Goal: Contribute content: Contribute content

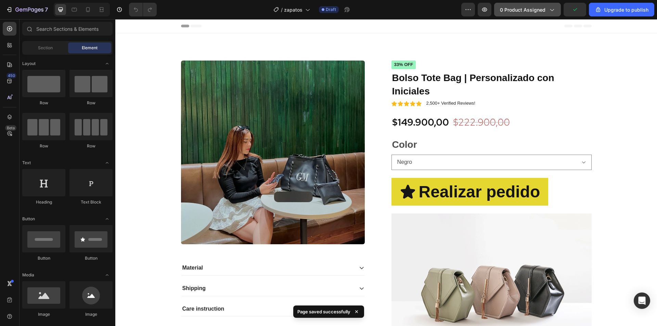
click at [544, 10] on span "0 product assigned" at bounding box center [523, 9] width 46 height 7
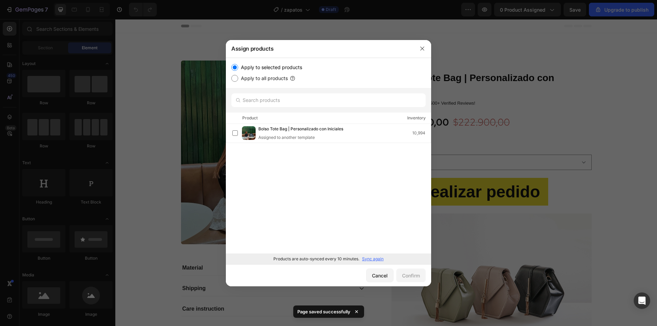
click at [370, 259] on p "Sync again" at bounding box center [373, 259] width 22 height 6
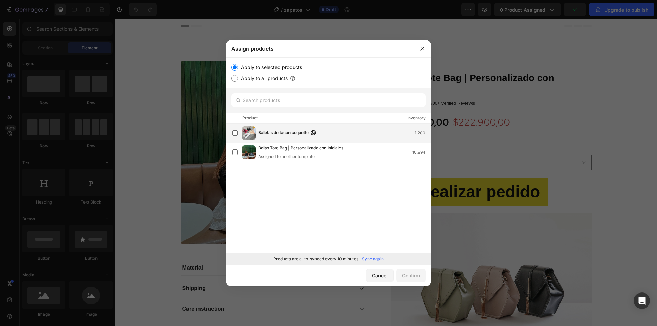
click at [276, 129] on div "Baletas de tacón coquette 1,200" at bounding box center [331, 133] width 199 height 14
click at [418, 276] on div "Confirm" at bounding box center [411, 275] width 18 height 7
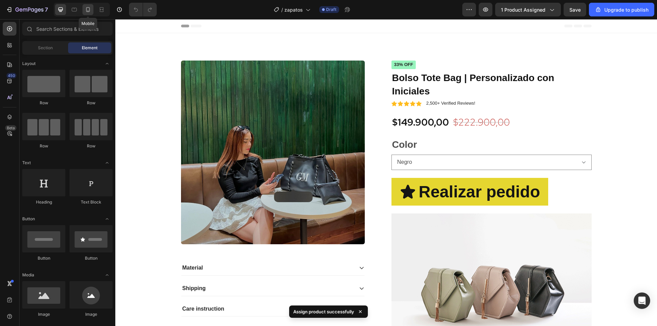
click at [89, 10] on icon at bounding box center [88, 9] width 7 height 7
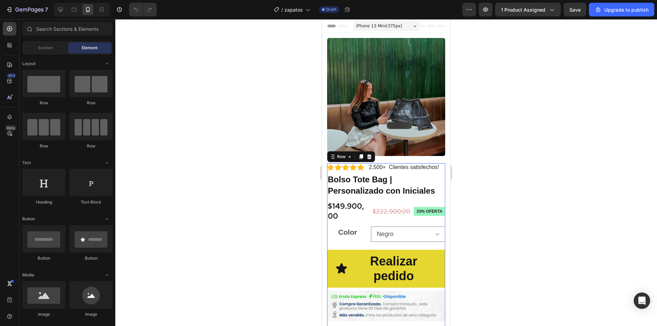
click at [338, 167] on div "Icon Icon Icon Icon Icon Icon List 2,500+ Clientes satisfechos! Text Block Row …" at bounding box center [386, 268] width 118 height 210
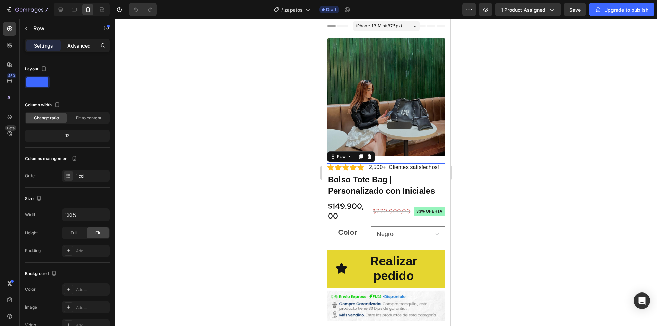
click at [77, 48] on p "Advanced" at bounding box center [78, 45] width 23 height 7
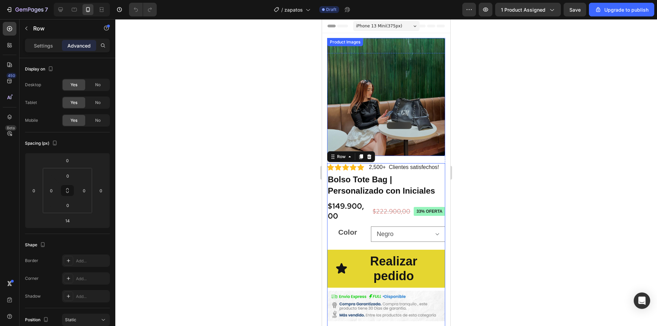
click at [381, 105] on img at bounding box center [386, 97] width 118 height 118
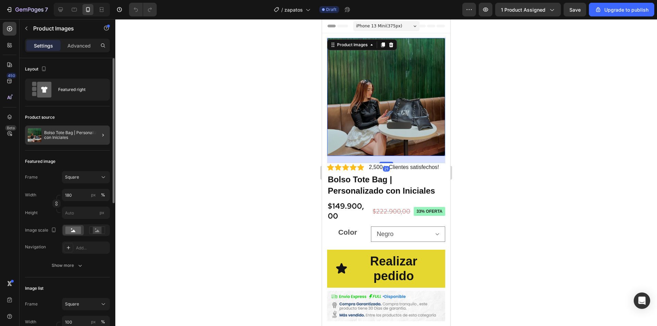
click at [93, 136] on div at bounding box center [100, 135] width 19 height 19
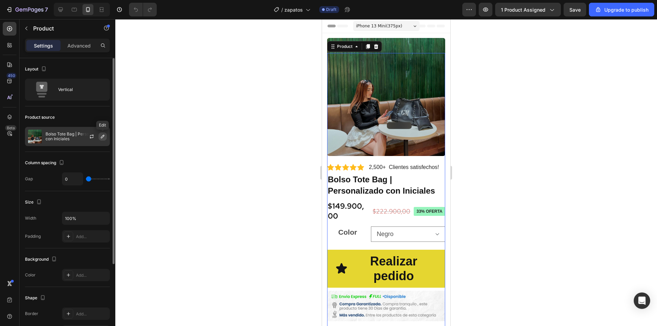
click at [99, 139] on button "button" at bounding box center [103, 136] width 8 height 8
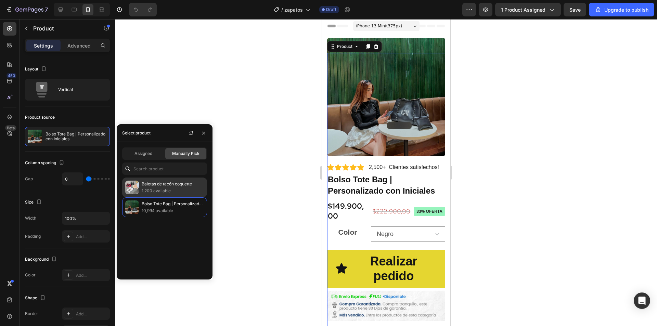
click at [190, 188] on p "1,200 available" at bounding box center [173, 191] width 62 height 7
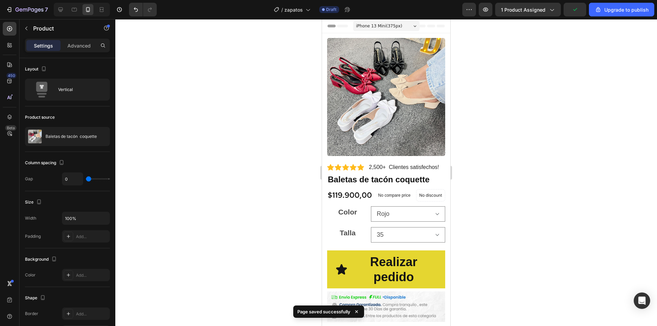
click at [258, 154] on div at bounding box center [386, 172] width 542 height 307
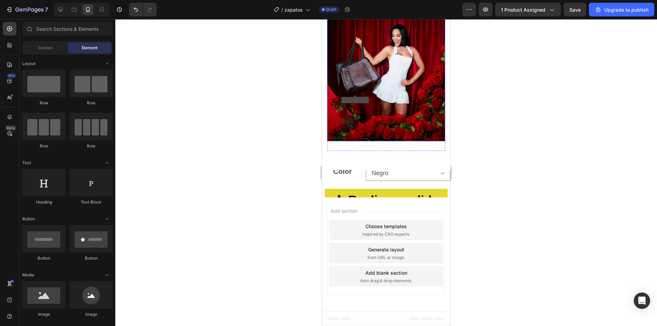
scroll to position [2202, 0]
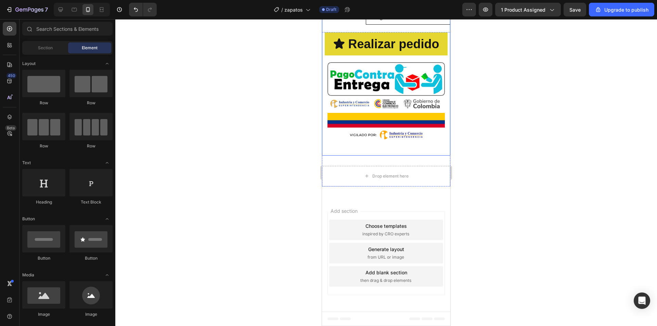
click at [391, 25] on select "Negro Marron Beige" at bounding box center [408, 16] width 85 height 15
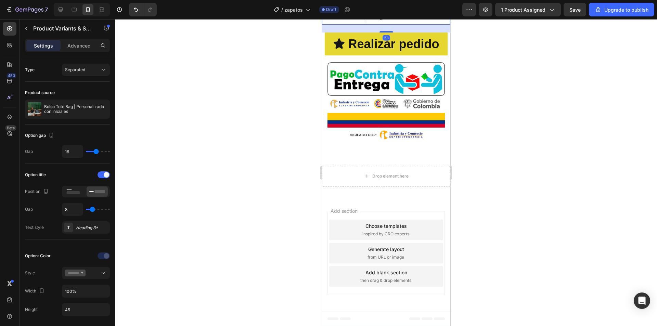
click at [391, 25] on select "Negro Marron Beige" at bounding box center [408, 16] width 85 height 15
click at [344, 33] on div "23" at bounding box center [386, 29] width 128 height 8
click at [100, 107] on icon "button" at bounding box center [102, 108] width 5 height 5
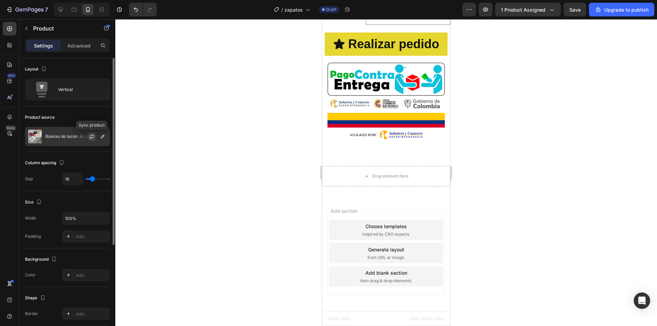
click at [90, 139] on icon "button" at bounding box center [91, 136] width 5 height 5
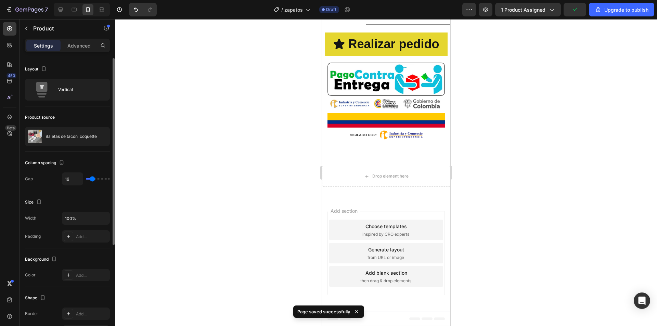
click at [489, 141] on div at bounding box center [386, 172] width 542 height 307
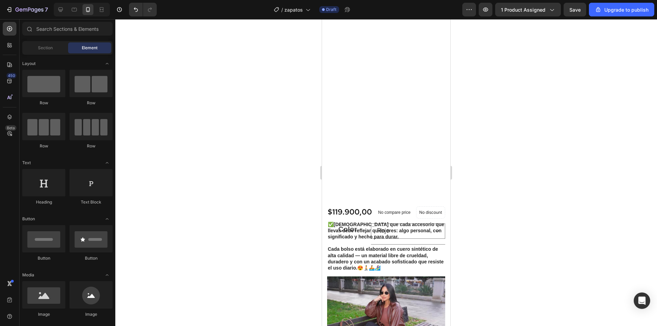
scroll to position [597, 0]
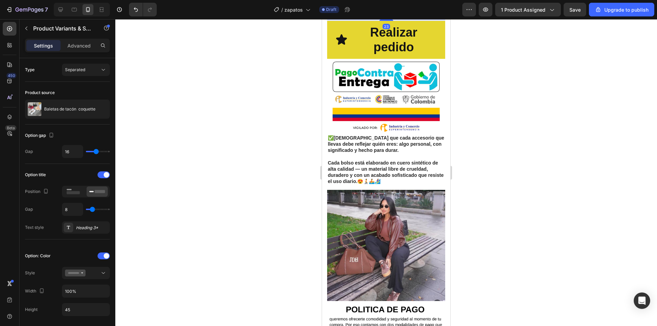
select select "Negro"
click at [397, 13] on select "35 36 37 38 39 40" at bounding box center [408, 5] width 74 height 15
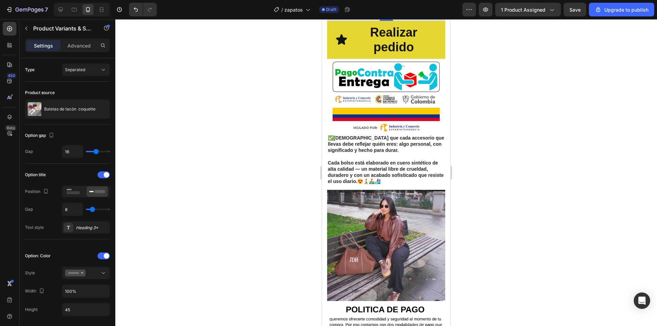
click at [371, 13] on select "35 36 37 38 39 40" at bounding box center [408, 5] width 74 height 15
select select "39"
click at [464, 211] on div at bounding box center [386, 172] width 542 height 307
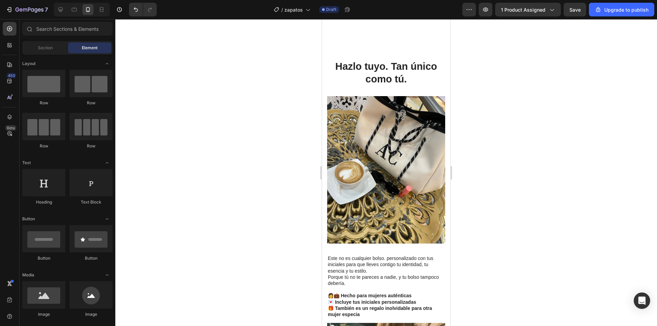
select select "Negro"
select select "39"
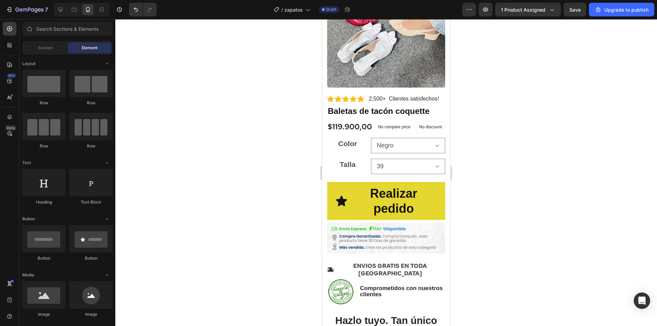
scroll to position [49, 0]
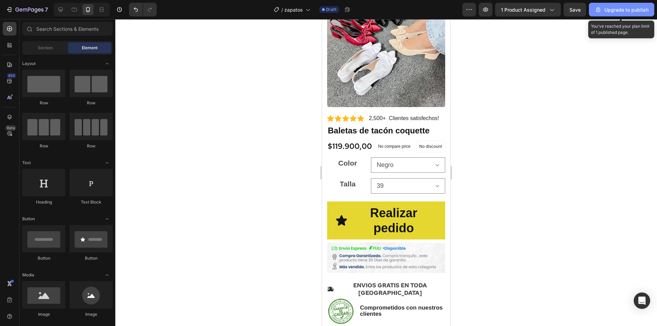
click at [644, 12] on div "Upgrade to publish" at bounding box center [622, 9] width 54 height 7
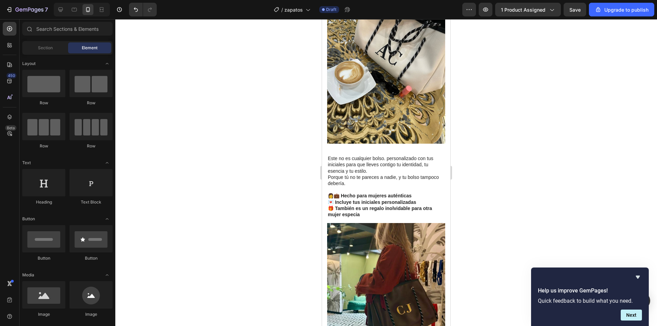
scroll to position [425, 0]
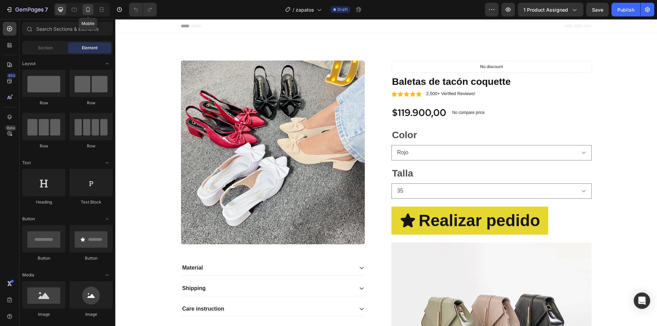
click at [87, 7] on icon at bounding box center [88, 9] width 7 height 7
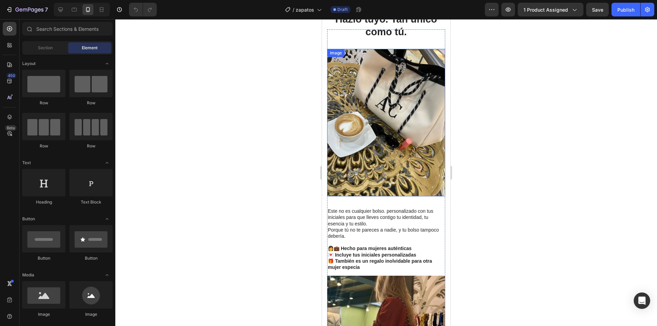
scroll to position [376, 0]
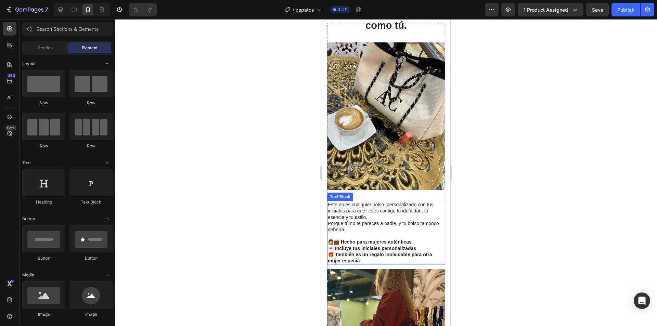
click at [363, 204] on p "Este no es cualquier bolso. personalizado con tus iniciales para que lleves con…" at bounding box center [386, 220] width 117 height 37
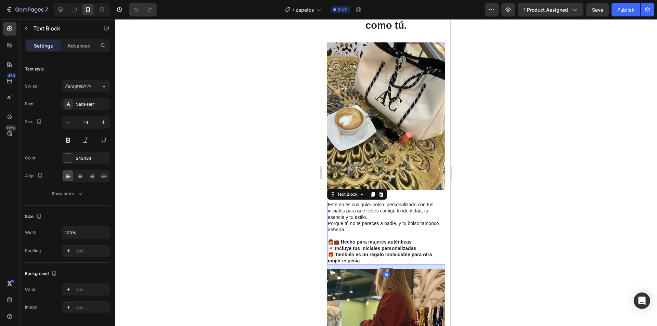
click at [363, 204] on p "Este no es cualquier bolso. personalizado con tus iniciales para que lleves con…" at bounding box center [386, 220] width 117 height 37
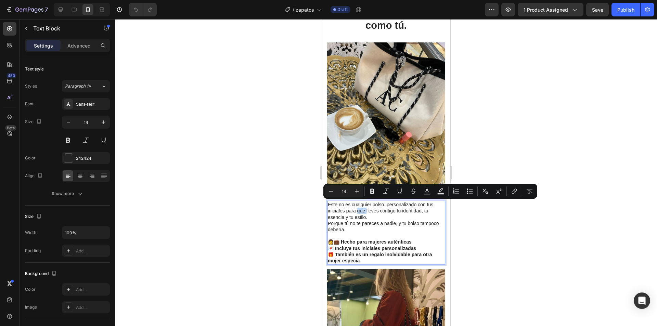
click at [363, 204] on p "Este no es cualquier bolso. personalizado con tus iniciales para que lleves con…" at bounding box center [386, 220] width 117 height 37
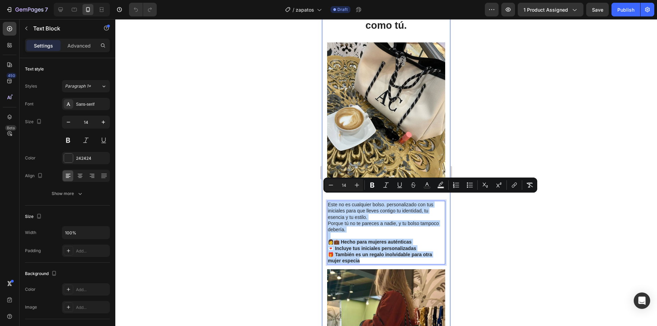
drag, startPoint x: 363, startPoint y: 255, endPoint x: 327, endPoint y: 199, distance: 67.2
click at [327, 199] on div "Hazlo tuyo. Tan único como tú. Heading Image Este no es cualquier bolso. person…" at bounding box center [386, 235] width 128 height 473
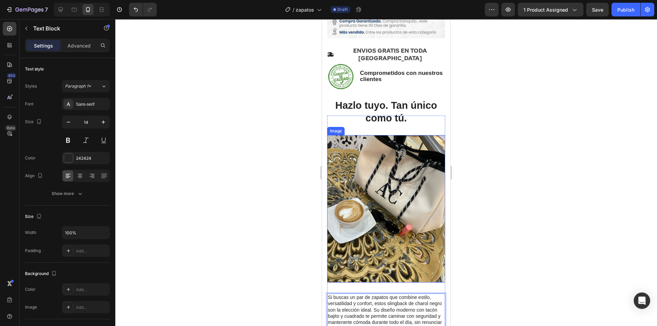
scroll to position [274, 0]
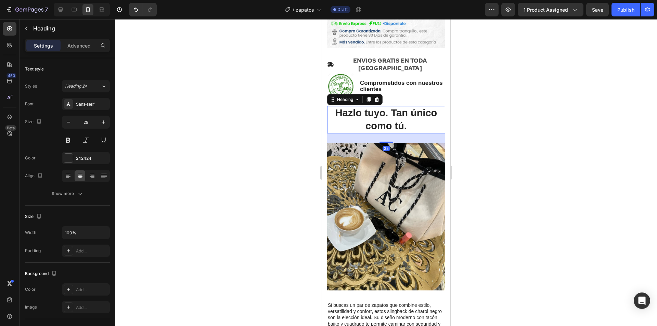
click at [393, 119] on strong "Hazlo tuyo. Tan único como tú." at bounding box center [386, 119] width 102 height 24
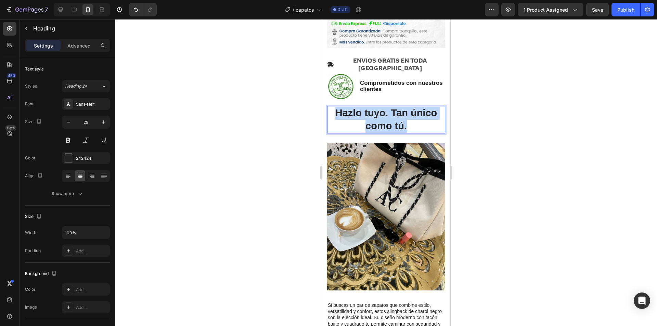
click at [393, 119] on strong "Hazlo tuyo. Tan único como tú." at bounding box center [386, 119] width 102 height 24
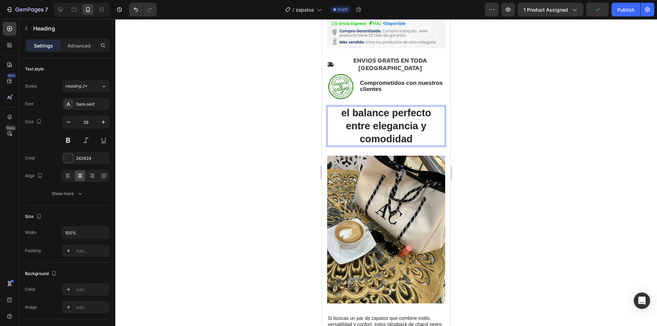
click at [369, 139] on strong "el balance perfecto entre elegancia y comodidad" at bounding box center [386, 125] width 90 height 37
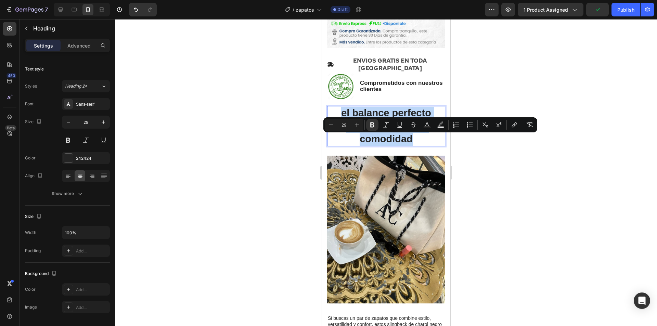
click at [369, 139] on strong "el balance perfecto entre elegancia y comodidad" at bounding box center [386, 125] width 90 height 37
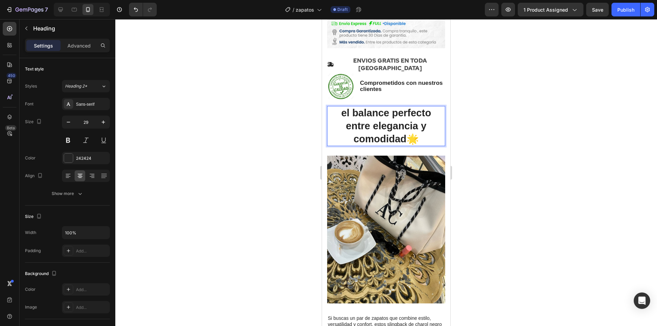
click at [343, 116] on strong "el balance perfecto entre elegancia y comodidad" at bounding box center [386, 125] width 90 height 37
click at [351, 118] on strong "el balance perfecto entre elegancia y comodidad" at bounding box center [386, 125] width 90 height 37
click at [581, 100] on div at bounding box center [386, 172] width 542 height 307
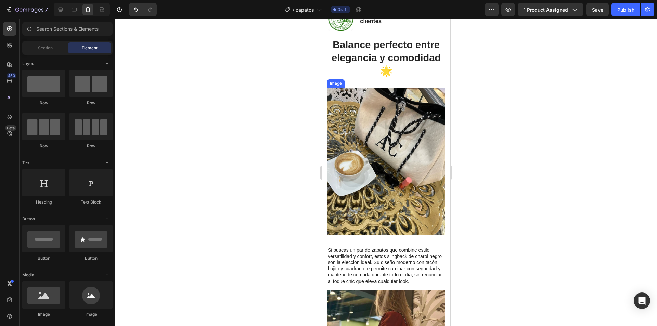
scroll to position [342, 0]
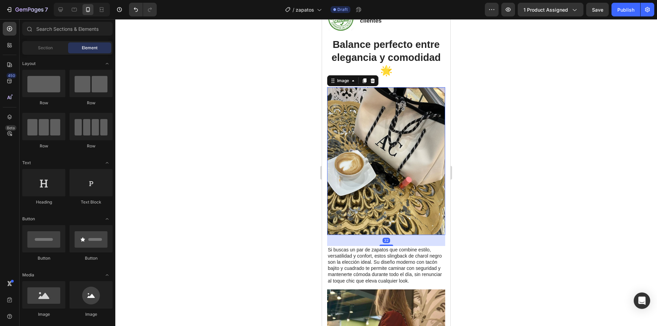
click at [414, 167] on img at bounding box center [386, 161] width 118 height 148
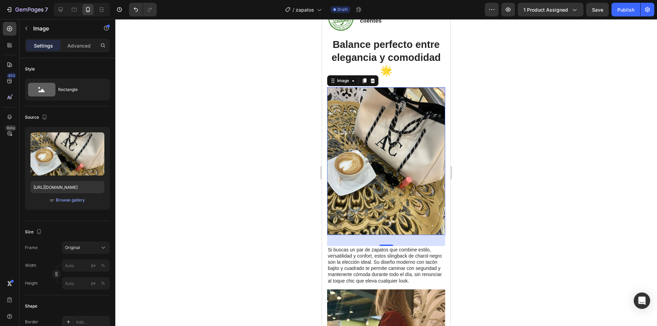
click at [388, 158] on img at bounding box center [386, 161] width 118 height 148
click at [66, 199] on div "Browse gallery" at bounding box center [70, 200] width 29 height 6
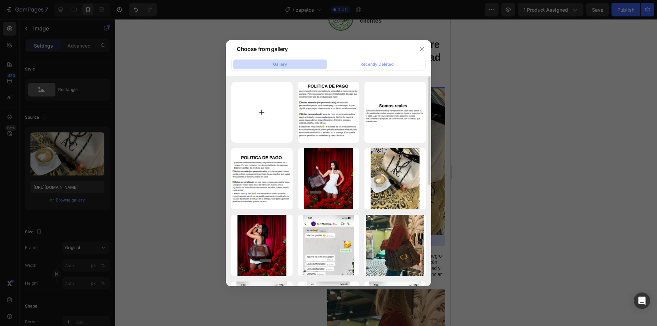
click at [288, 97] on input "file" at bounding box center [261, 112] width 61 height 61
type input "C:\fakepath\WhatsApp Image [DATE] 8.06.20 PM.jpeg"
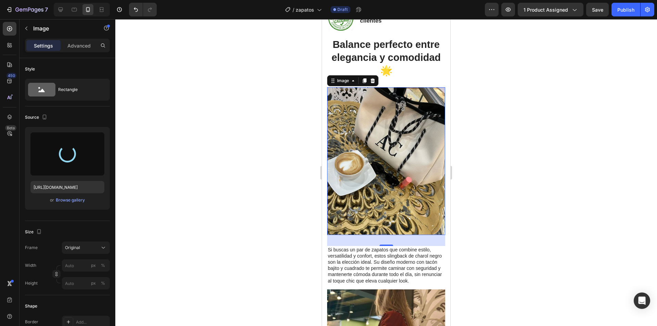
type input "[URL][DOMAIN_NAME]"
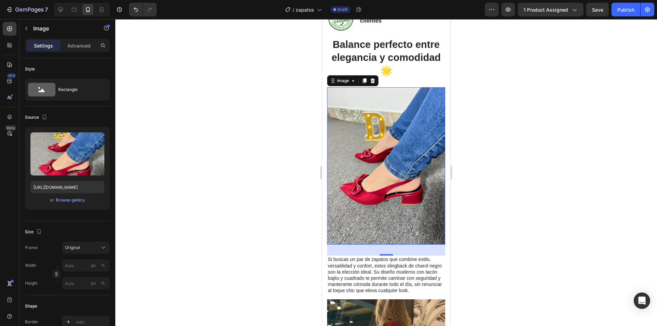
click at [485, 228] on div at bounding box center [386, 172] width 542 height 307
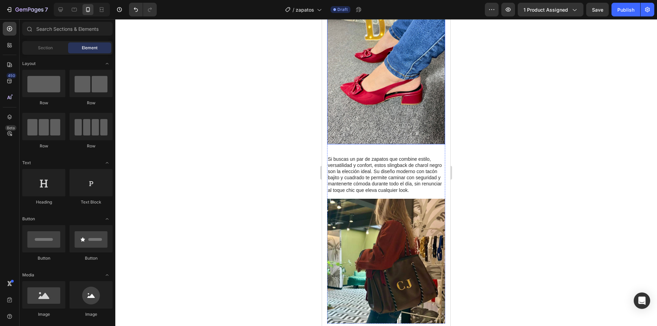
scroll to position [479, 0]
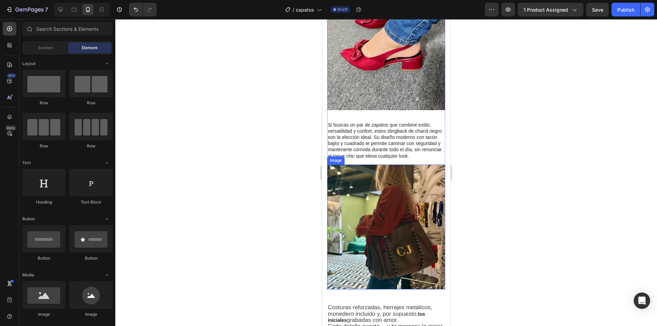
click at [365, 193] on img at bounding box center [386, 227] width 118 height 125
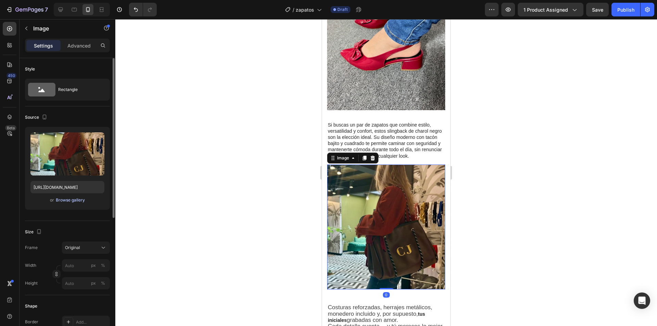
click at [74, 199] on div "Browse gallery" at bounding box center [70, 200] width 29 height 6
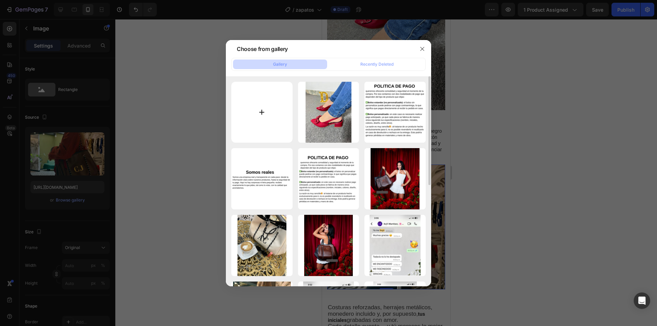
click at [270, 120] on input "file" at bounding box center [261, 112] width 61 height 61
type input "C:\fakepath\IMG_0615.JPEG"
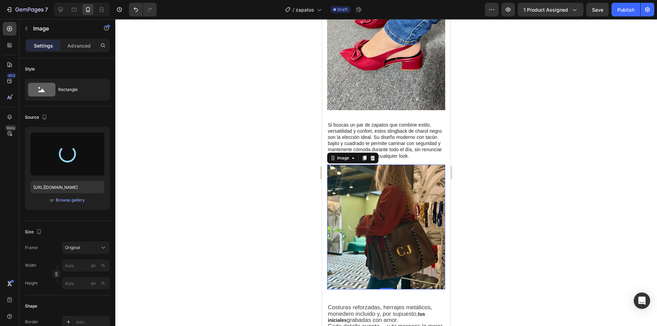
type input "[URL][DOMAIN_NAME]"
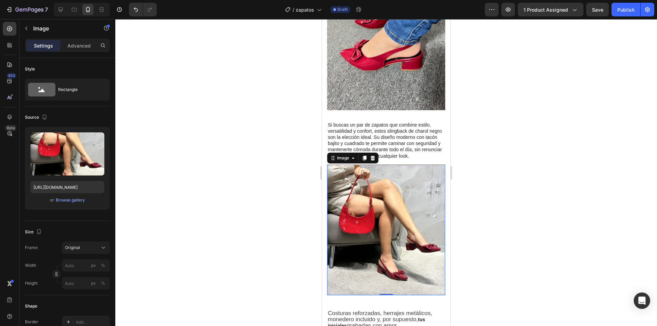
click at [418, 201] on img at bounding box center [386, 230] width 118 height 131
click at [77, 198] on div "Browse gallery" at bounding box center [70, 200] width 29 height 6
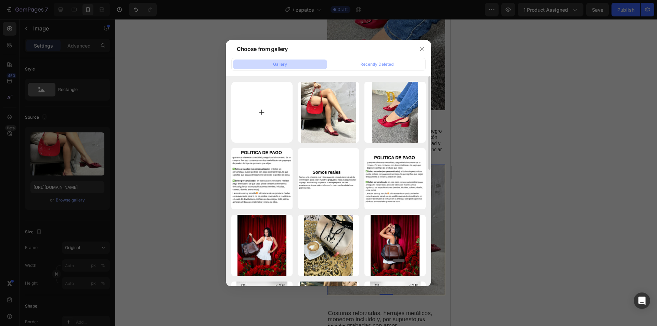
click at [250, 113] on input "file" at bounding box center [261, 112] width 61 height 61
type input "C:\fakepath\WhatsApp Image [DATE] 8.06.21 PM (1).jpeg"
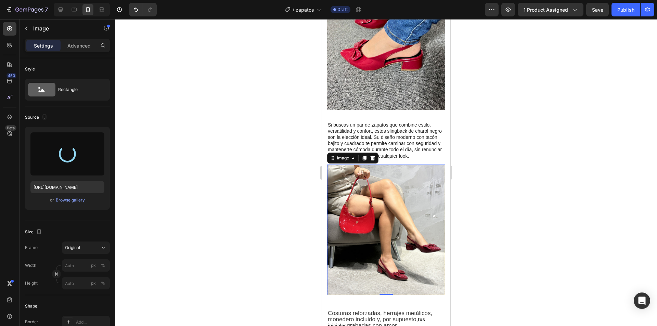
type input "[URL][DOMAIN_NAME]"
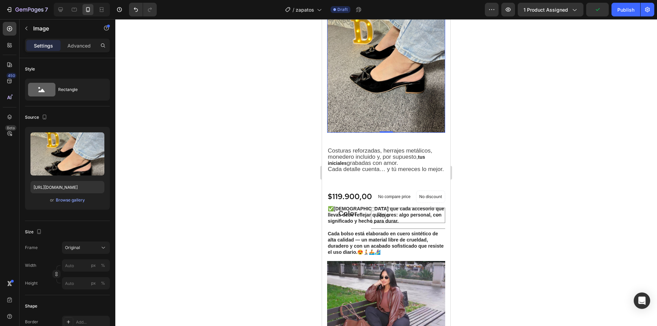
scroll to position [685, 0]
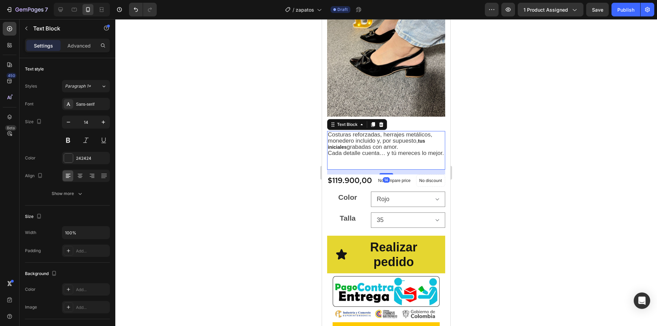
click at [346, 138] on strong "tus iniciales" at bounding box center [376, 144] width 97 height 12
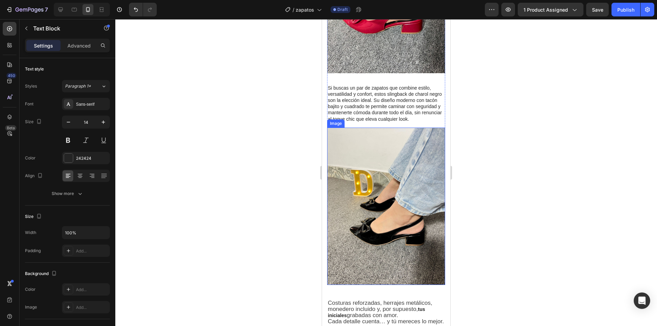
scroll to position [582, 0]
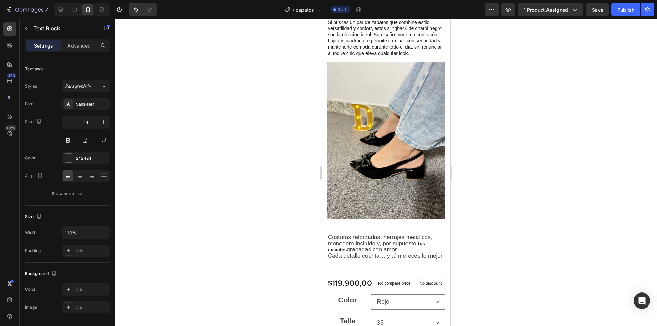
click at [374, 234] on span "Costuras reforzadas, herrajes metálicos, monedero incluido y, por supuesto," at bounding box center [380, 240] width 104 height 13
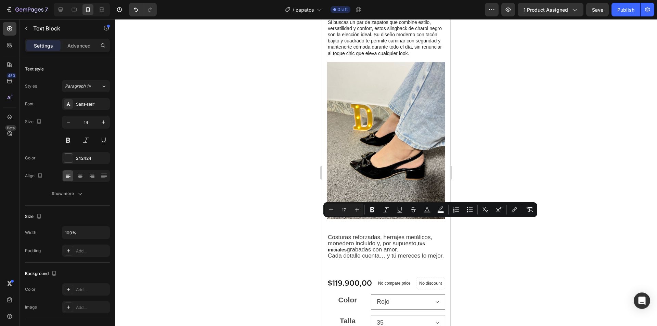
click at [375, 246] on span "grabadas con amor." at bounding box center [372, 249] width 51 height 7
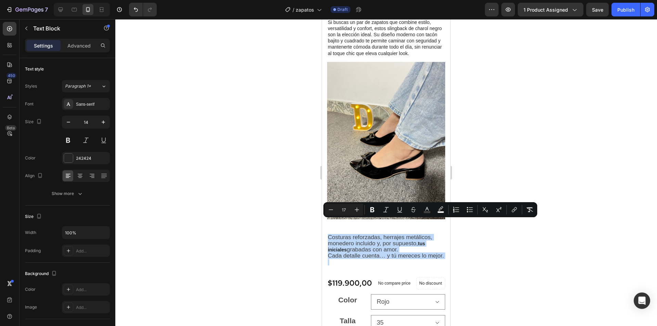
drag, startPoint x: 348, startPoint y: 253, endPoint x: 329, endPoint y: 222, distance: 36.6
click at [329, 234] on div "Costuras reforzadas, herrajes metálicos, monedero incluido y, por supuesto, tus…" at bounding box center [386, 253] width 118 height 39
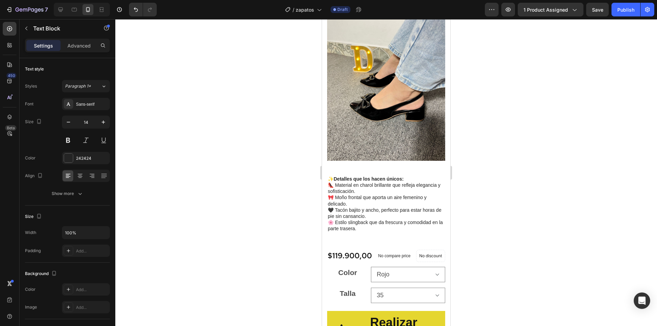
scroll to position [650, 0]
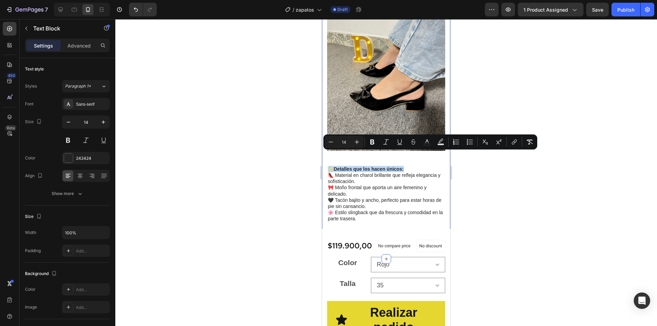
drag, startPoint x: 413, startPoint y: 155, endPoint x: 326, endPoint y: 151, distance: 86.7
click at [356, 142] on icon "Editor contextual toolbar" at bounding box center [357, 142] width 7 height 7
type input "16"
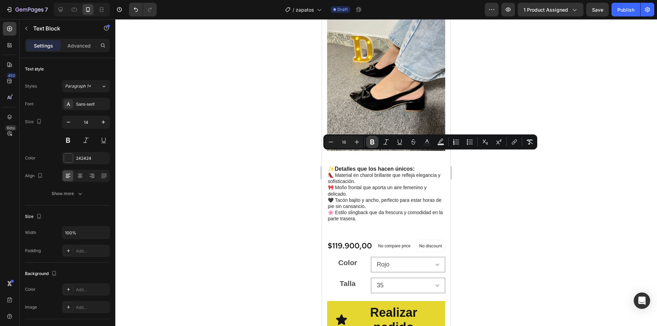
click at [374, 137] on button "Bold" at bounding box center [372, 142] width 12 height 12
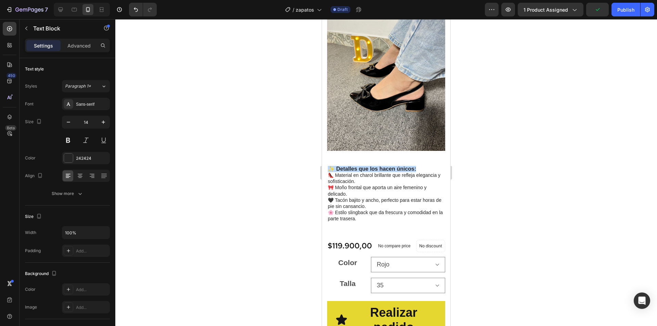
drag, startPoint x: 422, startPoint y: 156, endPoint x: 330, endPoint y: 153, distance: 92.5
click at [330, 166] on p "✨ Detalles que los hacen únicos: 👠 Material en charol brillante que refleja ele…" at bounding box center [386, 194] width 117 height 56
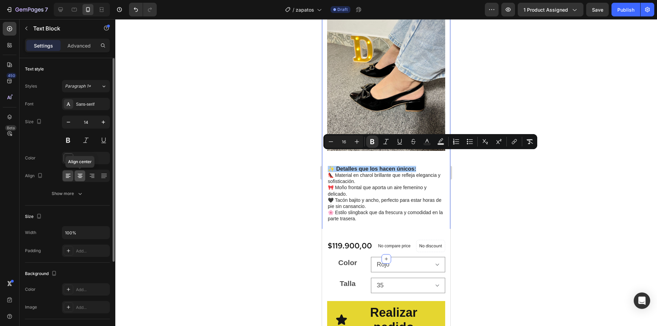
click at [82, 176] on icon at bounding box center [80, 175] width 7 height 7
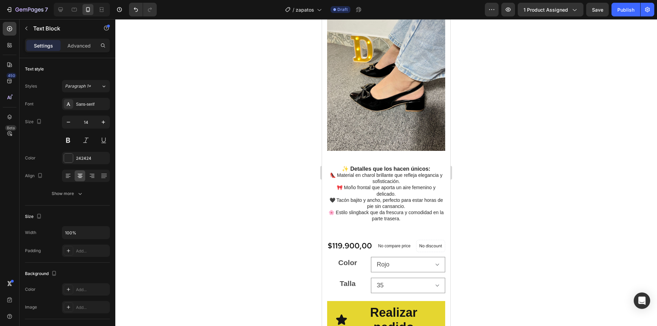
click at [360, 171] on p "✨ Detalles que los hacen únicos: 👠 Material en charol brillante que refleja ele…" at bounding box center [386, 194] width 117 height 56
click at [433, 166] on p "✨ Detalles que los hacen únicos: 👠 Material en charol brillante que refleja ele…" at bounding box center [386, 194] width 117 height 56
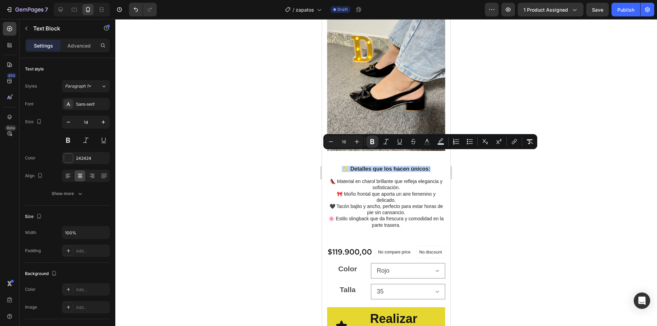
drag, startPoint x: 429, startPoint y: 155, endPoint x: 341, endPoint y: 155, distance: 88.3
click at [341, 166] on p "✨ Detalles que los hacen únicos:" at bounding box center [386, 169] width 117 height 6
type input "14"
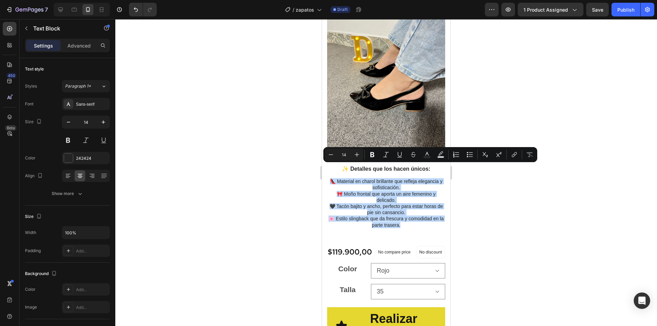
drag, startPoint x: 406, startPoint y: 212, endPoint x: 330, endPoint y: 167, distance: 87.9
click at [330, 172] on p "👠 Material en charol brillante que refleja elegancia y sofisticación. 🎀 Moño fr…" at bounding box center [386, 200] width 117 height 56
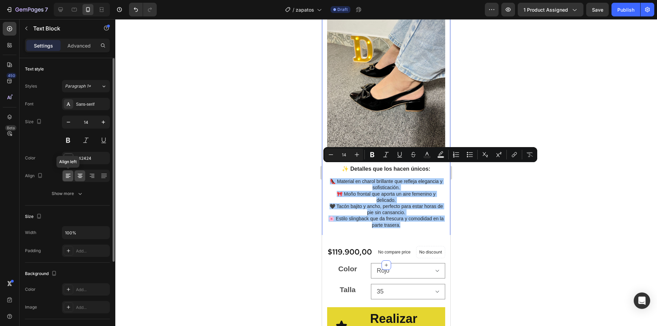
click at [71, 175] on icon at bounding box center [68, 175] width 7 height 7
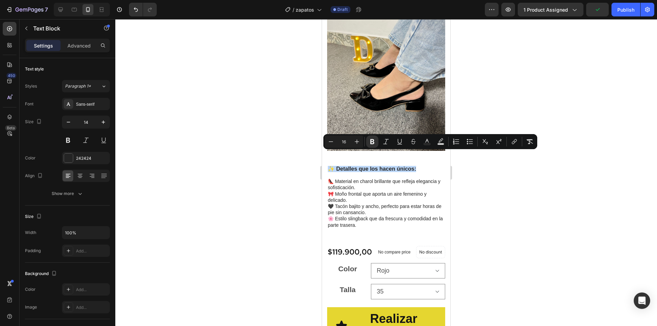
drag, startPoint x: 419, startPoint y: 155, endPoint x: 635, endPoint y: 175, distance: 216.5
click at [83, 174] on icon at bounding box center [80, 175] width 7 height 7
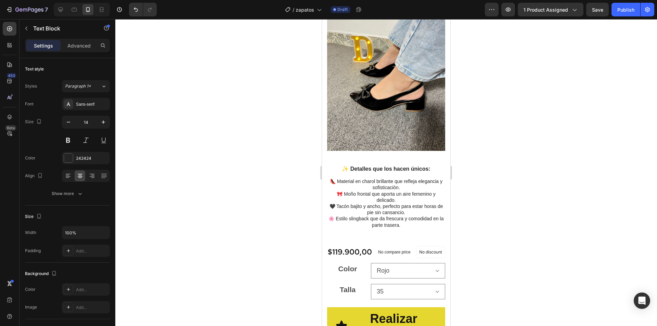
click at [409, 166] on strong "✨ Detalles que los hacen únicos:" at bounding box center [386, 169] width 88 height 6
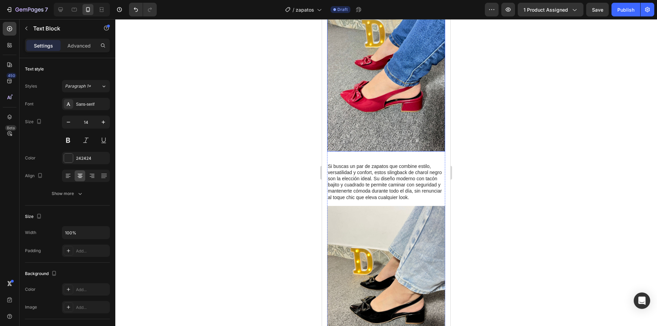
scroll to position [440, 0]
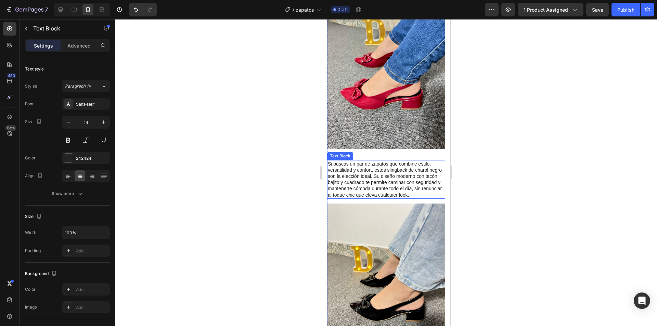
click at [360, 171] on p "Si buscas un par de zapatos que combine estilo, versatilidad y confort, estos s…" at bounding box center [386, 179] width 117 height 37
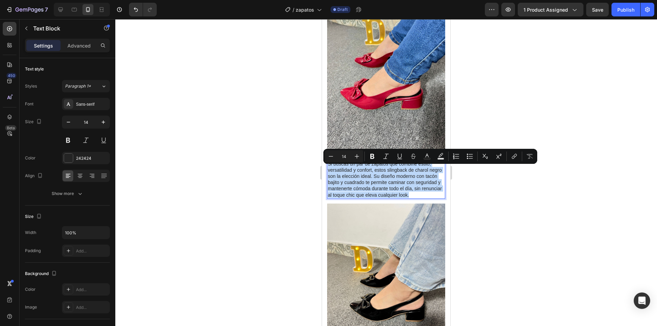
click at [360, 171] on p "Si buscas un par de zapatos que combine estilo, versatilidad y confort, estos s…" at bounding box center [386, 179] width 117 height 37
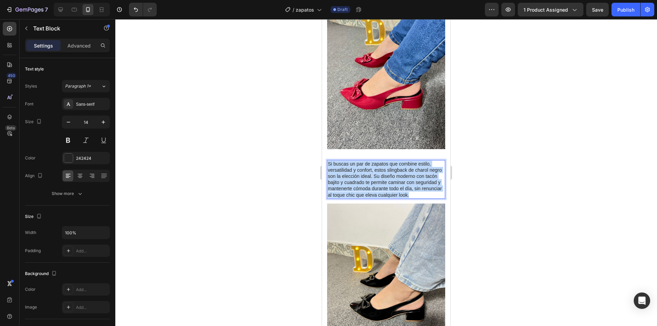
click at [360, 171] on p "Si buscas un par de zapatos que combine estilo, versatilidad y confort, estos s…" at bounding box center [386, 179] width 117 height 37
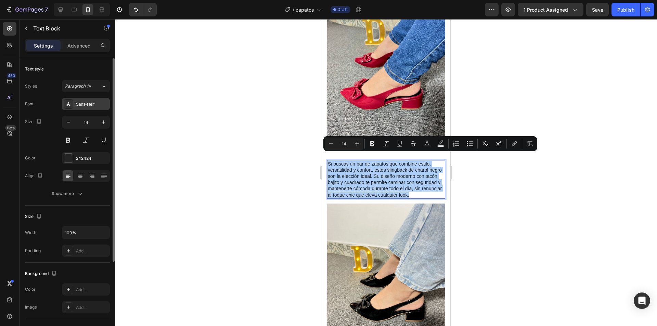
click at [98, 105] on div "Sans-serif" at bounding box center [92, 104] width 32 height 6
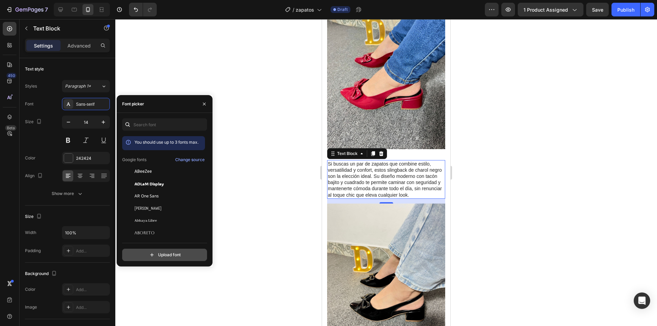
click at [157, 252] on input "file" at bounding box center [179, 255] width 171 height 12
type input "C:\fakepath\Roboto-Italic-VariableFont_wdth,wght.ttf"
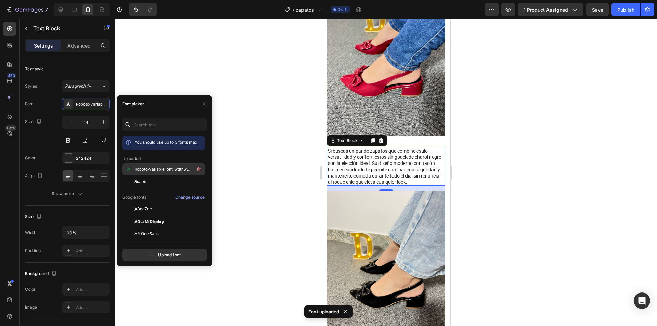
click at [165, 171] on span "Roboto-VariableFont_wdthwght" at bounding box center [163, 169] width 57 height 6
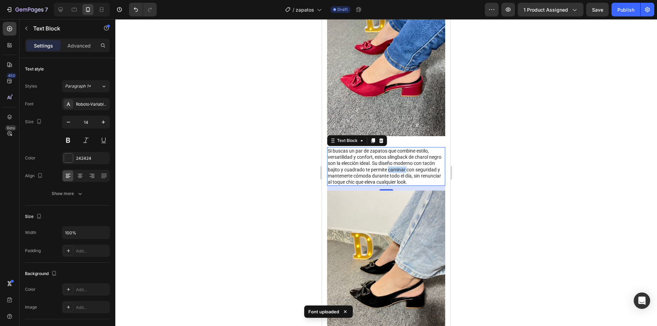
click at [417, 172] on p "Si buscas un par de zapatos que combine estilo, versatilidad y confort, estos s…" at bounding box center [386, 166] width 117 height 37
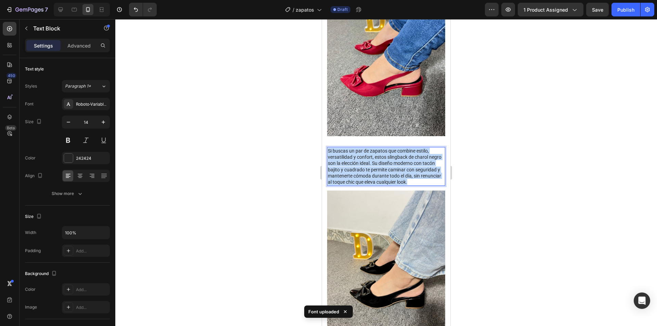
click at [417, 172] on p "Si buscas un par de zapatos que combine estilo, versatilidad y confort, estos s…" at bounding box center [386, 166] width 117 height 37
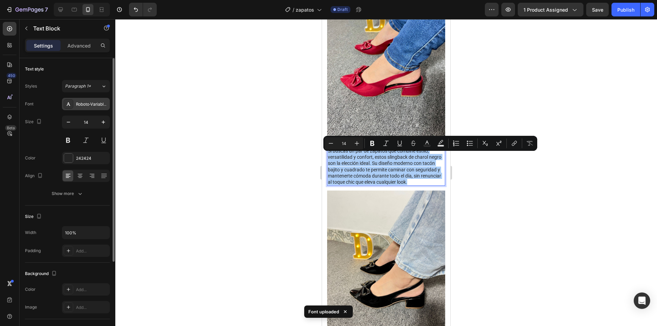
click at [102, 108] on div "Roboto-VariableFont_wdthwght" at bounding box center [86, 104] width 48 height 12
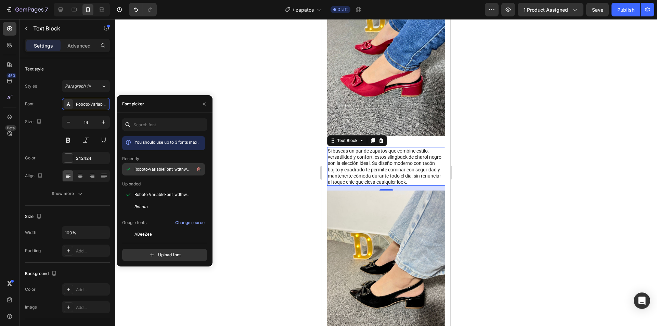
click at [156, 165] on div "Roboto-VariableFont_wdthwght" at bounding box center [169, 169] width 69 height 8
click at [263, 173] on div at bounding box center [386, 172] width 542 height 307
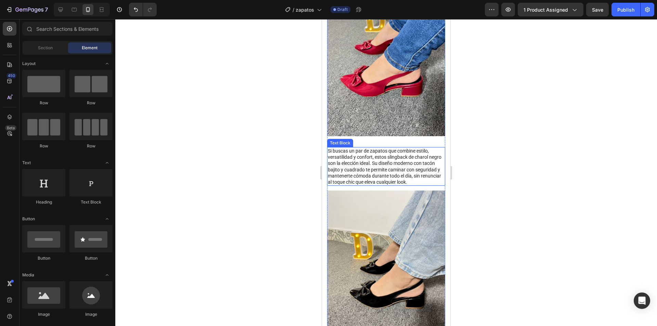
click at [431, 185] on p "Si buscas un par de zapatos que combine estilo, versatilidad y confort, estos s…" at bounding box center [386, 166] width 117 height 37
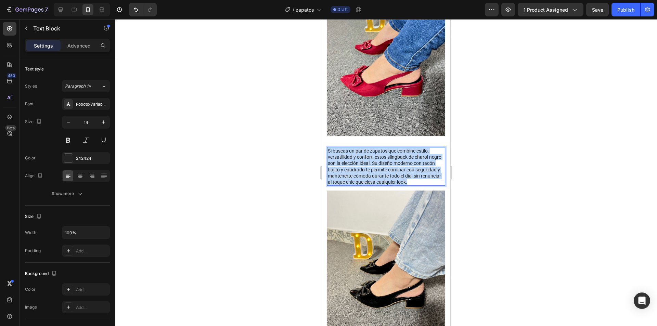
click at [431, 185] on p "Si buscas un par de zapatos que combine estilo, versatilidad y confort, estos s…" at bounding box center [386, 166] width 117 height 37
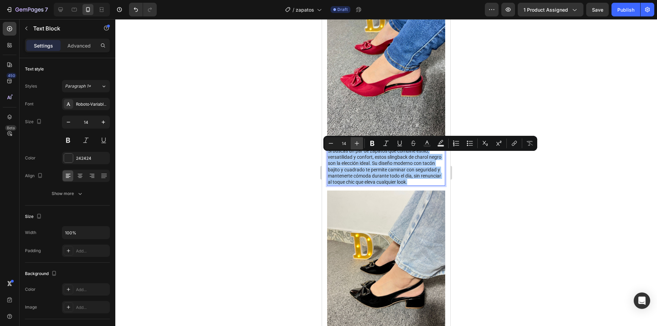
click at [356, 145] on icon "Editor contextual toolbar" at bounding box center [357, 143] width 7 height 7
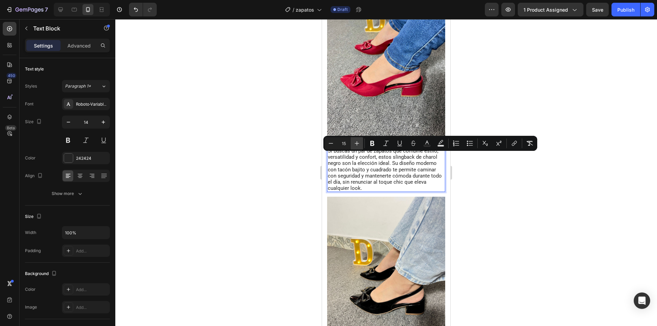
click at [356, 145] on icon "Editor contextual toolbar" at bounding box center [357, 143] width 7 height 7
type input "16"
click at [368, 169] on span "Si buscas un par de zapatos que combine estilo, versatilidad y confort, estos s…" at bounding box center [386, 170] width 116 height 44
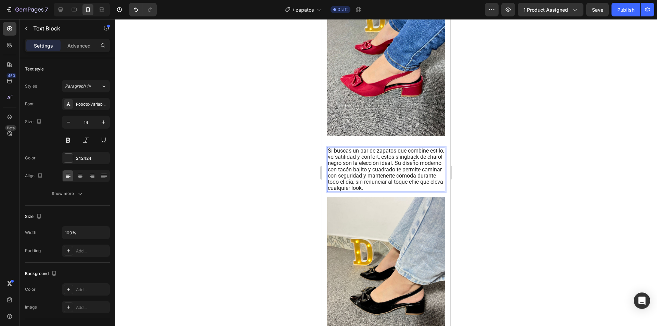
click at [419, 171] on span "Si buscas un par de zapatos que combine estilo, versatilidad y confort, estos s…" at bounding box center [386, 170] width 116 height 44
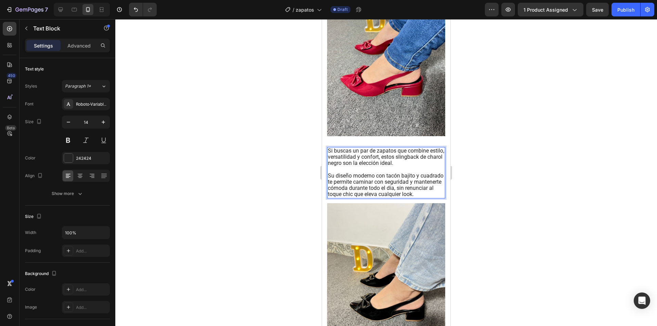
click at [472, 159] on div at bounding box center [386, 172] width 542 height 307
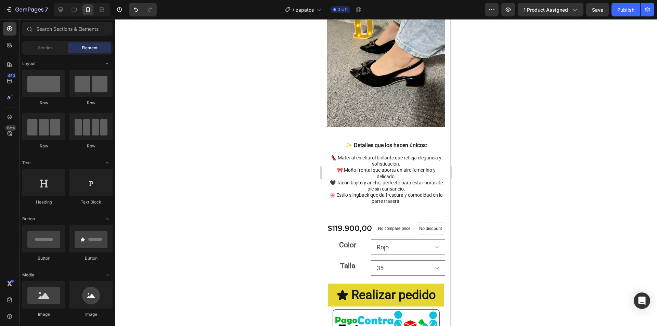
scroll to position [685, 0]
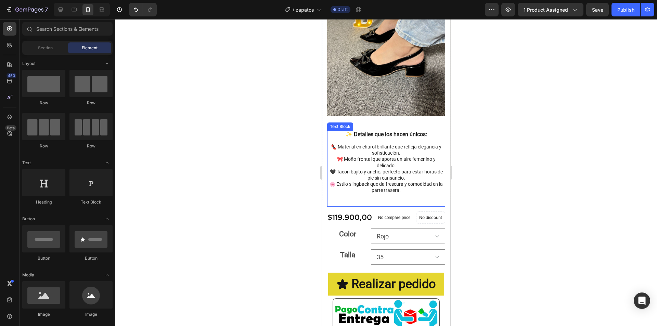
click at [364, 146] on p "👠 Material en charol brillante que refleja elegancia y sofisticación. 🎀 Moño fr…" at bounding box center [386, 166] width 117 height 56
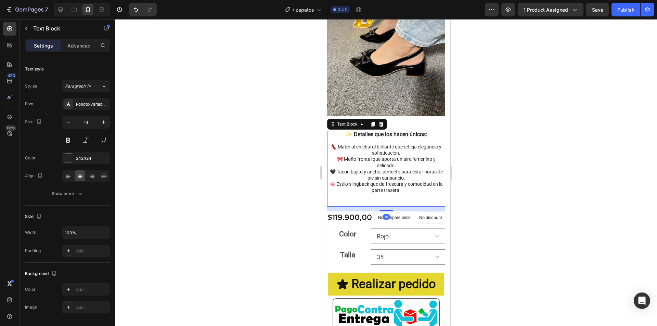
click at [364, 146] on div "✨ Detalles que los hacen únicos: 👠 Material en charol brillante que refleja ele…" at bounding box center [386, 169] width 118 height 76
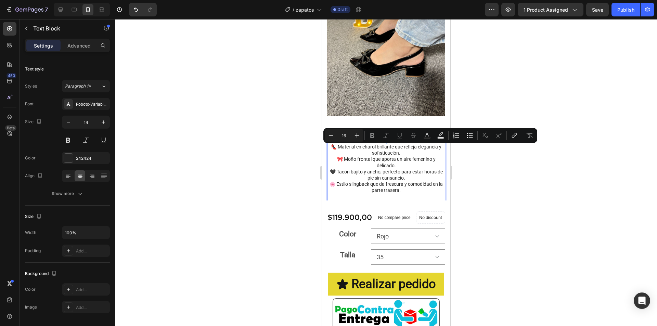
click at [364, 138] on p "✨ Detalles que los hacen únicos:" at bounding box center [386, 134] width 117 height 6
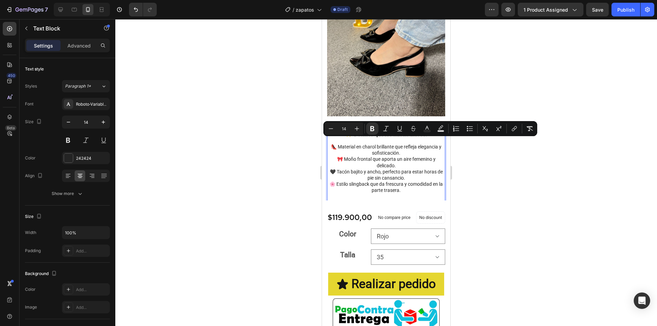
click at [380, 193] on p "👠 Material en charol brillante que refleja elegancia y sofisticación. 🎀 Moño fr…" at bounding box center [386, 166] width 117 height 56
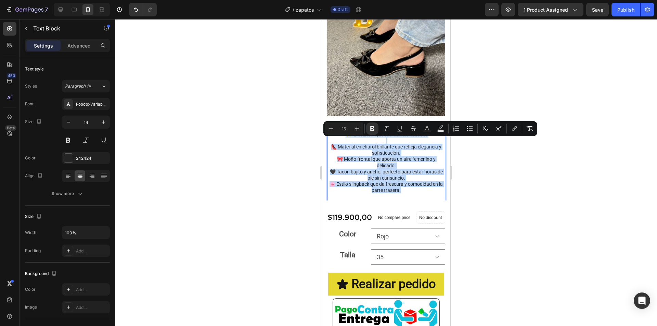
drag, startPoint x: 402, startPoint y: 199, endPoint x: 336, endPoint y: 144, distance: 85.5
click at [336, 144] on div "✨ Detalles que los hacen únicos: 👠 Material en charol brillante que refleja ele…" at bounding box center [386, 169] width 118 height 76
click at [356, 132] on button "Plus" at bounding box center [357, 129] width 12 height 12
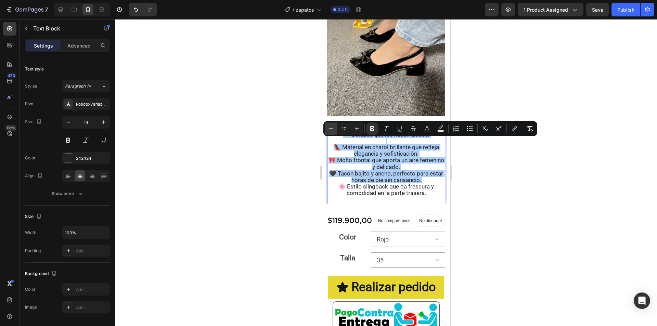
click at [334, 129] on icon "Editor contextual toolbar" at bounding box center [331, 128] width 7 height 7
type input "16"
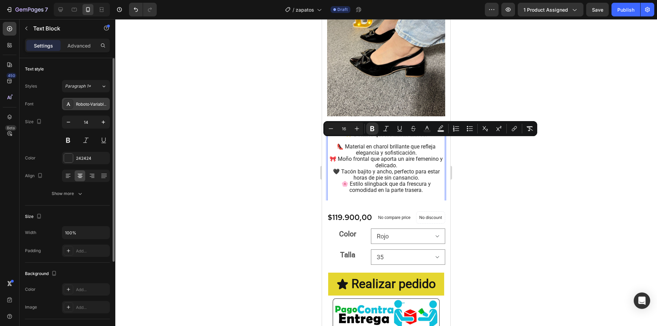
click at [84, 107] on div "Roboto-VariableFont_wdthwght" at bounding box center [92, 104] width 32 height 6
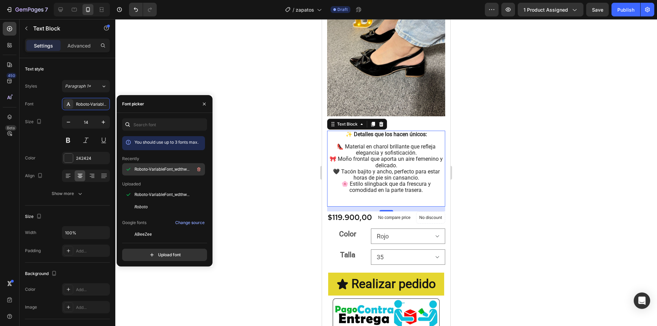
click at [145, 168] on span "Roboto-VariableFont_wdthwght" at bounding box center [163, 169] width 57 height 6
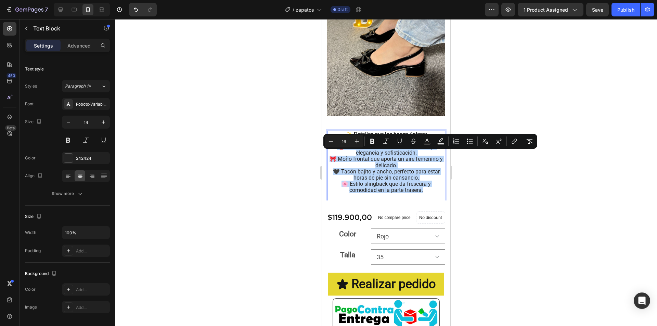
drag, startPoint x: 420, startPoint y: 200, endPoint x: 333, endPoint y: 154, distance: 98.0
click at [333, 154] on p "👠 Material en charol brillante que refleja elegancia y sofisticación. 🎀 Moño fr…" at bounding box center [386, 166] width 117 height 56
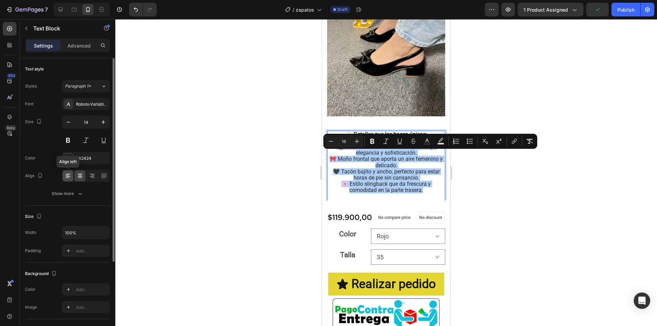
click at [71, 174] on icon at bounding box center [68, 175] width 7 height 7
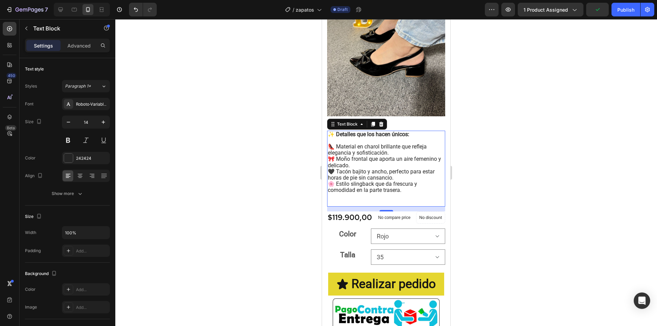
click at [386, 181] on span "🖤 Tacón bajito y ancho, perfecto para estar horas de pie sin cansancio." at bounding box center [381, 174] width 107 height 13
click at [421, 148] on p "👠 Material en charol brillante que refleja elegancia y sofisticación. 🎀 Moño fr…" at bounding box center [386, 166] width 117 height 56
drag, startPoint x: 415, startPoint y: 146, endPoint x: 371, endPoint y: 168, distance: 49.3
click at [371, 168] on span "🎀 Moño frontal que aporta un aire femenino y delicado." at bounding box center [384, 162] width 113 height 13
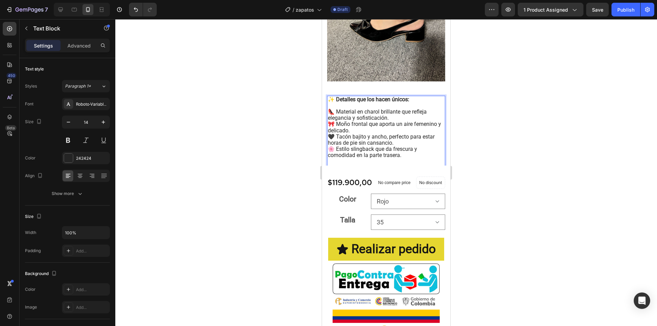
scroll to position [753, 0]
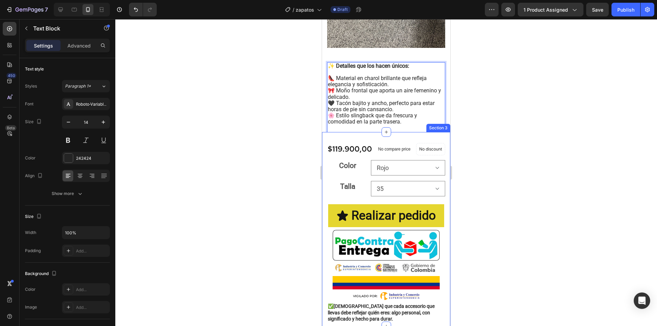
click at [421, 150] on div "Material Shipping Care instruction Accordion No discount Not be displayed when …" at bounding box center [386, 229] width 118 height 185
click at [434, 118] on p "👠 Material en charol brillante que refleja elegancia y sofisticación. 🎀 Moño fr…" at bounding box center [386, 97] width 117 height 56
click at [376, 60] on div at bounding box center [373, 56] width 8 height 8
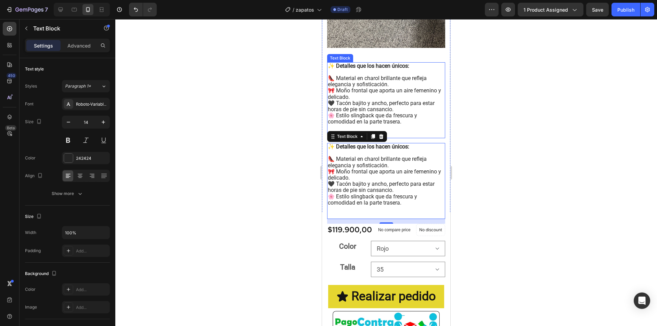
click at [409, 125] on p "👠 Material en charol brillante que refleja elegancia y sofisticación. 🎀 Moño fr…" at bounding box center [386, 97] width 117 height 56
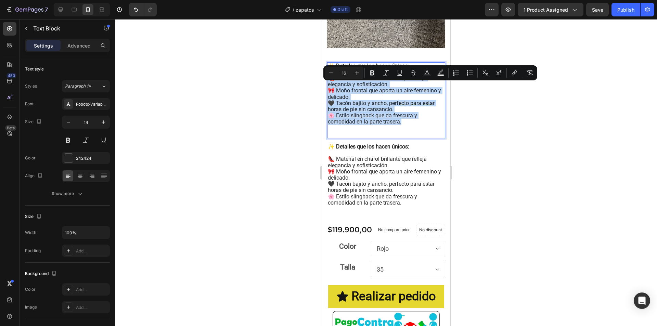
drag, startPoint x: 408, startPoint y: 133, endPoint x: 331, endPoint y: 89, distance: 88.6
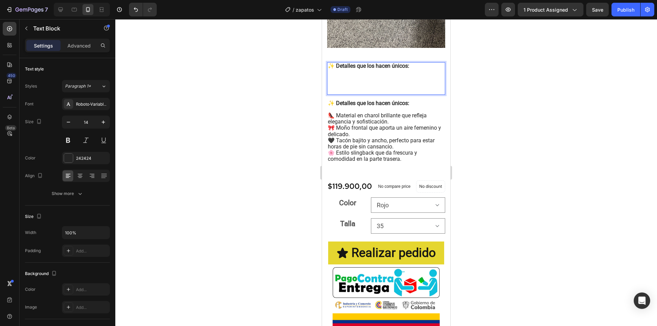
click at [346, 94] on p "Rich Text Editor. Editing area: main" at bounding box center [386, 91] width 117 height 6
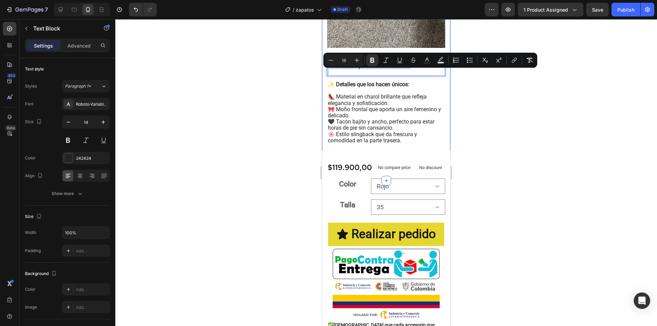
drag, startPoint x: 415, startPoint y: 79, endPoint x: 326, endPoint y: 75, distance: 89.1
click at [78, 177] on icon at bounding box center [80, 176] width 5 height 1
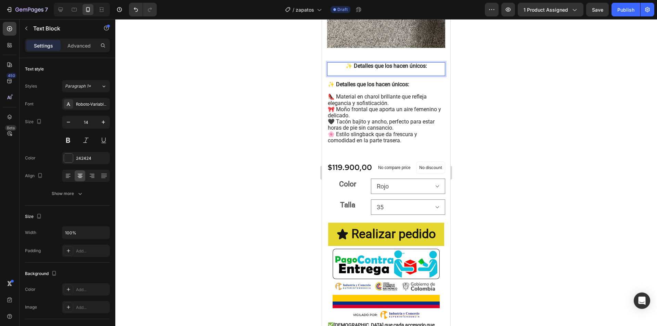
click at [380, 69] on strong "✨ Detalles que los hacen únicos:" at bounding box center [386, 66] width 81 height 7
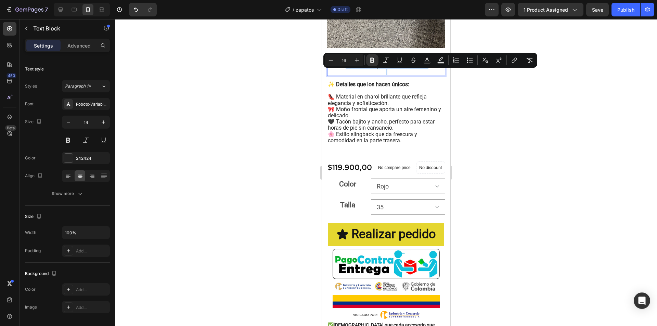
click at [380, 69] on strong "✨ Detalles que los hacen únicos:" at bounding box center [386, 66] width 81 height 7
click at [354, 57] on icon "Editor contextual toolbar" at bounding box center [357, 60] width 7 height 7
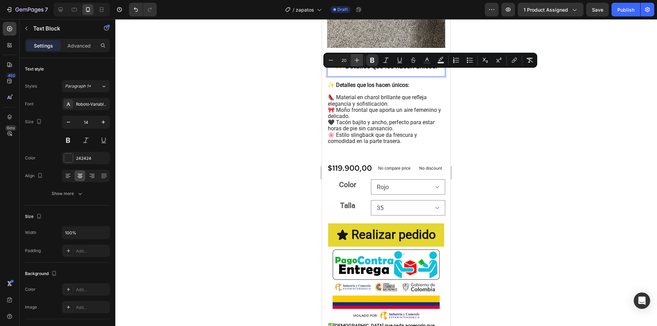
click at [354, 57] on icon "Editor contextual toolbar" at bounding box center [357, 60] width 7 height 7
click at [333, 59] on icon "Editor contextual toolbar" at bounding box center [331, 60] width 7 height 7
type input "21"
click at [514, 99] on div at bounding box center [386, 172] width 542 height 307
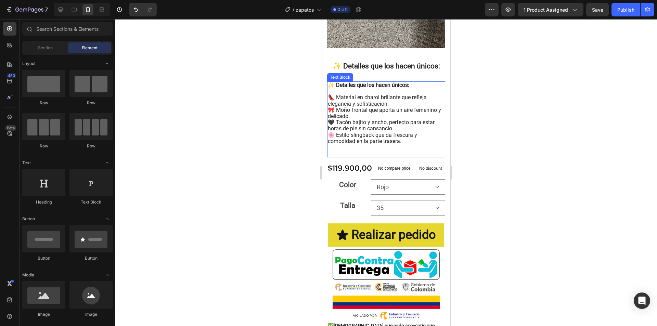
click at [374, 88] on strong "✨ Detalles que los hacen únicos:" at bounding box center [368, 85] width 81 height 7
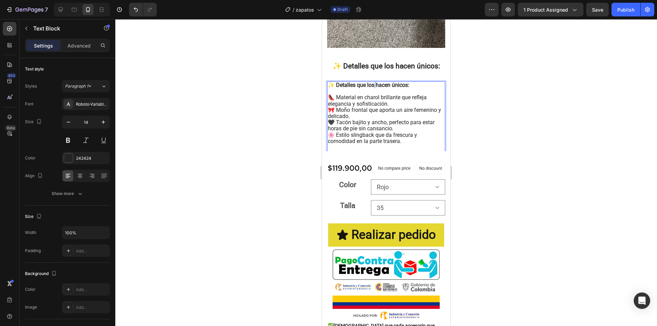
click at [374, 88] on strong "✨ Detalles que los hacen únicos:" at bounding box center [368, 85] width 81 height 7
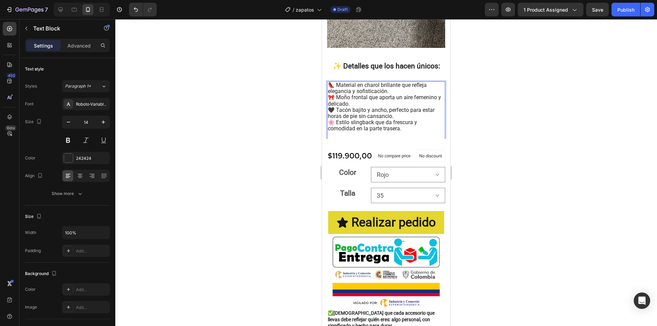
click at [408, 100] on p "👠 Material en charol brillante que refleja elegancia y sofisticación. 🎀 Moño fr…" at bounding box center [386, 107] width 117 height 50
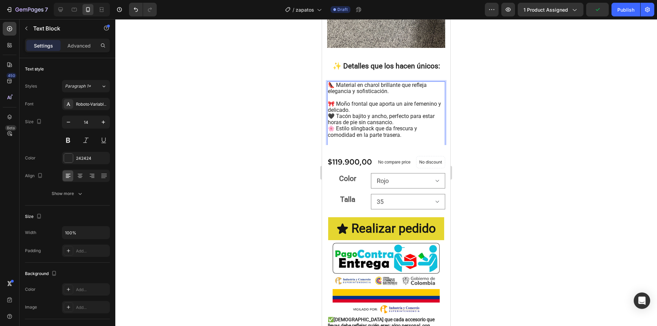
click at [372, 118] on p "👠 Material en charol brillante que refleja elegancia y sofisticación. 🎀 Moño fr…" at bounding box center [386, 110] width 117 height 56
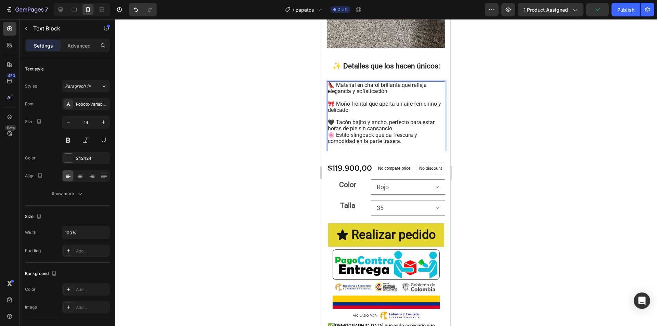
click at [394, 132] on span "🖤 Tacón bajito y ancho, perfecto para estar horas de pie sin cansancio." at bounding box center [381, 125] width 107 height 13
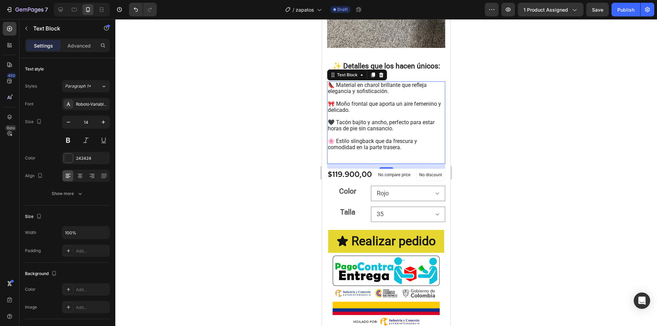
click at [488, 116] on div at bounding box center [386, 172] width 542 height 307
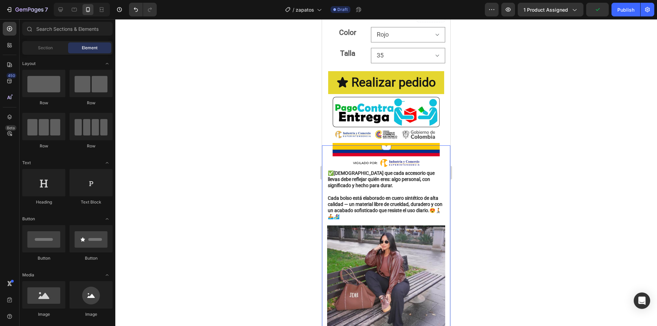
scroll to position [924, 0]
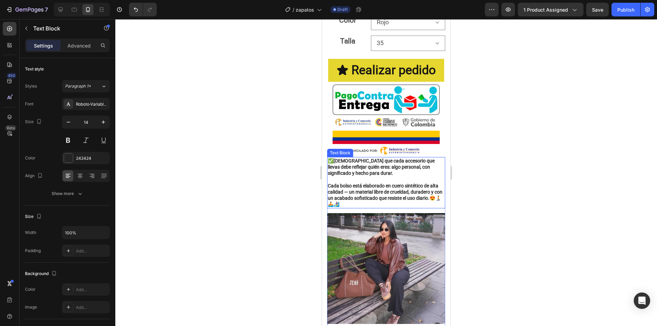
click at [358, 201] on strong "Cada bolso está elaborado en cuero sintético de alta calidad — un material libr…" at bounding box center [385, 192] width 115 height 18
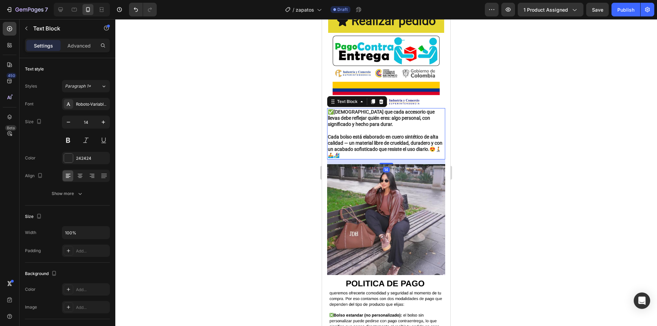
scroll to position [993, 0]
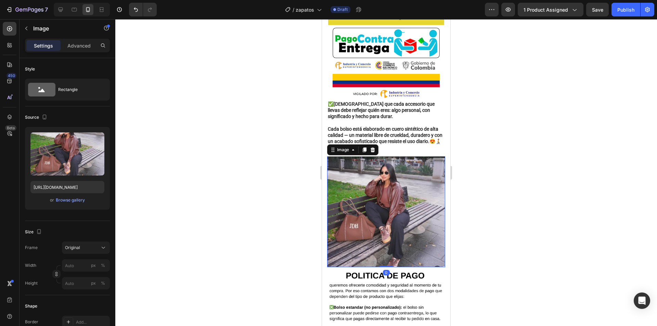
click at [361, 223] on img at bounding box center [386, 211] width 118 height 111
click at [69, 200] on div "Browse gallery" at bounding box center [70, 200] width 29 height 6
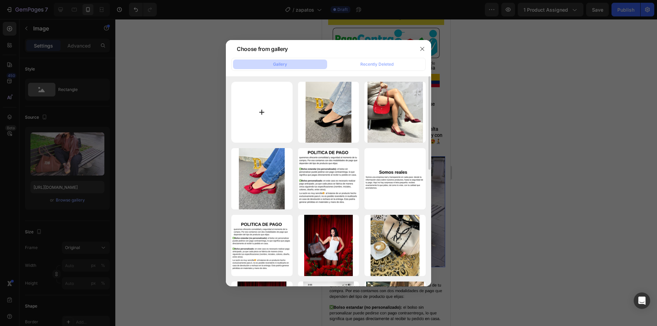
click at [257, 119] on input "file" at bounding box center [261, 112] width 61 height 61
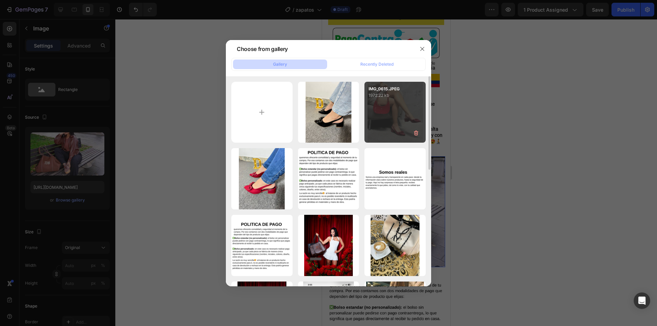
click at [410, 113] on div "IMG_0615.JPEG 1972.22 kb" at bounding box center [395, 112] width 61 height 61
type input "[URL][DOMAIN_NAME]"
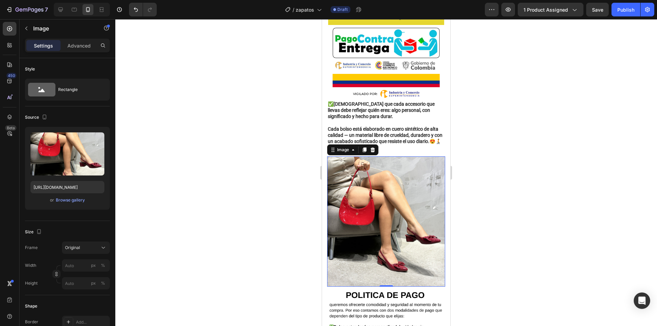
click at [509, 162] on div at bounding box center [386, 172] width 542 height 307
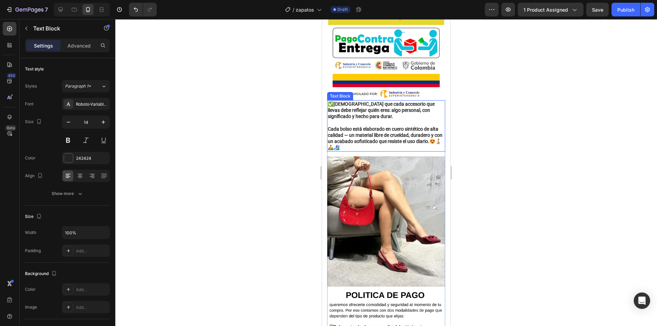
click at [347, 119] on strong "✅[DEMOGRAPHIC_DATA] que cada accesorio que llevas debe reflejar quién eres: alg…" at bounding box center [381, 110] width 107 height 18
click at [383, 144] on strong "Cada bolso está elaborado en cuero sintético de alta calidad — un material libr…" at bounding box center [385, 135] width 115 height 18
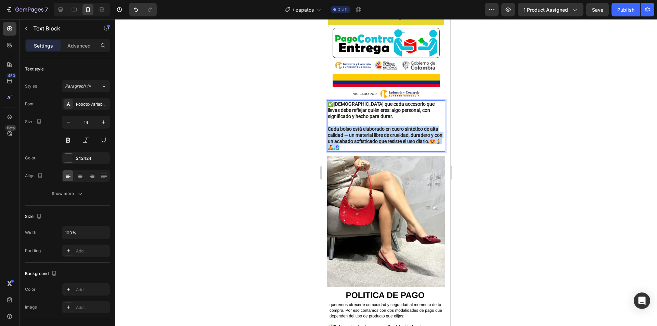
click at [383, 144] on strong "Cada bolso está elaborado en cuero sintético de alta calidad — un material libr…" at bounding box center [385, 135] width 115 height 18
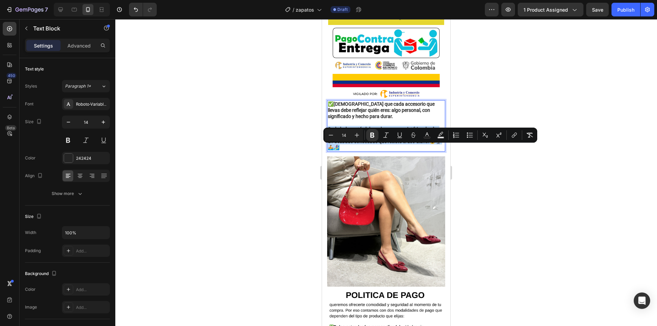
click at [383, 144] on strong "Cada bolso está elaborado en cuero sintético de alta calidad — un material libr…" at bounding box center [385, 135] width 115 height 18
click at [377, 144] on strong "Cada bolso está elaborado en cuero sintético de alta calidad — un material libr…" at bounding box center [385, 135] width 115 height 18
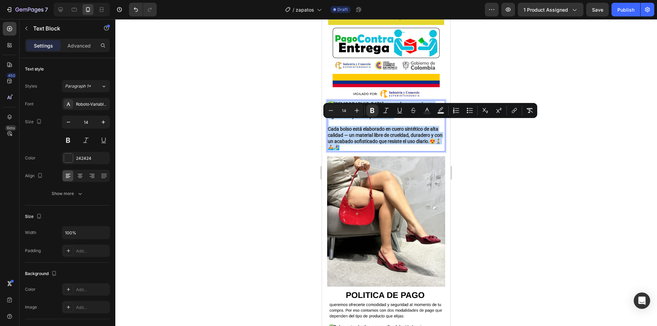
drag, startPoint x: 377, startPoint y: 168, endPoint x: 328, endPoint y: 125, distance: 64.8
click at [328, 125] on div "✅[DEMOGRAPHIC_DATA] que cada accesorio que llevas debe reflejar quién eres: alg…" at bounding box center [386, 125] width 118 height 51
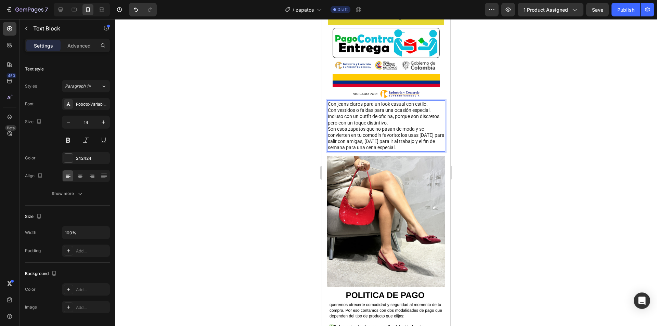
click at [413, 126] on p "Incluso con un outfit de oficina, porque son discretos pero con un toque distin…" at bounding box center [386, 119] width 117 height 12
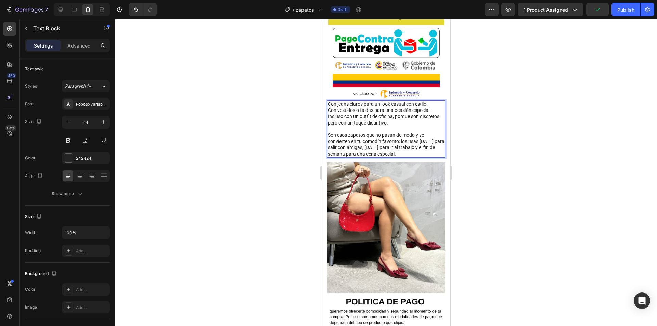
click at [432, 113] on p "Con vestidos o faldas para una ocasión especial." at bounding box center [386, 110] width 117 height 6
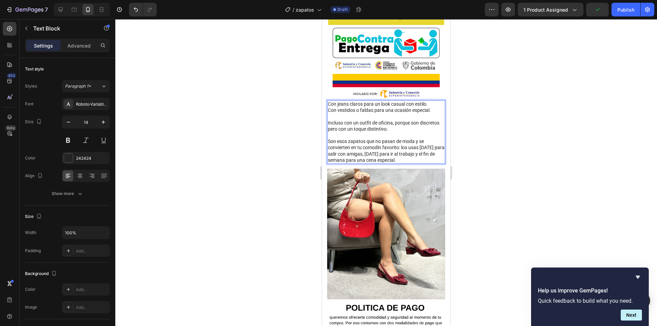
click at [413, 119] on p "Con vestidos o faldas para una ocasión especial." at bounding box center [386, 113] width 117 height 12
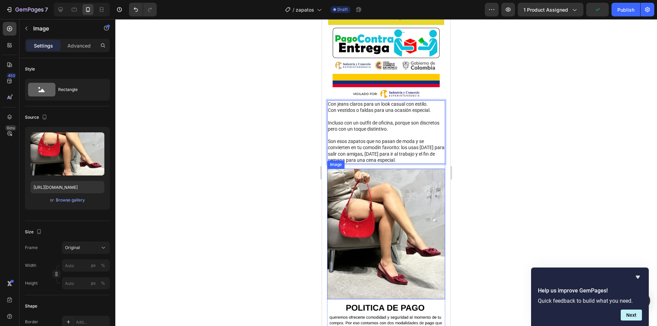
click at [389, 218] on img at bounding box center [386, 234] width 118 height 131
click at [397, 163] on p "Son esos zapatos que no pasan de moda y se convierten en tu comodín favorito: l…" at bounding box center [386, 150] width 117 height 25
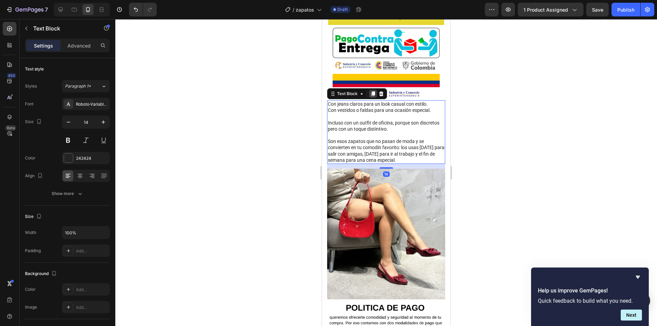
click at [374, 96] on icon at bounding box center [373, 93] width 4 height 5
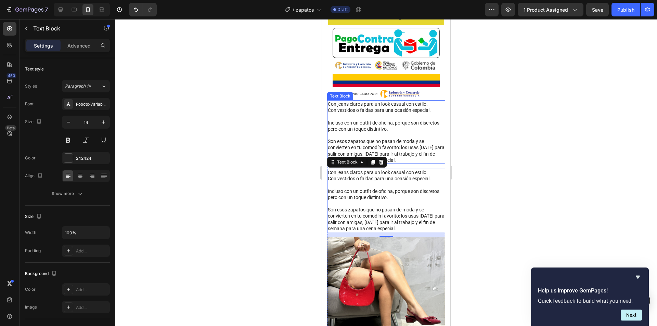
click at [355, 139] on p "Incluso con un outfit de oficina, porque son discretos pero con un toque distin…" at bounding box center [386, 129] width 117 height 19
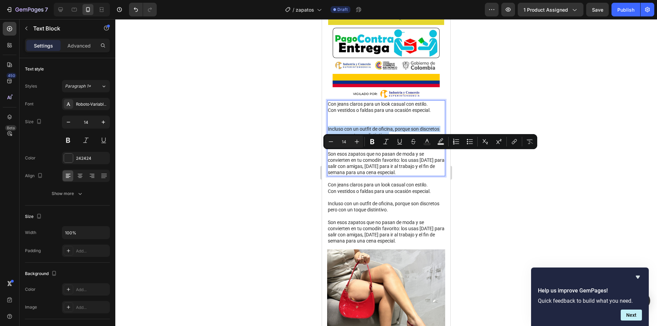
click at [355, 151] on p "Incluso con un outfit de oficina, porque son discretos pero con un toque distin…" at bounding box center [386, 138] width 117 height 25
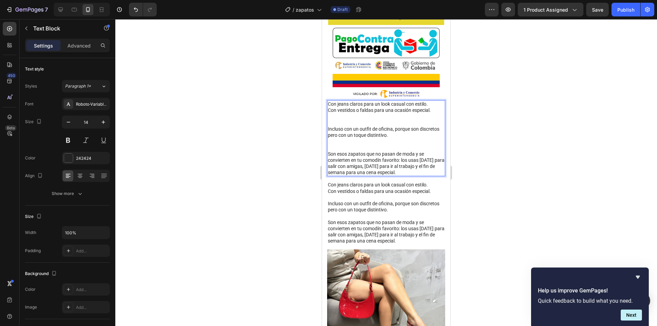
click at [401, 176] on p "Son esos zapatos que no pasan de moda y se convierten en tu comodín favorito: l…" at bounding box center [386, 163] width 117 height 25
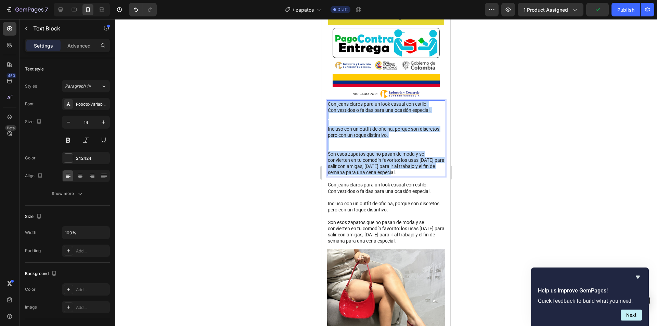
drag, startPoint x: 400, startPoint y: 193, endPoint x: 329, endPoint y: 123, distance: 100.7
click at [329, 123] on div "Con jeans claros para un look casual con estilo. Con vestidos o faldas para una…" at bounding box center [386, 138] width 118 height 76
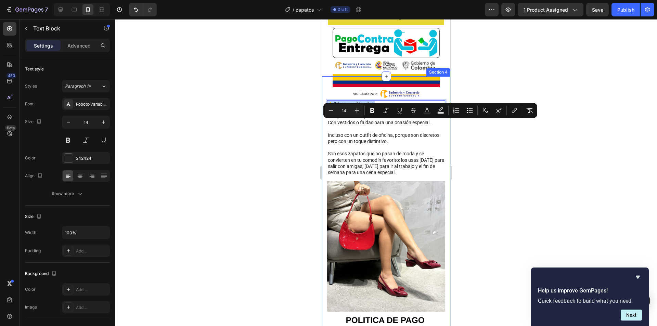
drag, startPoint x: 386, startPoint y: 126, endPoint x: 325, endPoint y: 126, distance: 61.3
click at [82, 172] on div at bounding box center [80, 175] width 11 height 11
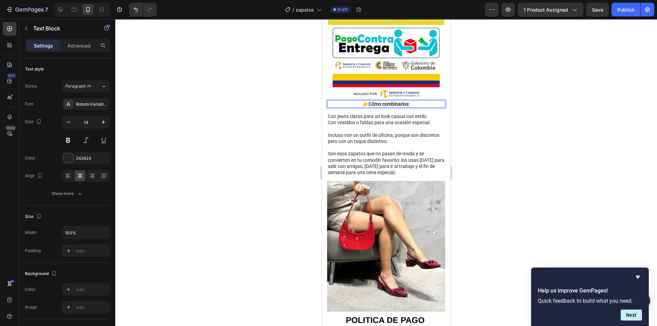
click at [394, 107] on strong "Cómo combinarlos:" at bounding box center [389, 103] width 41 height 5
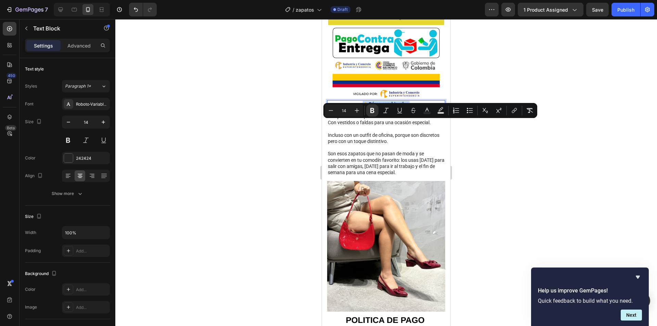
click at [394, 107] on strong "Cómo combinarlos:" at bounding box center [389, 103] width 41 height 5
click at [355, 112] on icon "Editor contextual toolbar" at bounding box center [357, 110] width 7 height 7
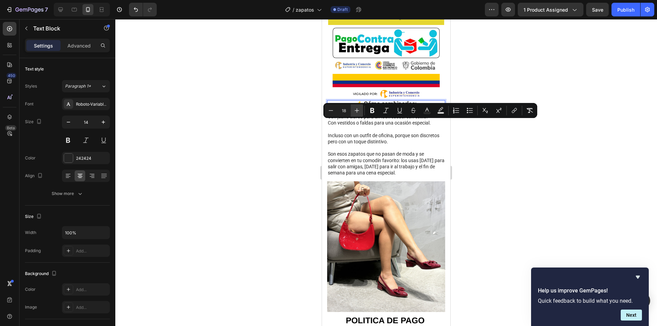
click at [355, 112] on icon "Editor contextual toolbar" at bounding box center [357, 110] width 7 height 7
type input "20"
click at [400, 132] on p "Con vestidos o faldas para una ocasión especial." at bounding box center [386, 126] width 117 height 12
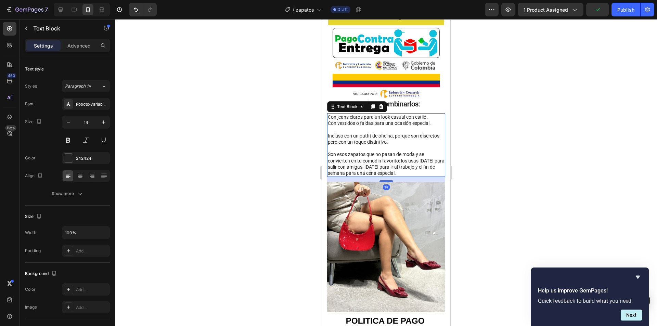
click at [568, 125] on div at bounding box center [386, 172] width 542 height 307
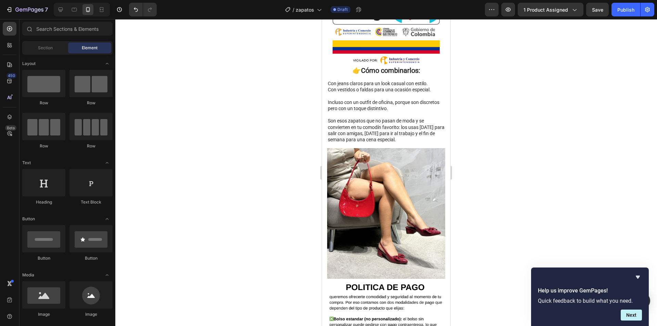
scroll to position [1027, 0]
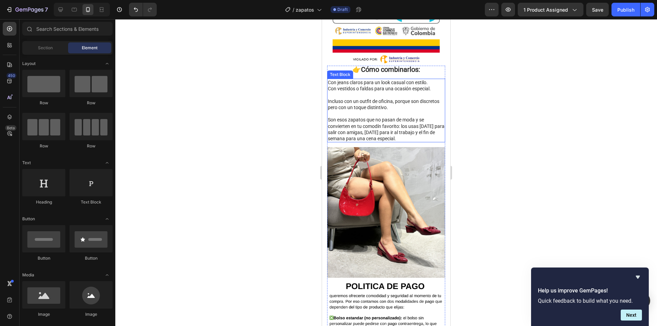
click at [379, 142] on p "Son esos zapatos que no pasan de moda y se convierten en tu comodín favorito: l…" at bounding box center [386, 129] width 117 height 25
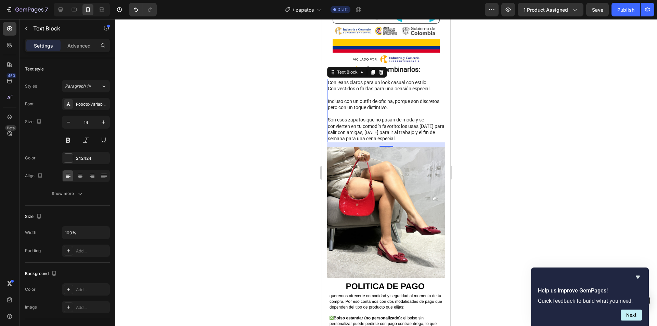
click at [330, 86] on p "Con jeans claros para un look casual con estilo." at bounding box center [386, 82] width 117 height 6
click at [328, 102] on div "Con jeans claros para un look casual con estilo. Con vestidos o faldas para una…" at bounding box center [386, 111] width 118 height 64
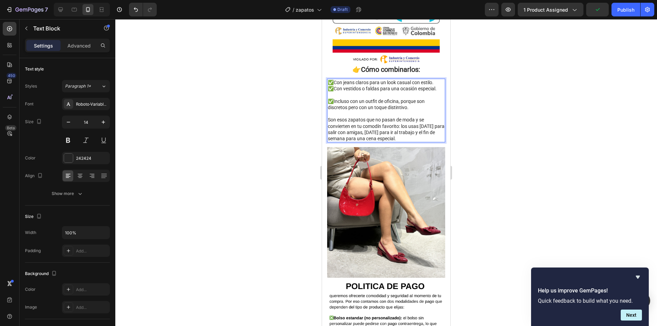
click at [330, 117] on p "✅Incluso con un outfit de oficina, porque son discretos pero con un toque disti…" at bounding box center [386, 107] width 117 height 19
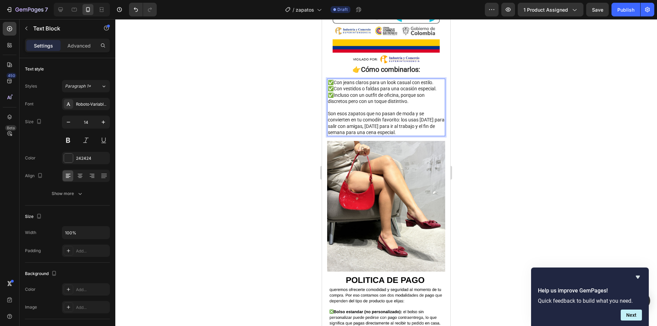
click at [419, 136] on p "Son esos zapatos que no pasan de moda y se convierten en tu comodín favorito: l…" at bounding box center [386, 123] width 117 height 25
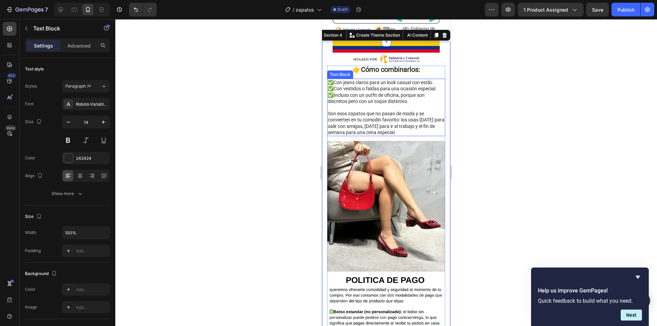
click at [330, 134] on p "Son esos zapatos que no pasan de moda y se convierten en tu comodín favorito: l…" at bounding box center [386, 123] width 117 height 25
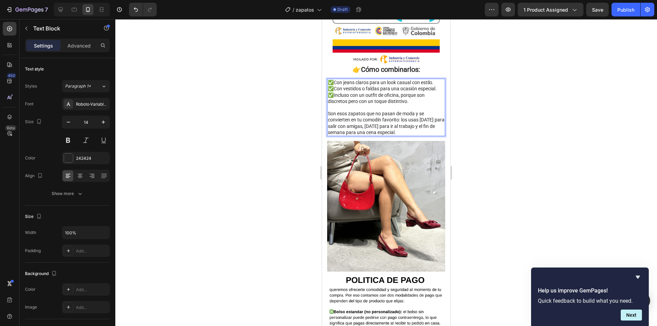
click at [329, 133] on p "Son esos zapatos que no pasan de moda y se convierten en tu comodín favorito: l…" at bounding box center [386, 123] width 117 height 25
click at [369, 136] on p "😍Son esos zapatos que no pasan de moda y se convierten en tu comodín favorito: …" at bounding box center [386, 123] width 117 height 25
click at [487, 235] on div at bounding box center [386, 172] width 542 height 307
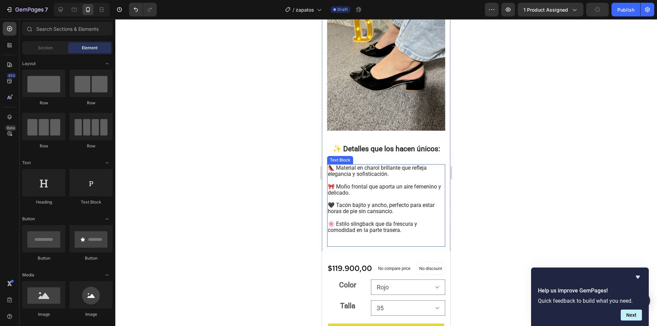
scroll to position [650, 0]
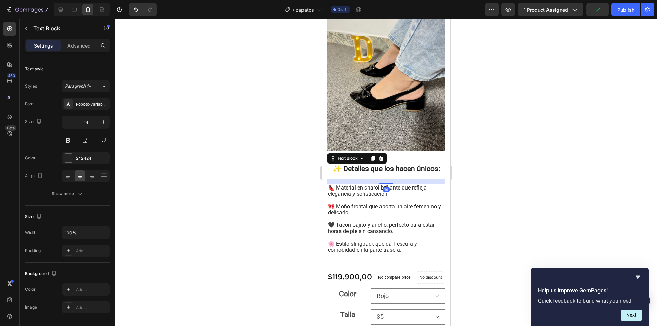
click at [392, 173] on strong "✨ Detalles que los hacen únicos:" at bounding box center [386, 169] width 107 height 8
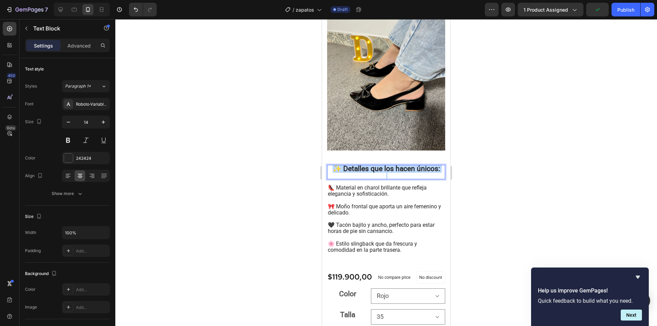
click at [392, 173] on strong "✨ Detalles que los hacen únicos:" at bounding box center [386, 169] width 107 height 8
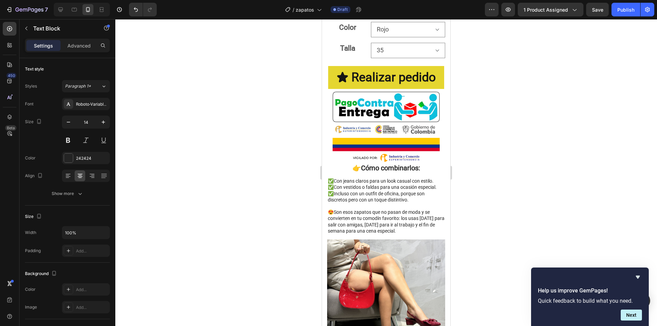
scroll to position [924, 0]
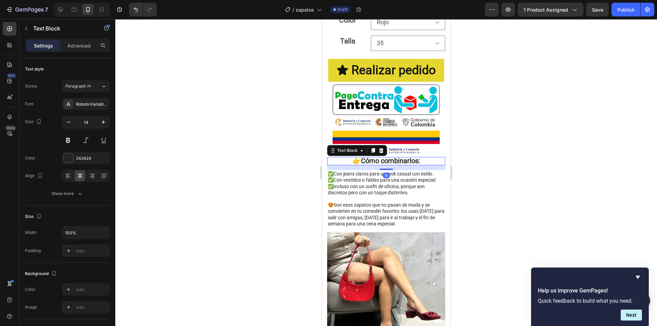
click at [405, 165] on strong "Cómo combinarlos:" at bounding box center [390, 161] width 59 height 8
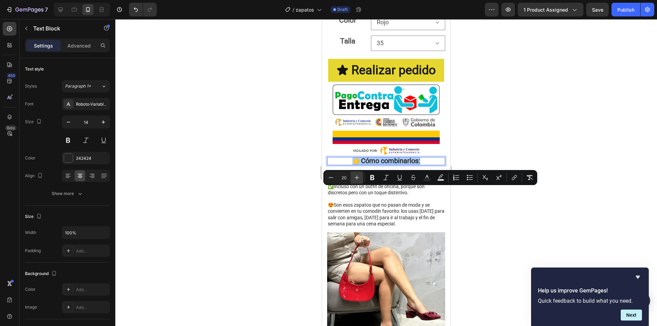
click at [359, 181] on button "Plus" at bounding box center [357, 177] width 12 height 12
type input "21"
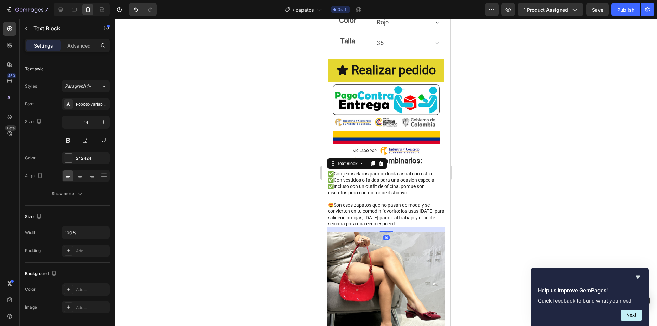
click at [379, 202] on p "✅Con vestidos o faldas para una ocasión especial. ✅Incluso con un outfit de ofi…" at bounding box center [386, 189] width 117 height 25
click at [528, 162] on div at bounding box center [386, 172] width 542 height 307
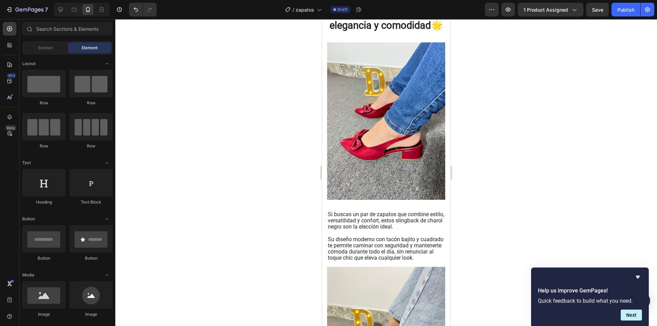
scroll to position [274, 0]
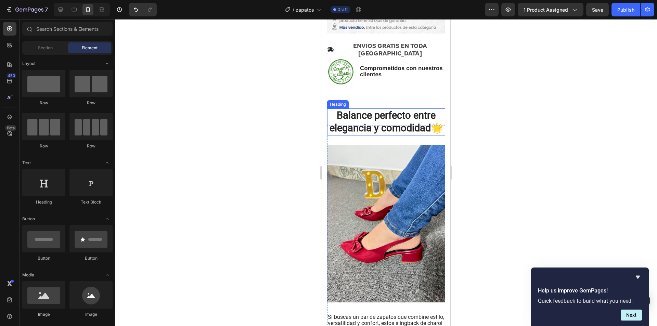
click at [382, 116] on strong "Balance perfecto entre elegancia y comodidad" at bounding box center [383, 122] width 106 height 25
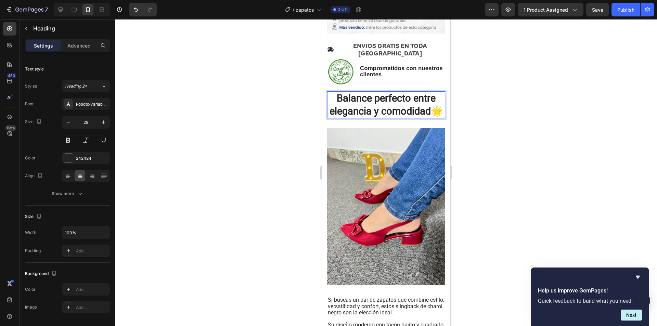
click at [382, 116] on strong "Balance perfecto entre elegancia y comodidad" at bounding box center [383, 104] width 106 height 25
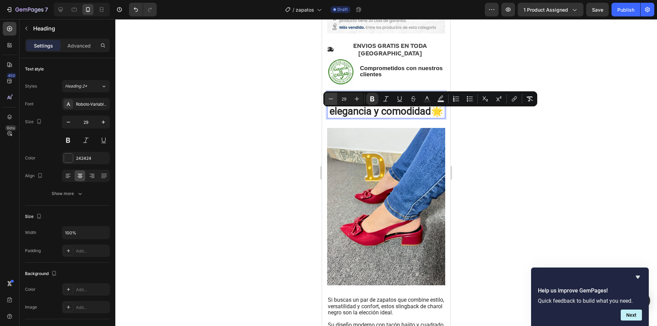
click at [330, 97] on icon "Editor contextual toolbar" at bounding box center [331, 98] width 7 height 7
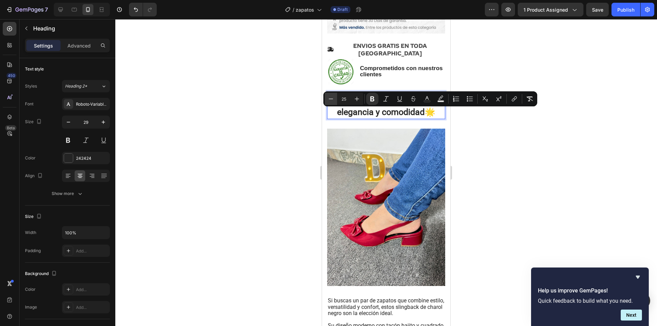
type input "24"
click at [604, 181] on div at bounding box center [386, 172] width 542 height 307
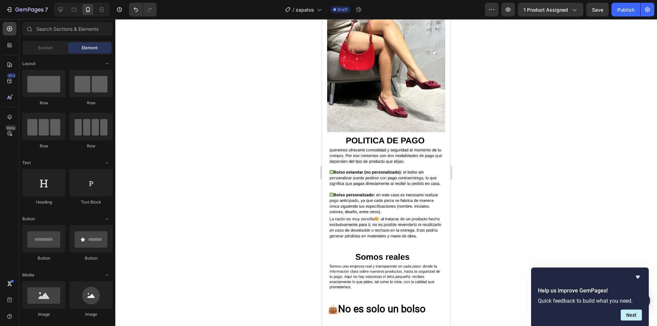
scroll to position [1198, 0]
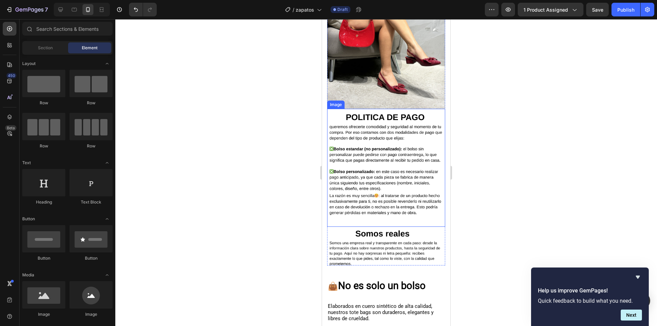
click at [359, 141] on img at bounding box center [386, 168] width 118 height 118
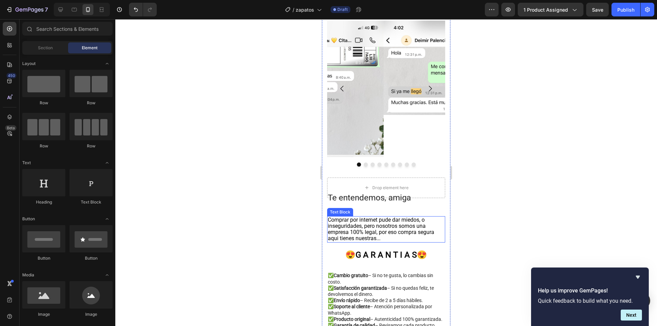
scroll to position [1746, 0]
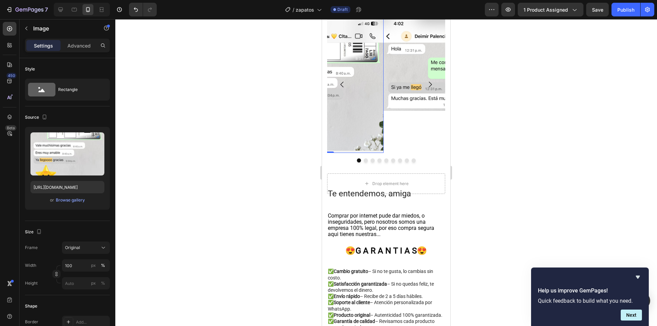
click at [371, 97] on img at bounding box center [327, 84] width 113 height 137
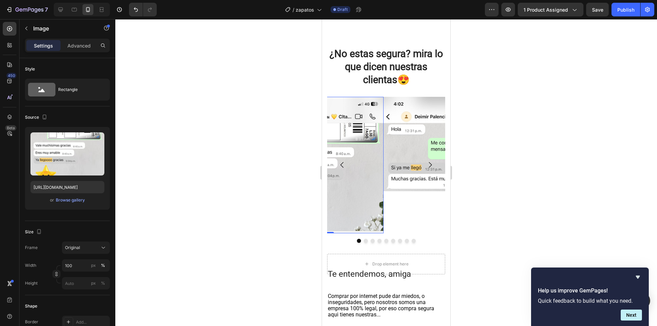
scroll to position [1643, 0]
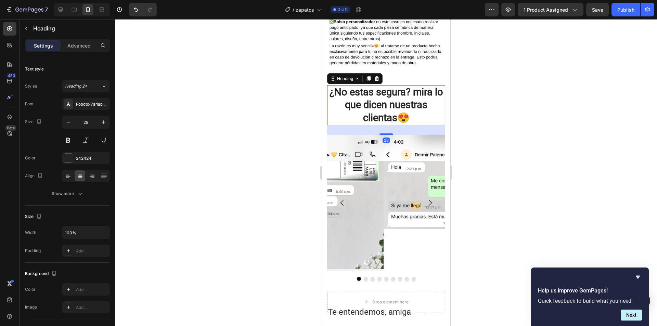
click at [435, 85] on h2 "¿No estas segura? mira lo que dicen nuestras clientas😍" at bounding box center [386, 105] width 118 height 40
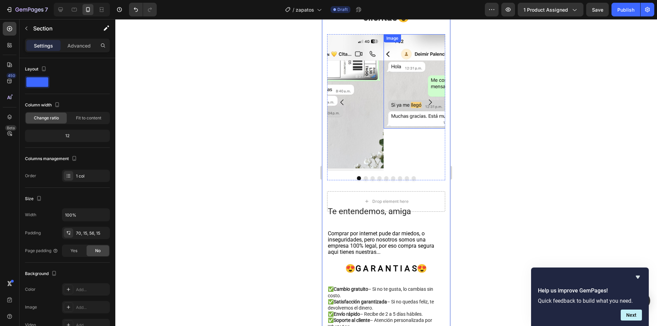
scroll to position [1677, 0]
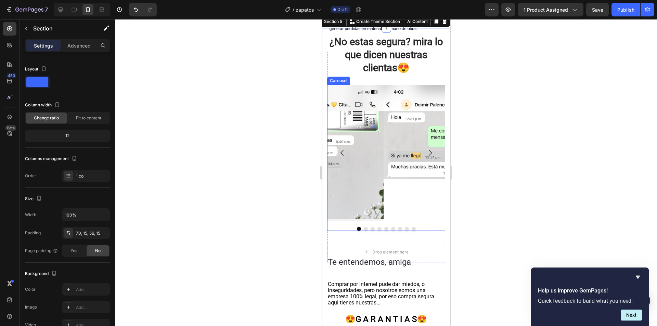
click at [338, 225] on div "Image Image Image Image Image Image Image Image Image [GEOGRAPHIC_DATA]" at bounding box center [386, 158] width 118 height 146
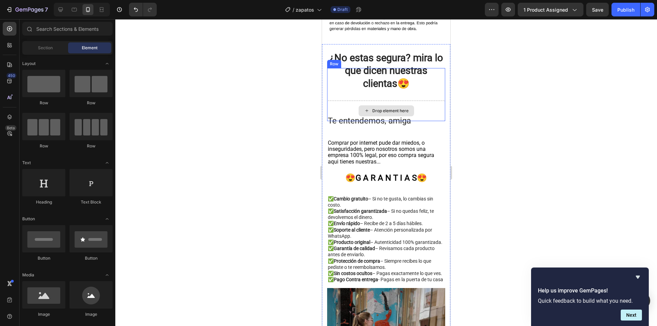
click at [335, 101] on div "Drop element here" at bounding box center [386, 111] width 118 height 21
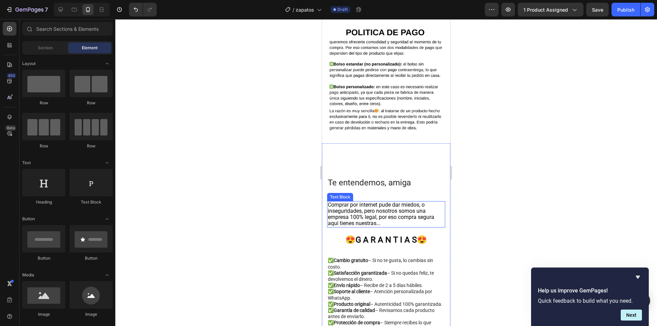
scroll to position [1574, 0]
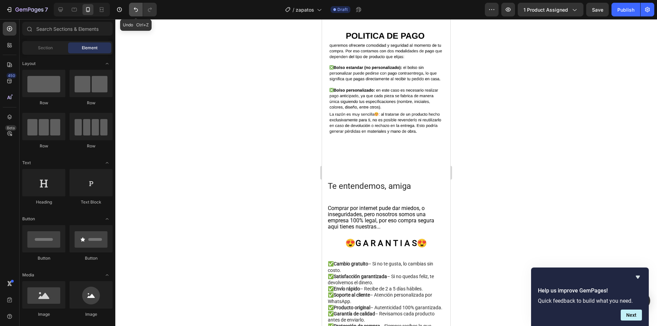
click at [138, 9] on icon "Undo/Redo" at bounding box center [135, 9] width 7 height 7
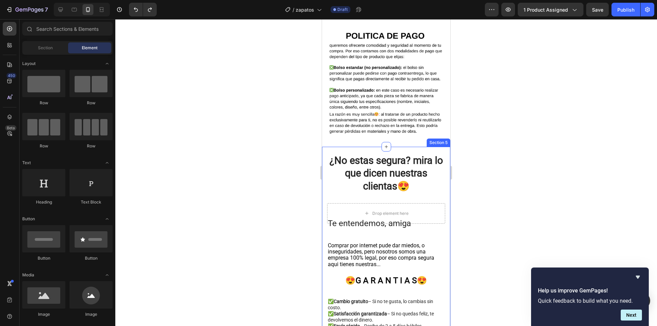
scroll to position [1609, 0]
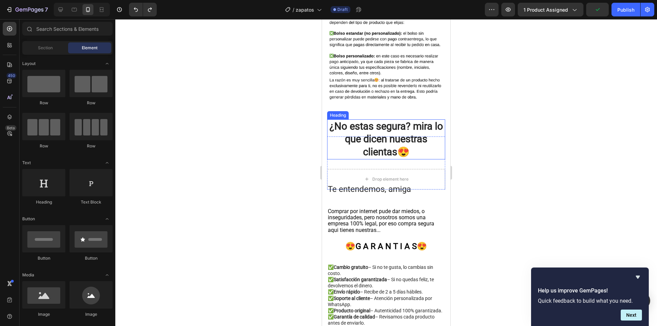
click at [356, 132] on h2 "¿No estas segura? mira lo que dicen nuestras clientas😍" at bounding box center [386, 139] width 118 height 40
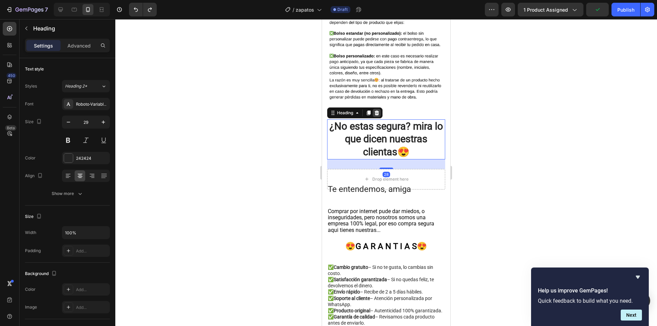
click at [375, 110] on icon at bounding box center [376, 112] width 5 height 5
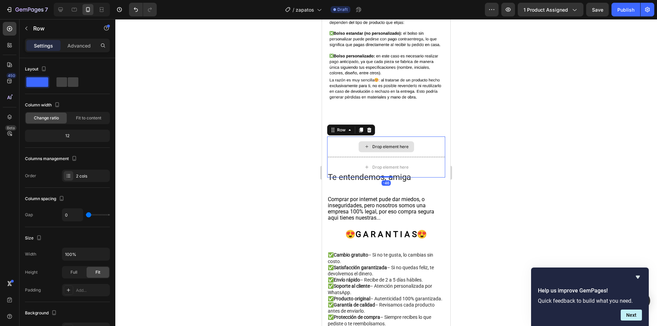
click at [341, 137] on div "Drop element here" at bounding box center [386, 147] width 118 height 21
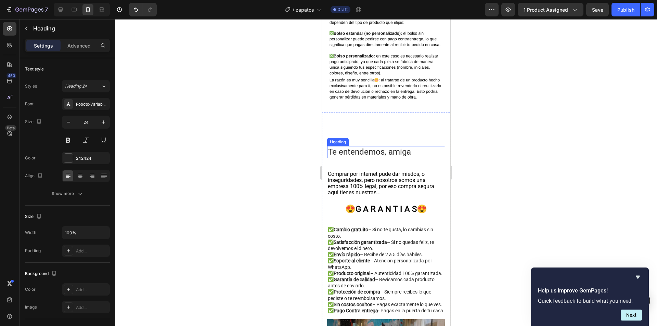
click at [356, 146] on h2 "Te entendemos, amiga" at bounding box center [386, 152] width 118 height 12
click at [356, 147] on p "Te entendemos, amiga" at bounding box center [386, 152] width 117 height 11
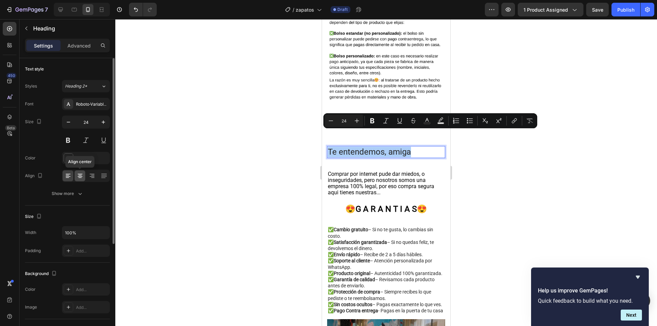
click at [77, 176] on icon at bounding box center [80, 175] width 7 height 7
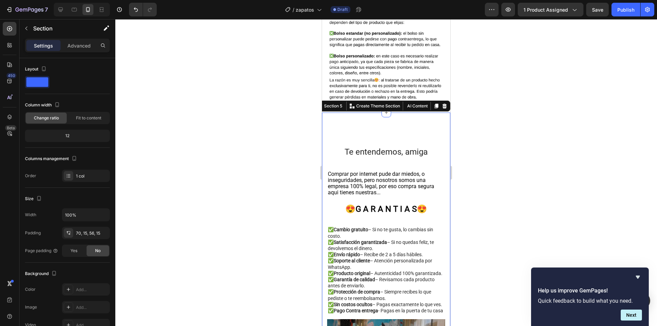
click at [372, 147] on p "Te entendemos, amiga" at bounding box center [386, 152] width 117 height 11
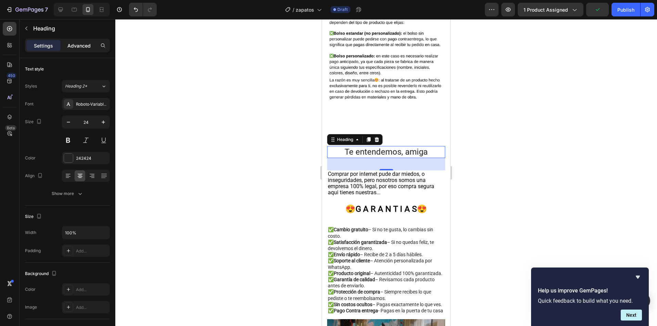
click at [83, 48] on p "Advanced" at bounding box center [78, 45] width 23 height 7
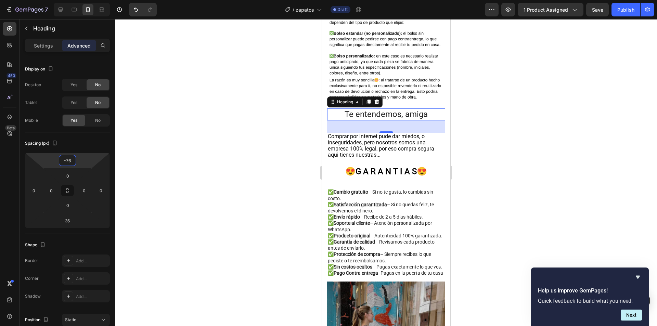
type input "-74"
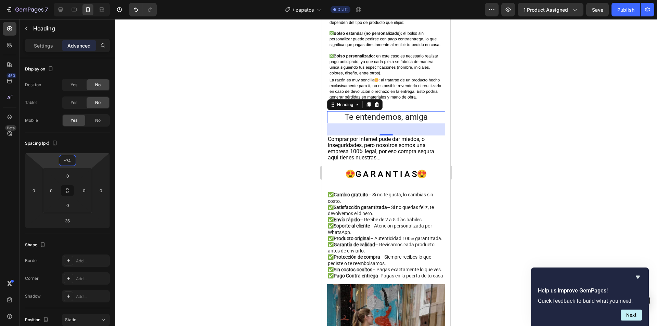
drag, startPoint x: 86, startPoint y: 159, endPoint x: 84, endPoint y: 177, distance: 17.5
click at [84, 0] on html "7 Version history / zapatos Draft Preview 1 product assigned Save Publish 450 B…" at bounding box center [328, 0] width 657 height 0
click at [397, 136] on span "Comprar por internet pude dar miedos, o inseguridades, pero nosotros somos una …" at bounding box center [381, 148] width 106 height 25
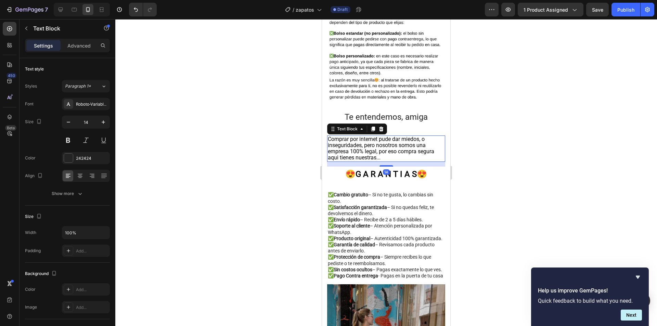
click at [528, 162] on div at bounding box center [386, 172] width 542 height 307
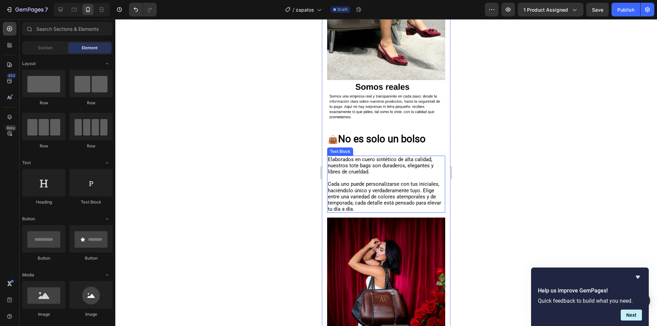
scroll to position [1266, 0]
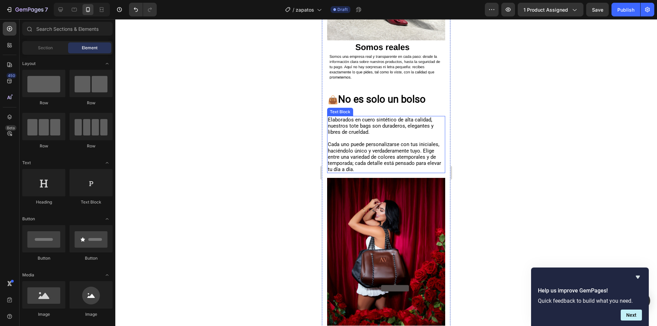
click at [382, 203] on img at bounding box center [386, 252] width 118 height 148
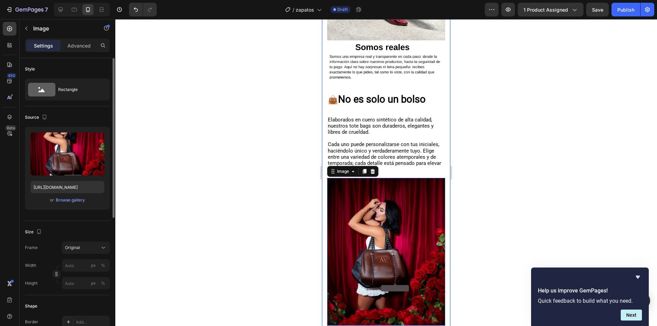
click at [80, 196] on div "or Browse gallery" at bounding box center [67, 200] width 74 height 8
click at [81, 198] on div "Browse gallery" at bounding box center [70, 200] width 29 height 6
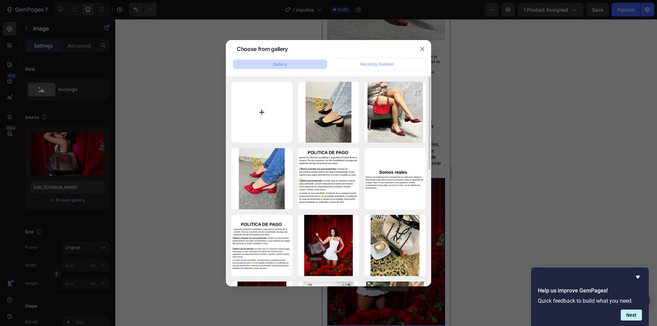
click at [272, 128] on input "file" at bounding box center [261, 112] width 61 height 61
type input "C:\fakepath\IMG_0583.JPEG"
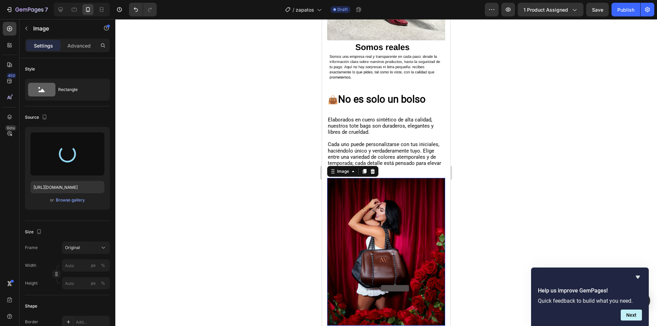
type input "[URL][DOMAIN_NAME]"
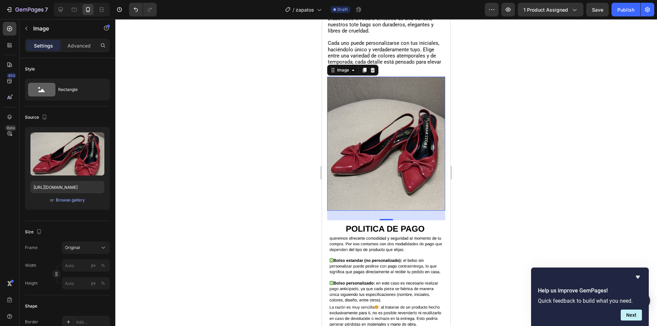
scroll to position [1369, 0]
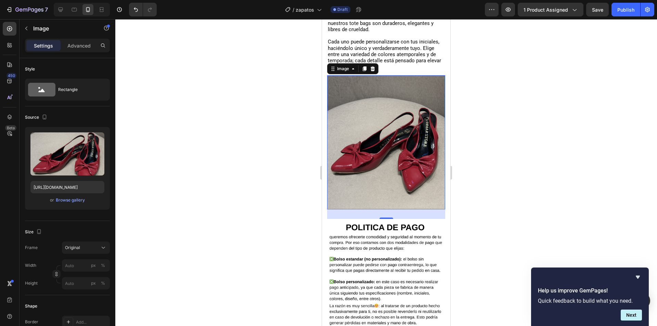
click at [466, 152] on div at bounding box center [386, 172] width 542 height 307
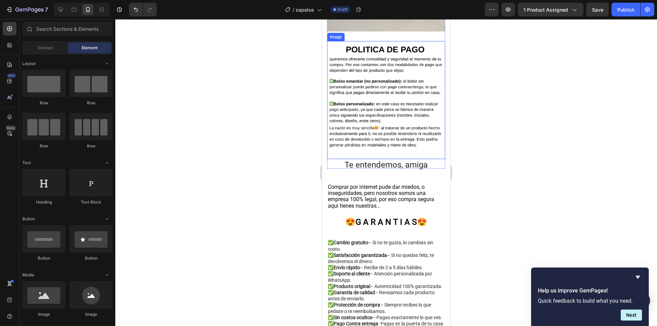
scroll to position [1574, 0]
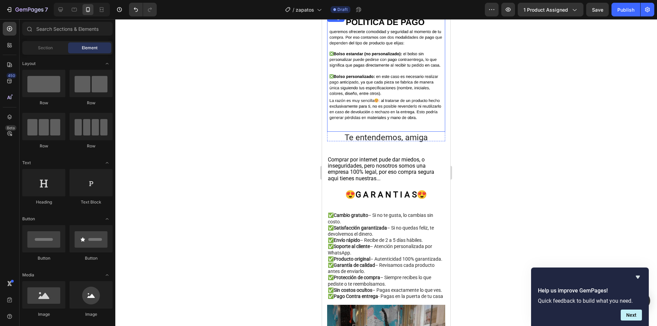
click at [387, 80] on img at bounding box center [386, 73] width 118 height 118
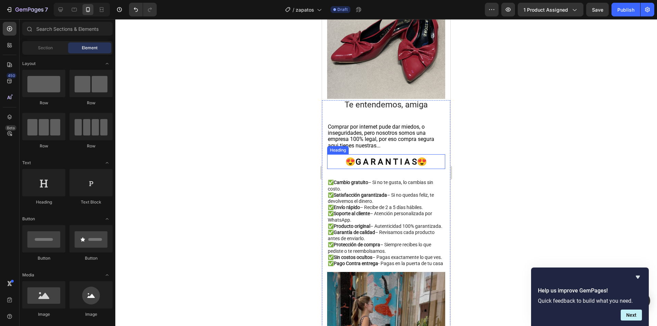
scroll to position [1403, 0]
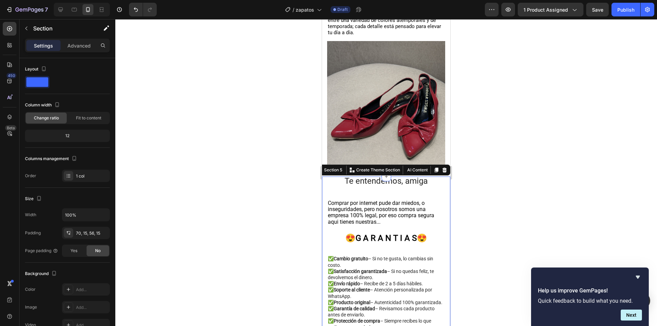
click at [79, 44] on p "Advanced" at bounding box center [78, 45] width 23 height 7
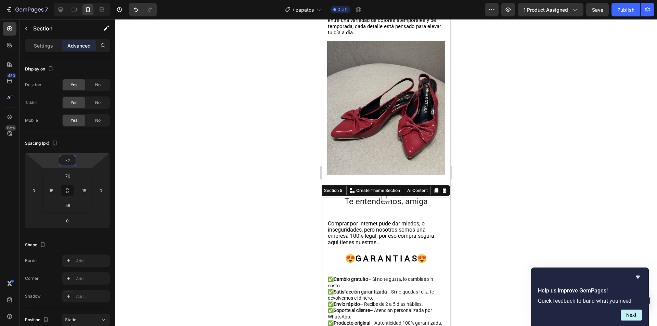
type input "-4"
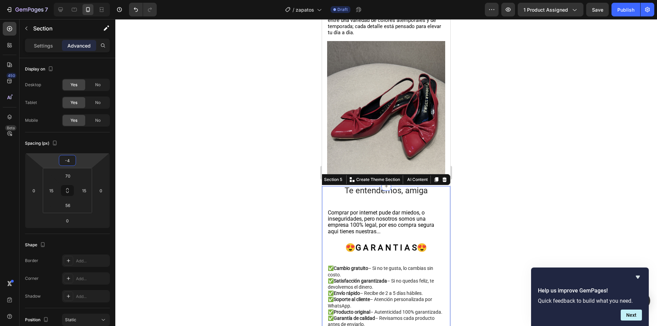
drag, startPoint x: 85, startPoint y: 166, endPoint x: 85, endPoint y: 161, distance: 4.8
click at [85, 0] on html "7 Version history / zapatos Draft Preview 1 product assigned Save Publish 450 B…" at bounding box center [328, 0] width 657 height 0
click at [237, 120] on div at bounding box center [386, 172] width 542 height 307
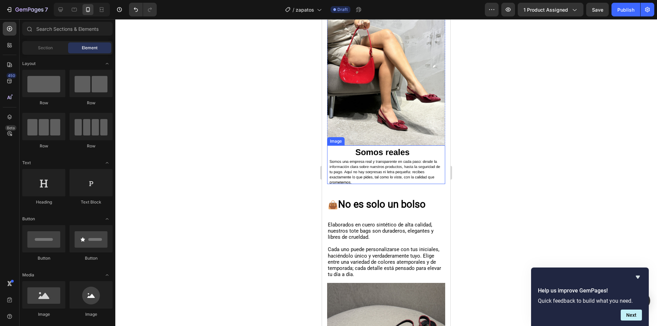
scroll to position [1154, 0]
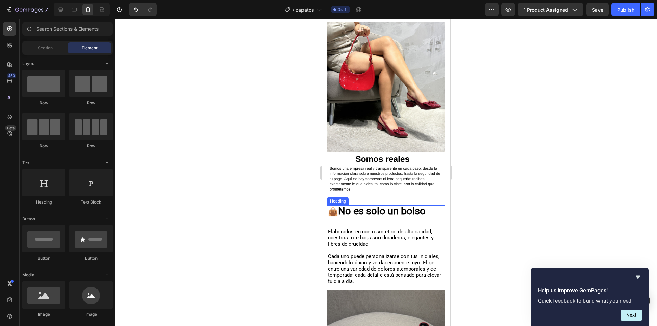
click at [392, 208] on strong "No es solo un bolso" at bounding box center [382, 211] width 88 height 12
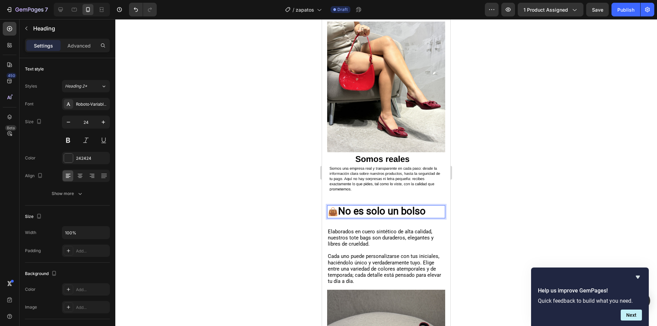
click at [392, 208] on strong "No es solo un bolso" at bounding box center [382, 211] width 88 height 12
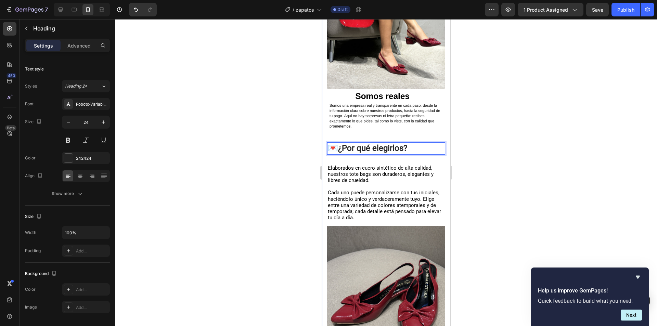
scroll to position [1223, 0]
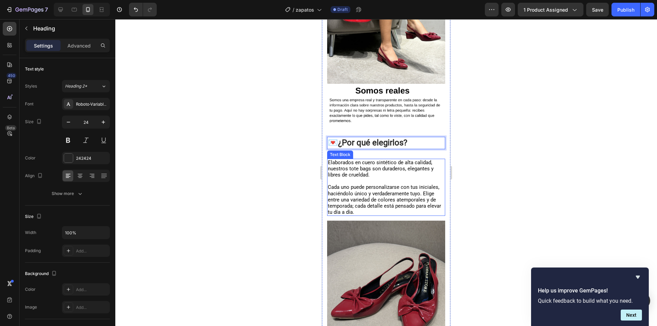
click at [395, 188] on span "Cada uno puede personalizarse con tus iniciales, haciéndolo único y verdaderame…" at bounding box center [384, 199] width 113 height 31
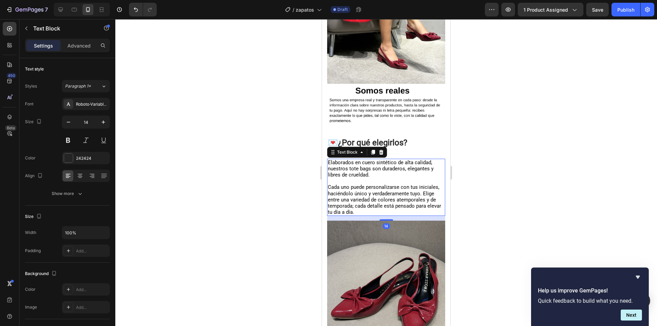
click at [395, 188] on span "Cada uno puede personalizarse con tus iniciales, haciéndolo único y verdaderame…" at bounding box center [384, 199] width 113 height 31
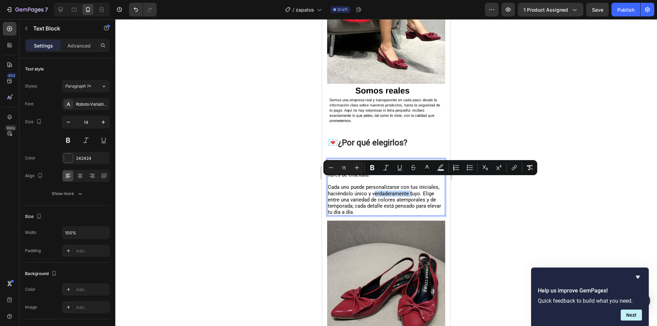
click at [395, 188] on span "Cada uno puede personalizarse con tus iniciales, haciéndolo único y verdaderame…" at bounding box center [384, 199] width 113 height 31
click at [416, 208] on p "Elaborados en cuero sintético de alta calidad, nuestros tote bags son duraderos…" at bounding box center [386, 187] width 117 height 56
click at [409, 198] on span "Cada uno puede personalizarse con tus iniciales, haciéndolo único y verdaderame…" at bounding box center [384, 199] width 113 height 31
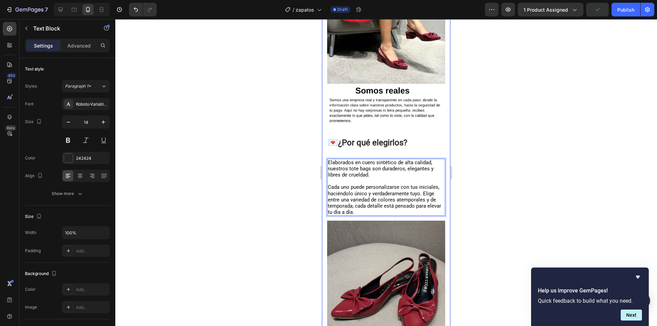
drag, startPoint x: 407, startPoint y: 207, endPoint x: 327, endPoint y: 151, distance: 98.2
click at [327, 151] on div "👉 Cómo combinarlos: Text Block ✅Con jeans claros para un look casual con estilo…" at bounding box center [386, 110] width 128 height 513
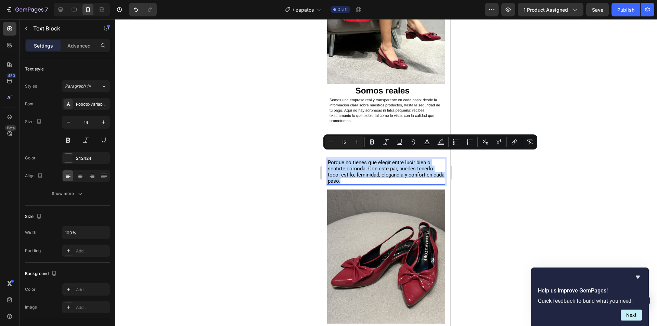
drag, startPoint x: 358, startPoint y: 175, endPoint x: 328, endPoint y: 156, distance: 35.6
click at [328, 159] on p "Porque no tienes que elegir entre lucir bien o sentirte cómoda. Con este par, p…" at bounding box center [386, 171] width 117 height 25
click at [357, 145] on icon "Editor contextual toolbar" at bounding box center [357, 142] width 7 height 7
type input "16"
click at [425, 167] on span "Porque no tienes que elegir entre lucir bien o sentirte cómoda. Con este par, p…" at bounding box center [383, 171] width 110 height 25
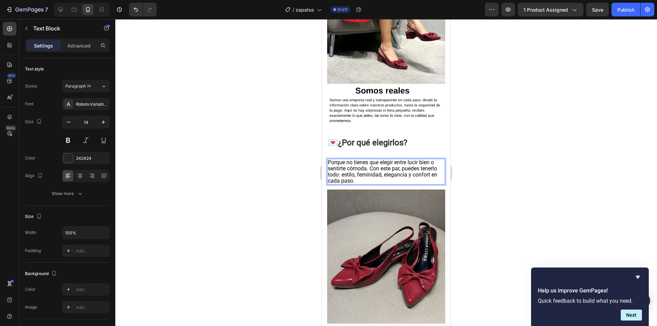
click at [371, 162] on span "Porque no tienes que elegir entre lucir bien o sentirte cómoda. Con este par, p…" at bounding box center [383, 171] width 110 height 25
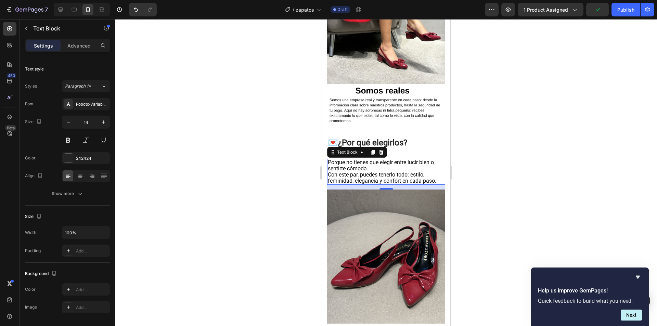
click at [484, 137] on div at bounding box center [386, 172] width 542 height 307
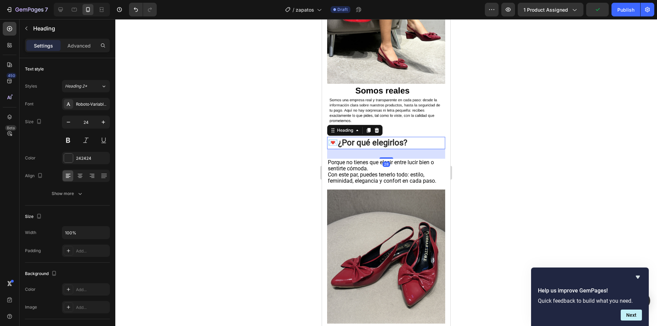
click at [379, 138] on strong "¿Por qué elegirlos?" at bounding box center [372, 143] width 69 height 10
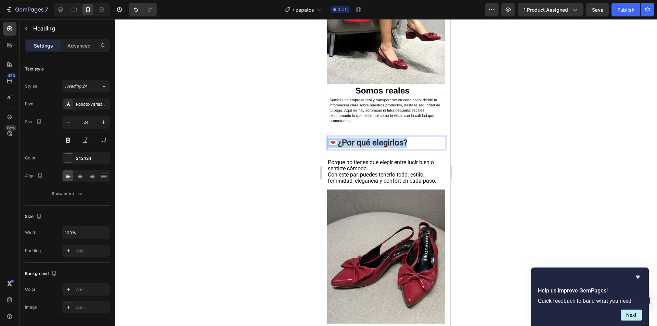
click at [379, 138] on strong "¿Por qué elegirlos?" at bounding box center [372, 143] width 69 height 10
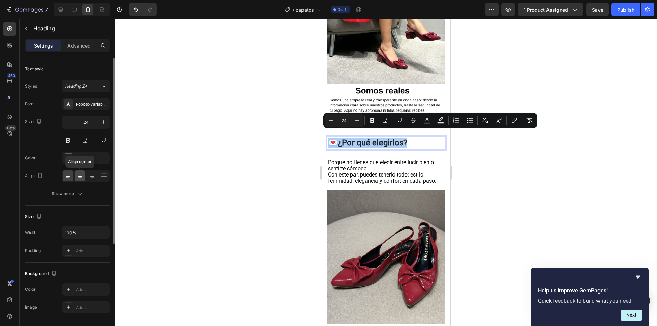
click at [80, 176] on icon at bounding box center [80, 175] width 7 height 7
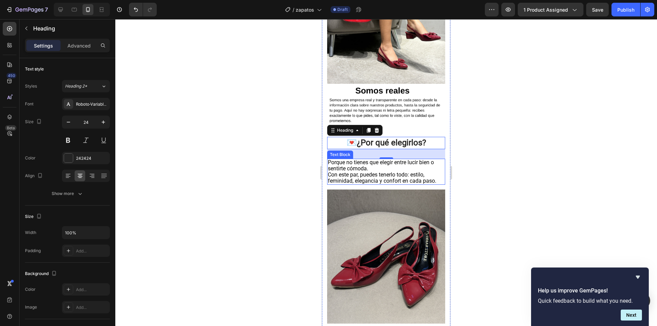
click at [414, 163] on p "Porque no tienes que elegir entre lucir bien o sentirte cómoda. Con este par, p…" at bounding box center [386, 171] width 117 height 25
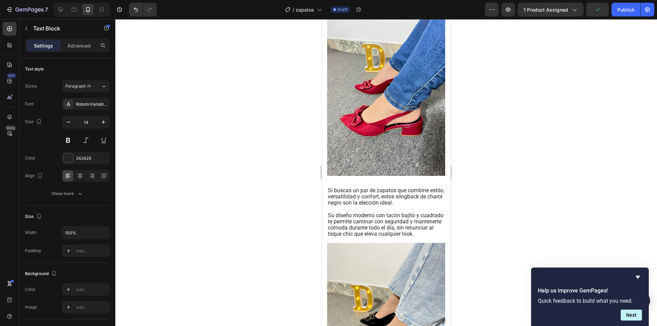
scroll to position [401, 0]
click at [418, 199] on span "Si buscas un par de zapatos que combine estilo, versatilidad y confort, estos s…" at bounding box center [386, 197] width 116 height 19
click at [416, 196] on span "Si buscas un par de zapatos que combine estilo, versatilidad y confort, estos s…" at bounding box center [386, 197] width 116 height 19
click at [417, 218] on span "Su diseño moderno con tacón bajito y cuadrado te permite caminar con seguridad …" at bounding box center [386, 225] width 116 height 25
click at [346, 238] on p "Si buscas un par de zapatos que combine estilo, versatilidad y confort, estos s…" at bounding box center [386, 213] width 117 height 50
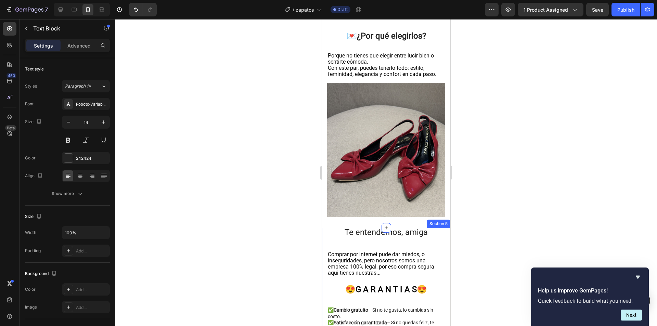
scroll to position [1326, 0]
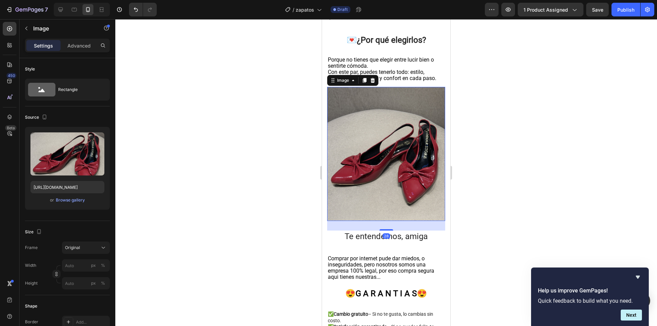
click at [372, 158] on img at bounding box center [386, 154] width 118 height 134
click at [77, 201] on div "Browse gallery" at bounding box center [70, 200] width 29 height 6
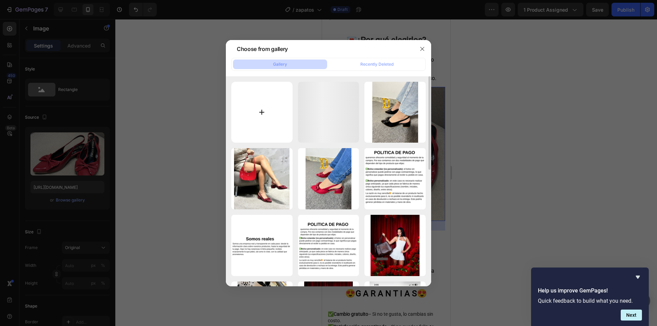
click at [287, 113] on input "file" at bounding box center [261, 112] width 61 height 61
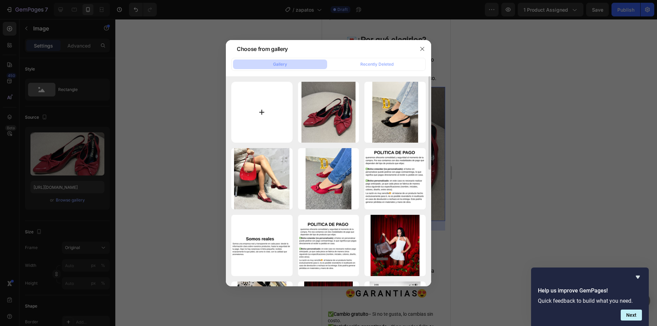
type input "C:\fakepath\0927.gif"
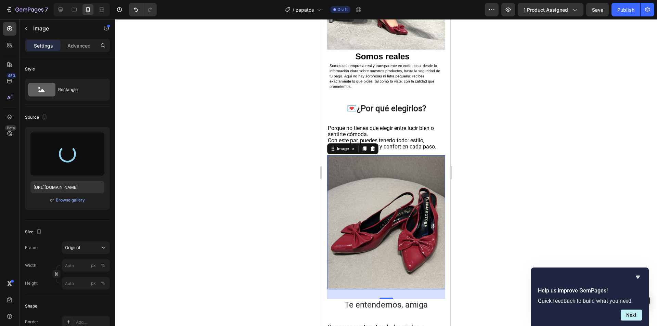
type input "[URL][DOMAIN_NAME]"
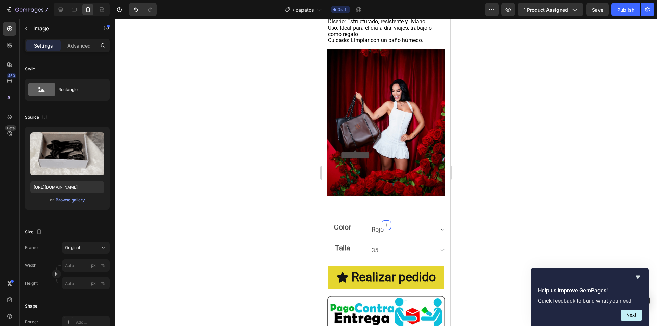
scroll to position [1976, 0]
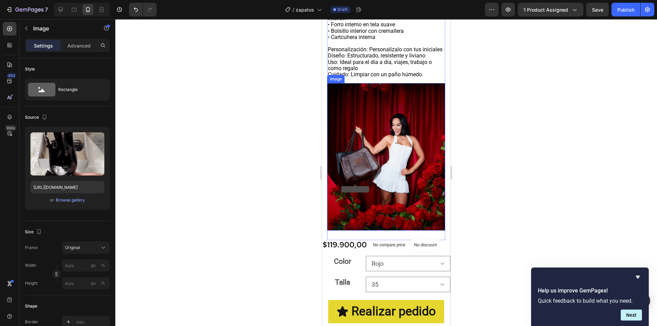
click at [391, 200] on img at bounding box center [386, 157] width 118 height 148
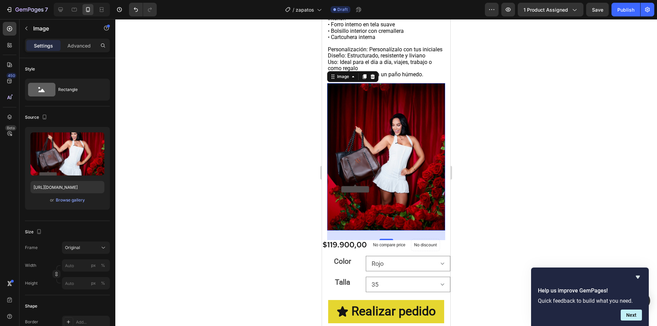
click at [379, 159] on img at bounding box center [386, 157] width 118 height 148
click at [75, 200] on div "Browse gallery" at bounding box center [70, 200] width 29 height 6
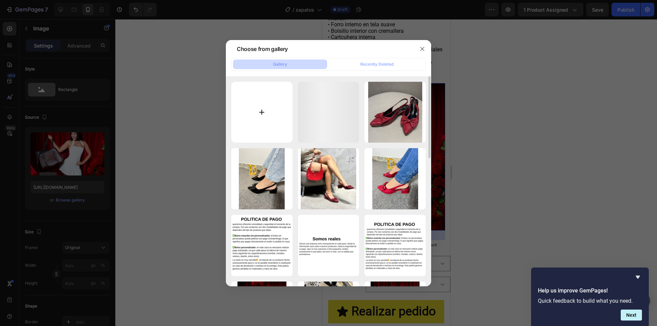
click at [290, 116] on input "file" at bounding box center [261, 112] width 61 height 61
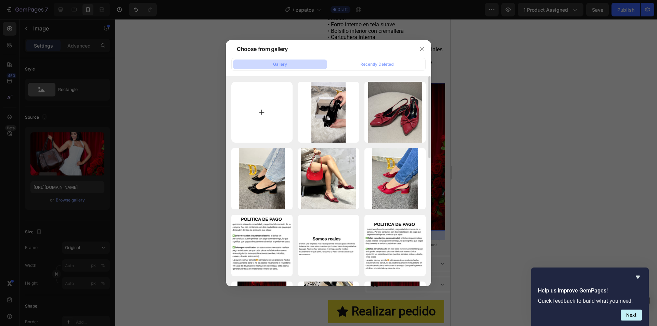
type input "C:\fakepath\0927.gif"
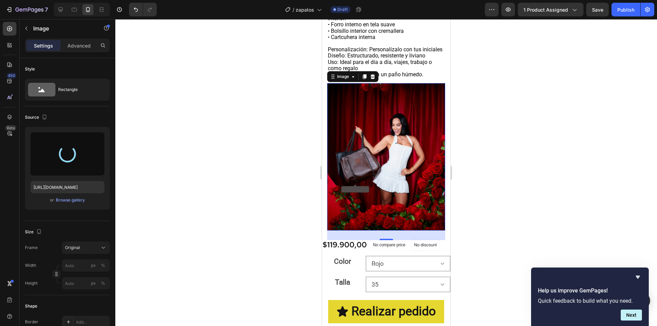
type input "[URL][DOMAIN_NAME]"
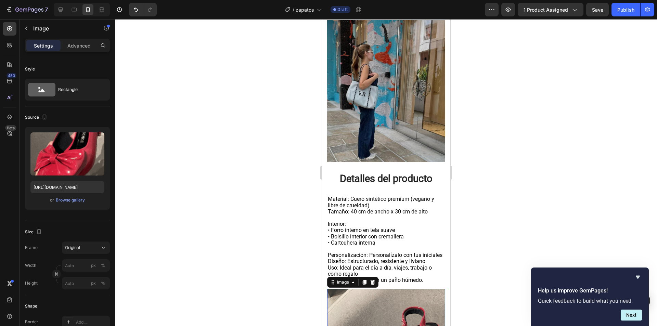
scroll to position [1771, 0]
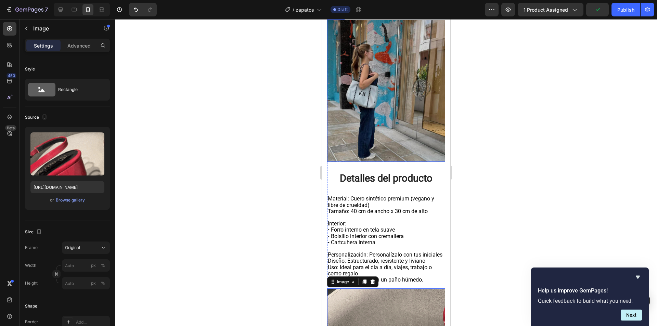
click at [407, 85] on img at bounding box center [386, 91] width 118 height 142
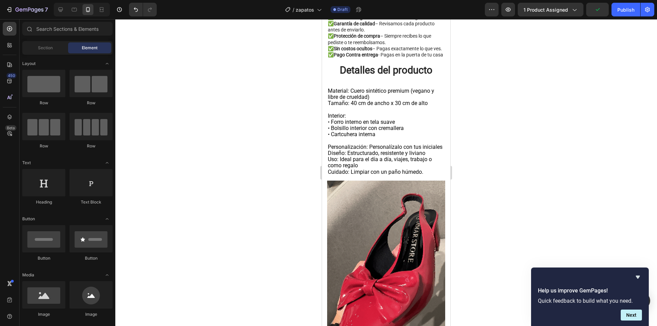
scroll to position [1715, 0]
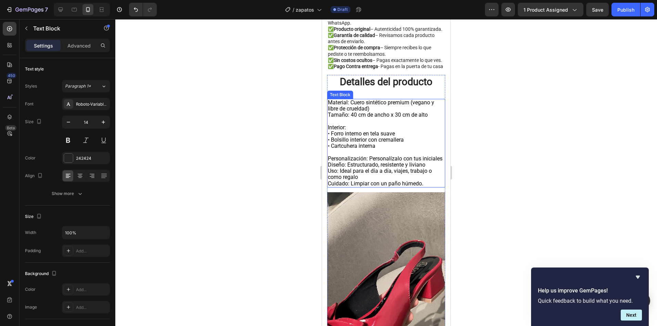
click at [341, 118] on span "Tamaño: 40 cm de ancho x 30 cm de alto" at bounding box center [378, 115] width 100 height 7
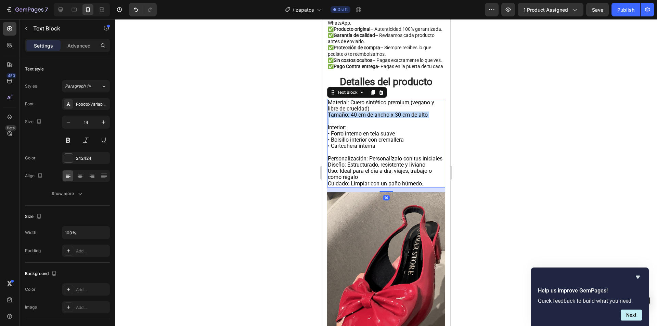
click at [341, 118] on span "Tamaño: 40 cm de ancho x 30 cm de alto" at bounding box center [378, 115] width 100 height 7
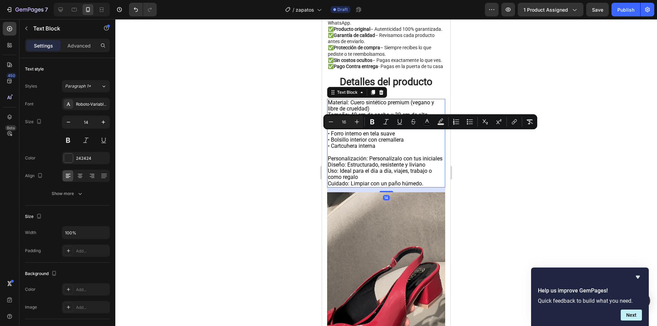
click at [421, 187] on span "Cuidado: Limpiar con un paño húmedo.﻿" at bounding box center [375, 183] width 95 height 7
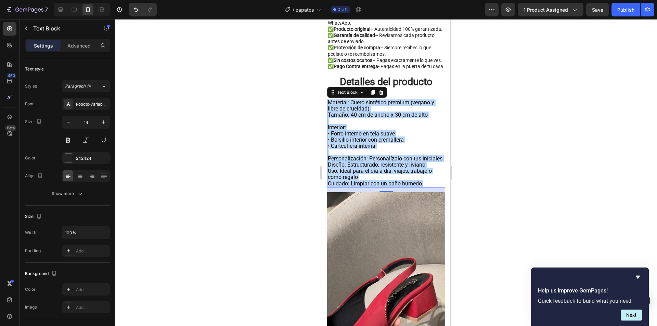
drag, startPoint x: 425, startPoint y: 213, endPoint x: 328, endPoint y: 123, distance: 133.0
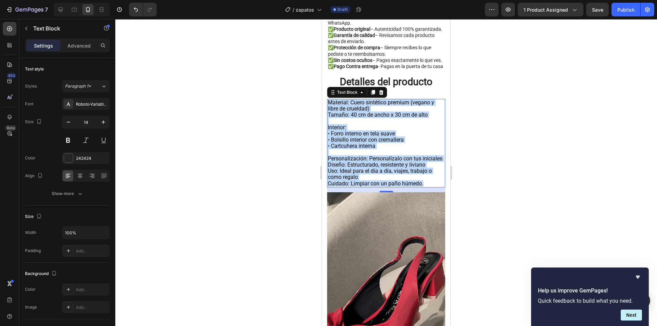
click at [328, 123] on div "Material: Cuero sintético premium (vegano y libre de crueldad) Tamaño: 40 cm de…" at bounding box center [386, 143] width 118 height 89
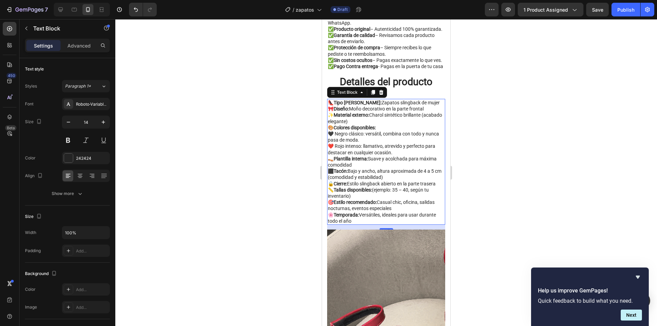
click at [280, 135] on div at bounding box center [386, 172] width 542 height 307
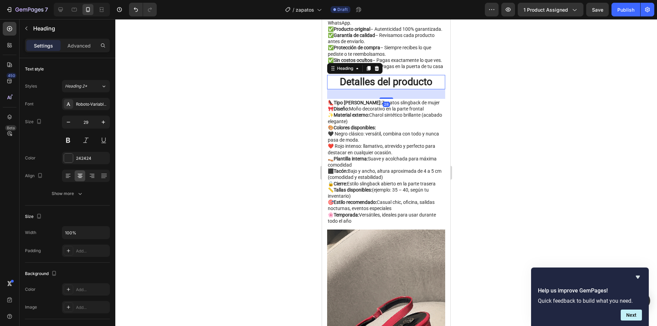
click at [429, 88] on strong "Detalles del producto" at bounding box center [386, 82] width 93 height 12
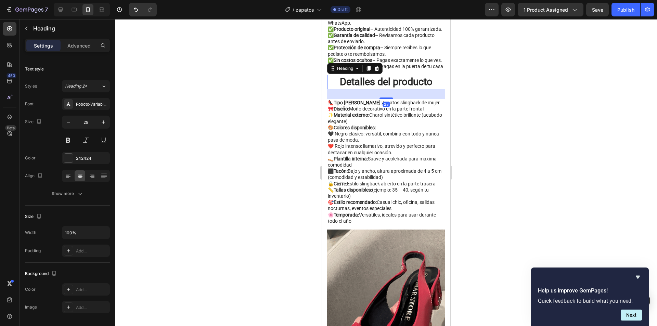
click at [431, 89] on h2 "Detalles del producto" at bounding box center [386, 82] width 118 height 14
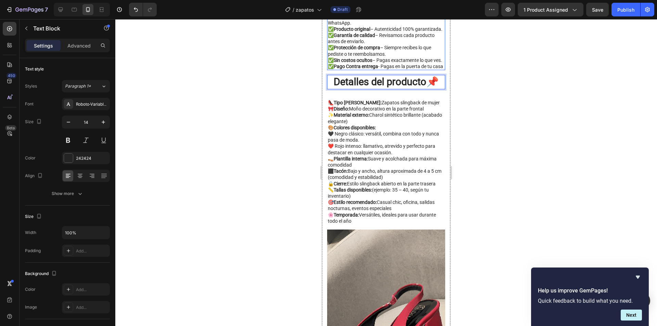
click at [438, 69] on p "✅ Pago Contra entrega - Pagas en la puerta de tu casa" at bounding box center [386, 66] width 117 height 6
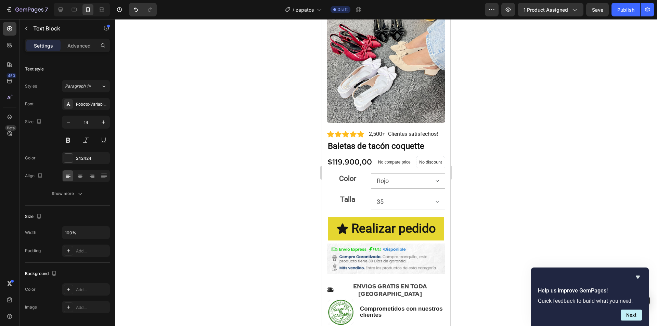
scroll to position [0, 0]
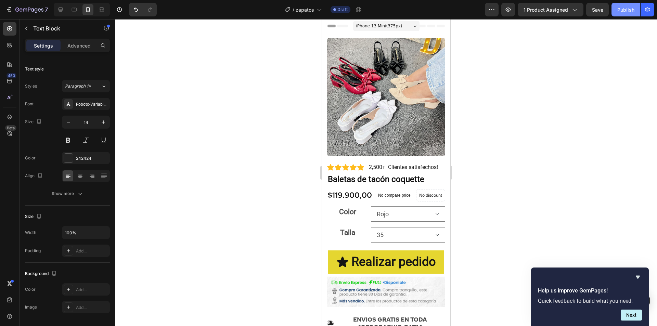
click at [629, 14] on button "Publish" at bounding box center [626, 10] width 29 height 14
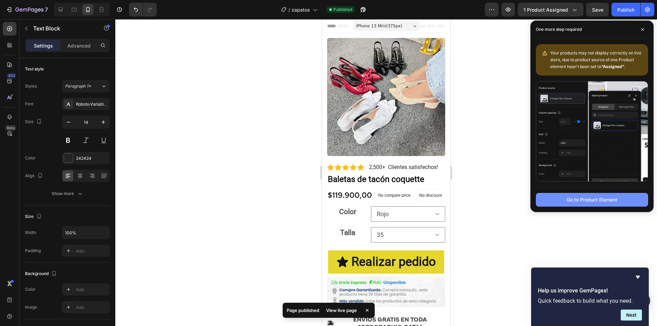
click at [577, 204] on button "Go to Product Element" at bounding box center [592, 200] width 112 height 14
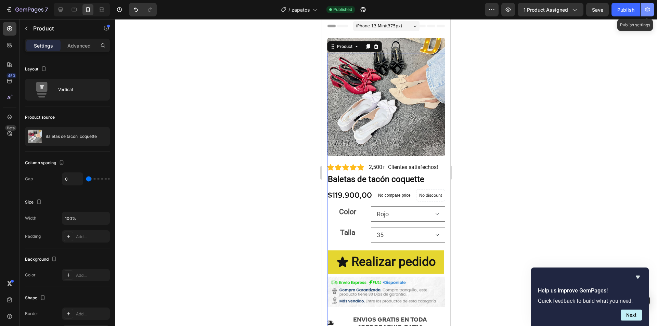
click at [649, 16] on button "button" at bounding box center [648, 10] width 14 height 14
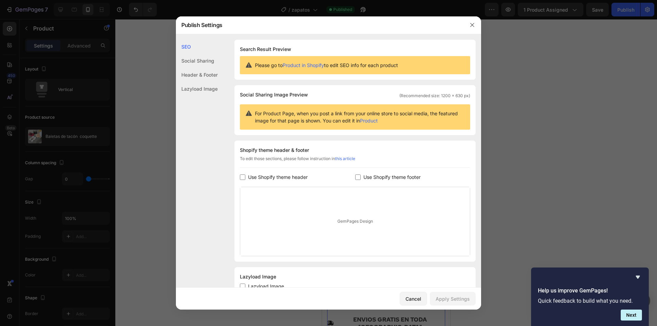
scroll to position [24, 0]
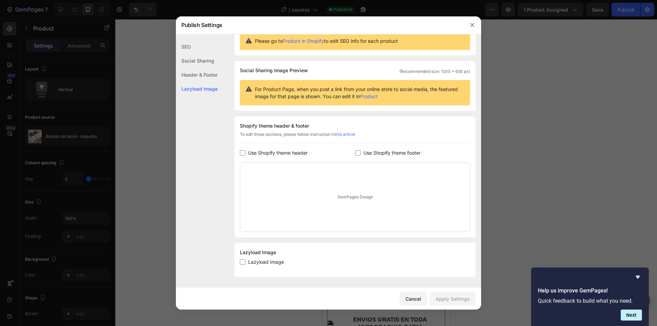
click at [246, 156] on label "Use Shopify theme header" at bounding box center [276, 153] width 62 height 8
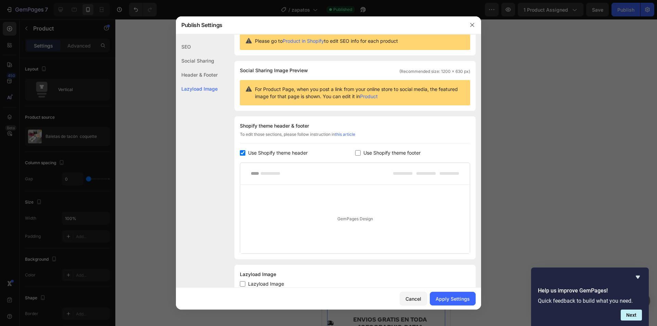
click at [245, 155] on label "Use Shopify theme header" at bounding box center [276, 153] width 62 height 8
checkbox input "false"
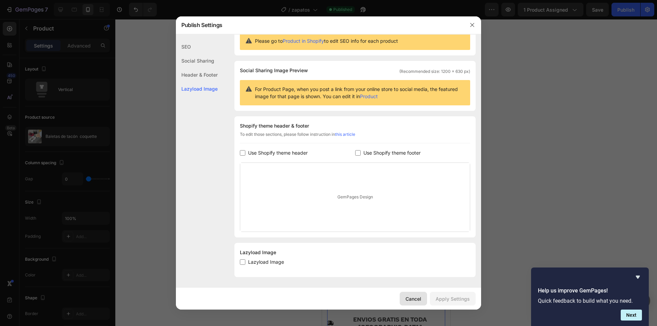
drag, startPoint x: 413, startPoint y: 298, endPoint x: 88, endPoint y: 278, distance: 325.1
click at [413, 298] on div "Cancel" at bounding box center [414, 298] width 16 height 7
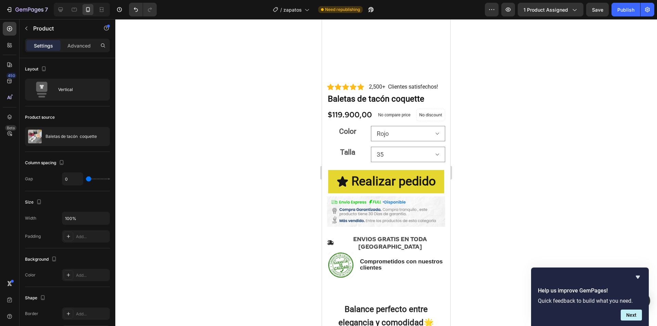
scroll to position [68, 0]
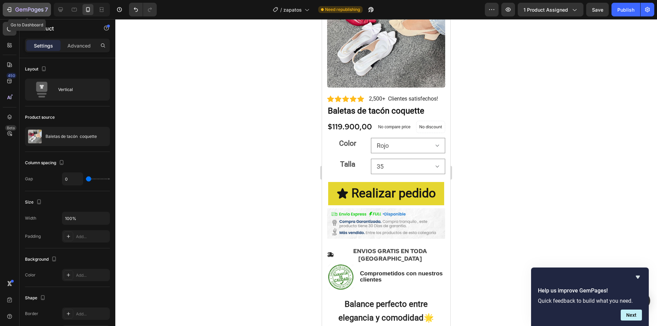
click at [40, 7] on div "7" at bounding box center [31, 9] width 33 height 8
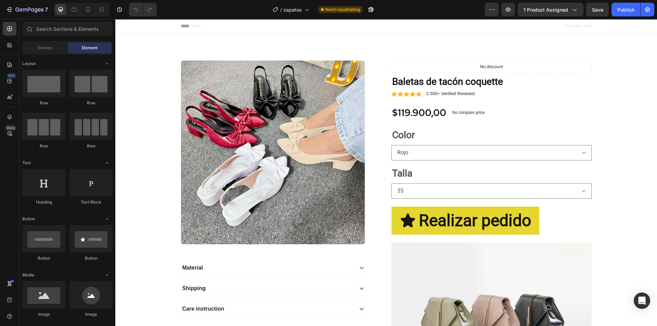
click at [86, 15] on div at bounding box center [82, 10] width 56 height 14
click at [86, 13] on icon at bounding box center [88, 9] width 7 height 7
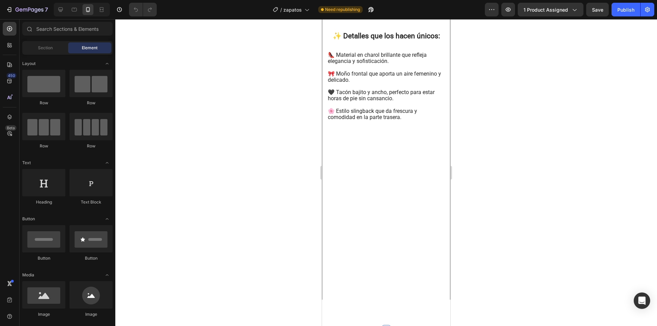
scroll to position [479, 0]
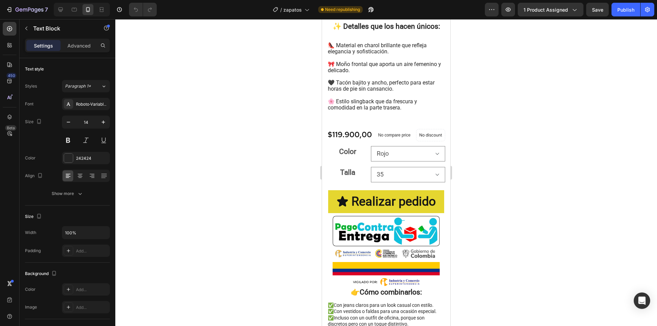
drag, startPoint x: 363, startPoint y: 159, endPoint x: 328, endPoint y: 107, distance: 63.4
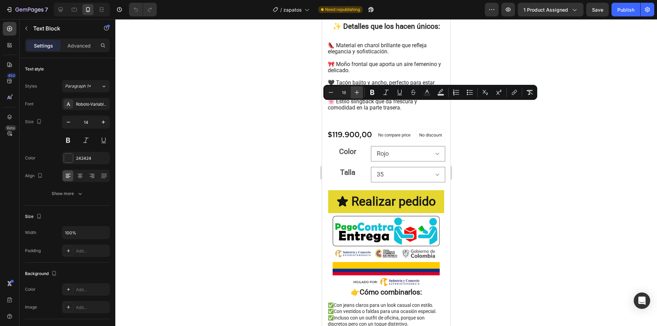
click at [359, 92] on icon "Editor contextual toolbar" at bounding box center [357, 92] width 4 height 4
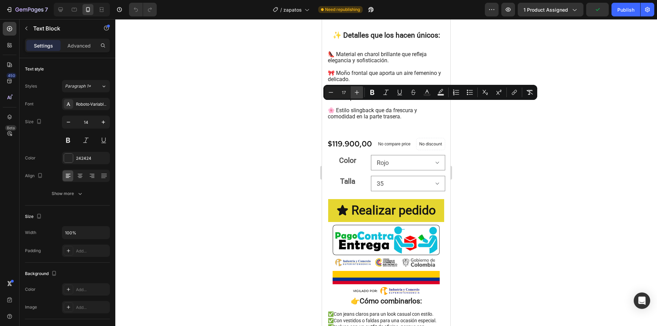
click at [359, 92] on icon "Editor contextual toolbar" at bounding box center [357, 92] width 4 height 4
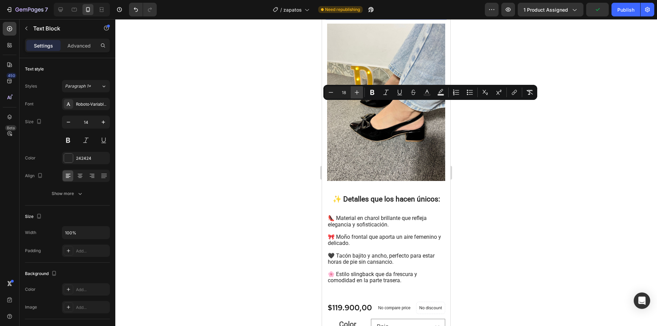
click at [359, 92] on icon "Editor contextual toolbar" at bounding box center [357, 92] width 4 height 4
type input "20"
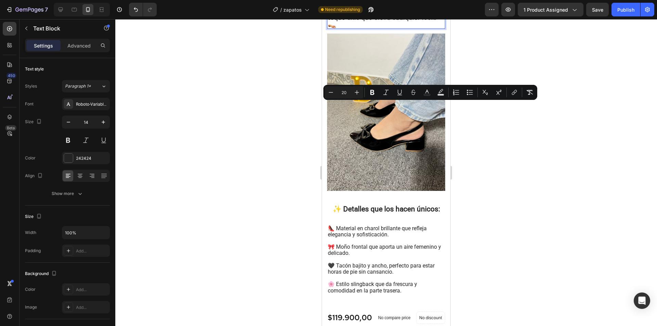
click at [492, 185] on div at bounding box center [386, 172] width 542 height 307
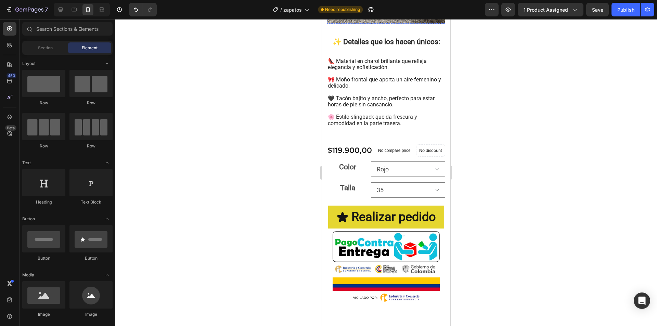
scroll to position [719, 0]
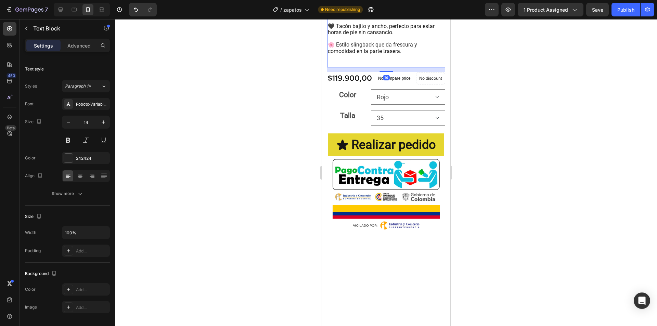
click at [401, 54] on span "🌸 Estilo slingback que da frescura y comodidad en la parte trasera." at bounding box center [372, 47] width 89 height 13
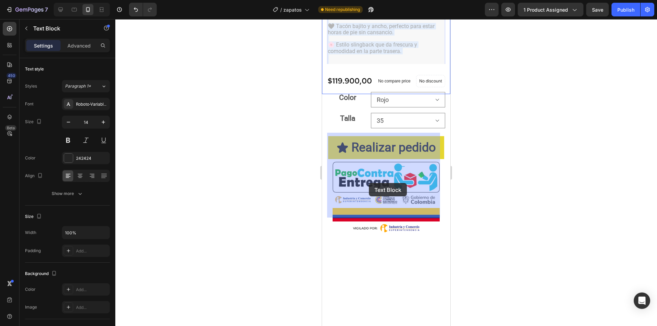
drag, startPoint x: 403, startPoint y: 203, endPoint x: 371, endPoint y: 184, distance: 36.6
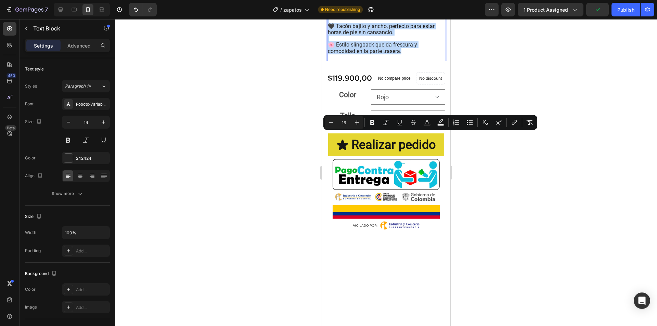
drag, startPoint x: 402, startPoint y: 202, endPoint x: 329, endPoint y: 137, distance: 97.7
click at [358, 123] on icon "Editor contextual toolbar" at bounding box center [357, 122] width 4 height 4
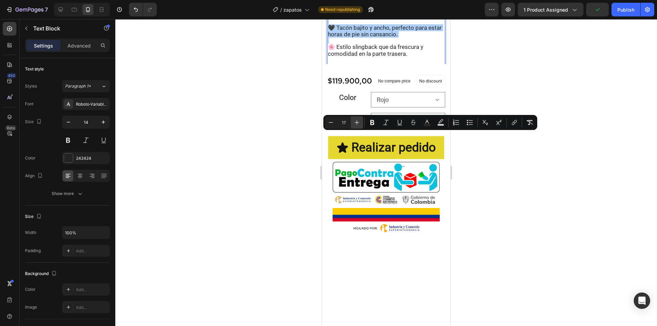
click at [358, 123] on icon "Editor contextual toolbar" at bounding box center [357, 122] width 4 height 4
type input "20"
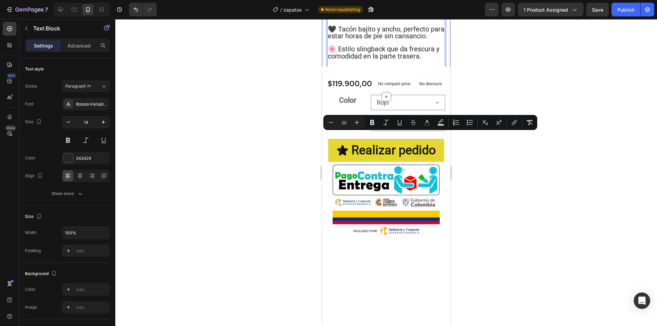
click at [493, 191] on div at bounding box center [386, 172] width 542 height 307
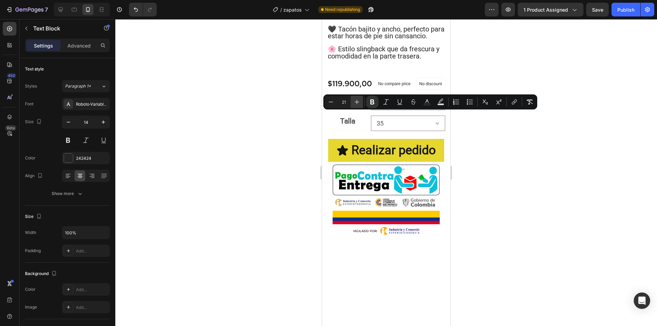
click at [353, 103] on button "Plus" at bounding box center [357, 102] width 12 height 12
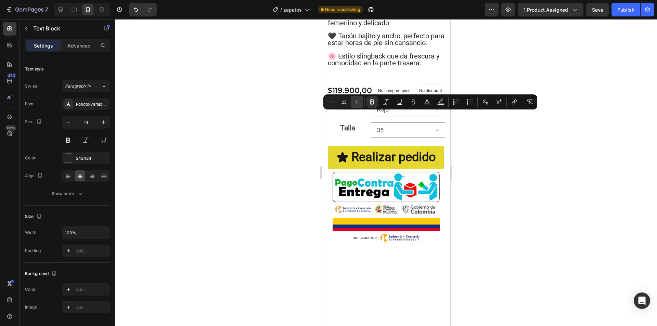
click at [353, 103] on button "Plus" at bounding box center [357, 102] width 12 height 12
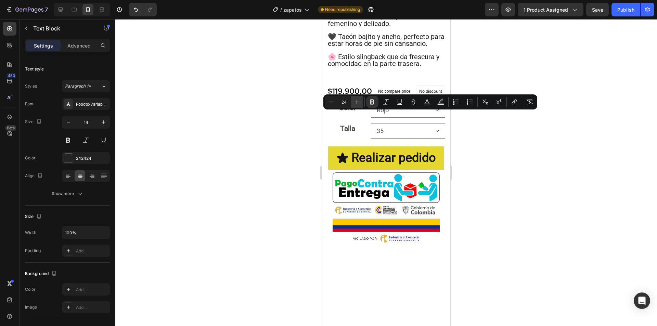
click at [353, 103] on button "Plus" at bounding box center [357, 102] width 12 height 12
type input "25"
click at [503, 155] on div at bounding box center [386, 172] width 542 height 307
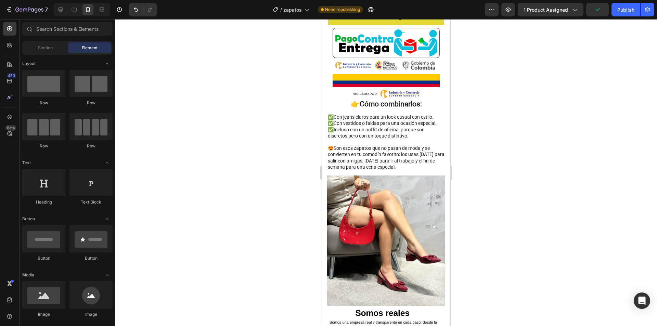
scroll to position [1027, 0]
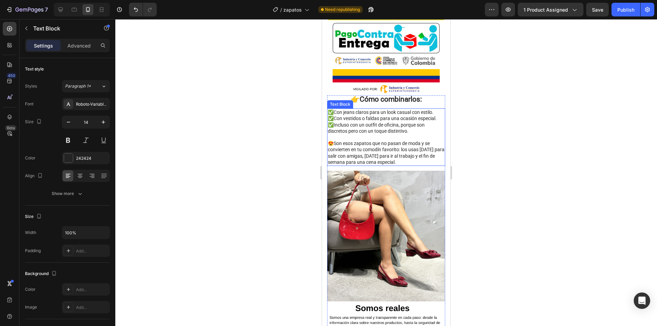
click at [409, 165] on p "😍Son esos zapatos que no pasan de moda y se convierten en tu comodín favorito: …" at bounding box center [386, 152] width 117 height 25
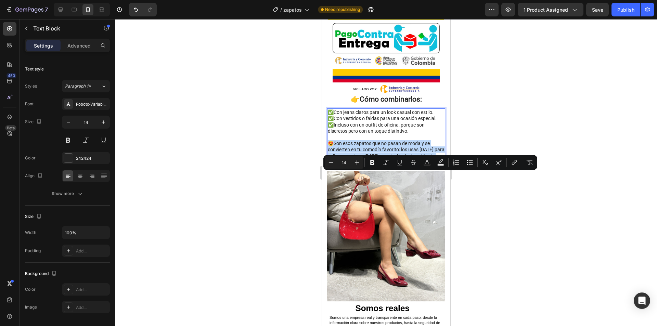
click at [409, 165] on p "😍Son esos zapatos que no pasan de moda y se convierten en tu comodín favorito: …" at bounding box center [386, 152] width 117 height 25
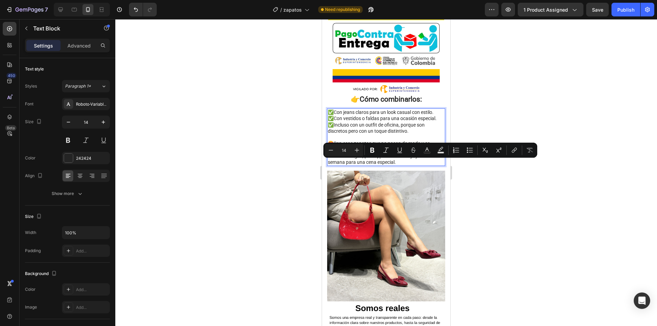
click at [383, 137] on p "✅Con vestidos o faldas para una ocasión especial. ✅Incluso con un outfit de ofi…" at bounding box center [386, 127] width 117 height 25
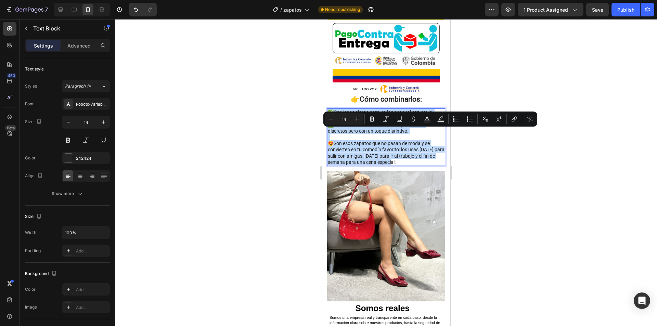
drag, startPoint x: 398, startPoint y: 182, endPoint x: 330, endPoint y: 134, distance: 84.2
click at [330, 134] on div "✅Con jeans claros para un look casual con estilo. ✅Con vestidos o faldas para u…" at bounding box center [386, 136] width 118 height 57
click at [355, 120] on icon "Editor contextual toolbar" at bounding box center [357, 119] width 7 height 7
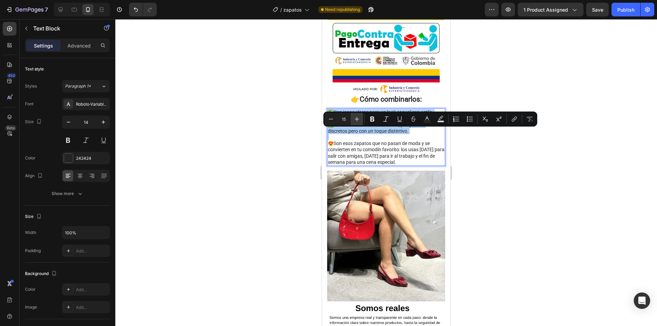
click at [355, 120] on icon "Editor contextual toolbar" at bounding box center [357, 119] width 7 height 7
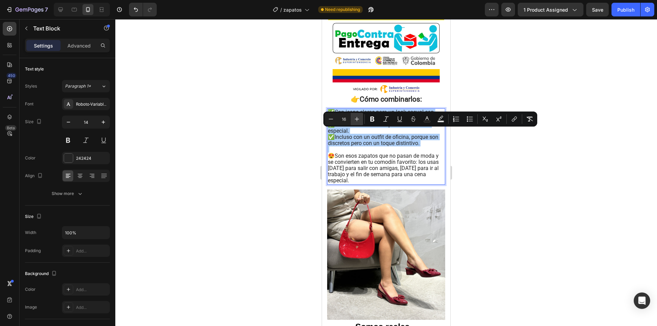
click at [355, 120] on icon "Editor contextual toolbar" at bounding box center [357, 119] width 7 height 7
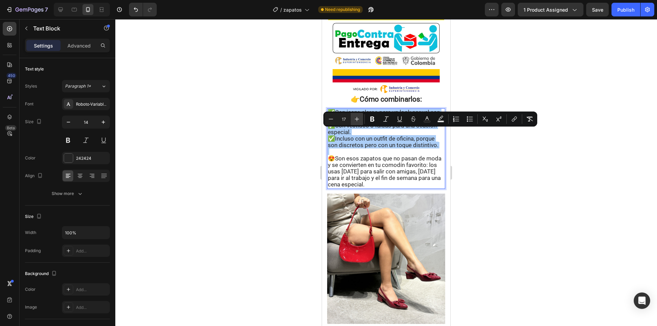
click at [355, 120] on icon "Editor contextual toolbar" at bounding box center [357, 119] width 7 height 7
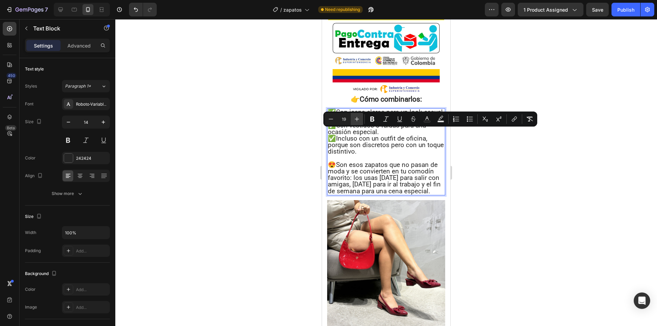
click at [355, 120] on icon "Editor contextual toolbar" at bounding box center [357, 119] width 7 height 7
type input "20"
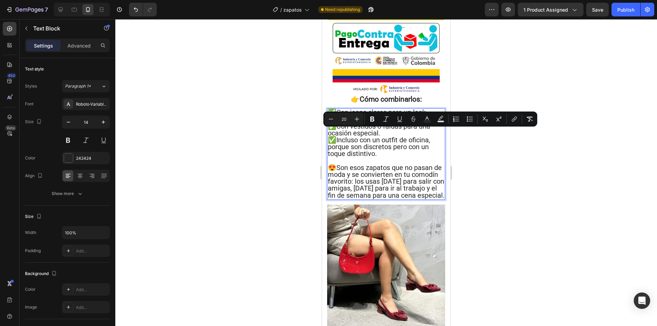
click at [375, 137] on span "✅Con vestidos o faldas para una ocasión especial." at bounding box center [379, 129] width 102 height 15
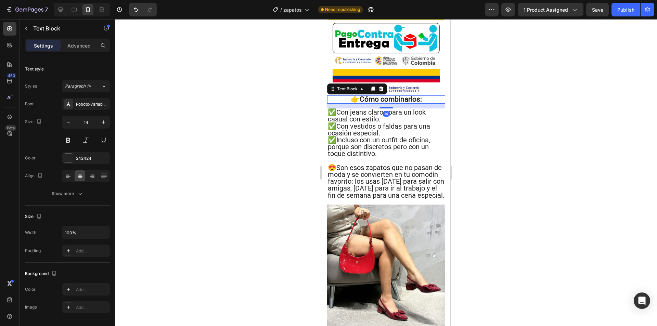
click at [391, 103] on strong "Cómo combinarlos:" at bounding box center [391, 99] width 62 height 8
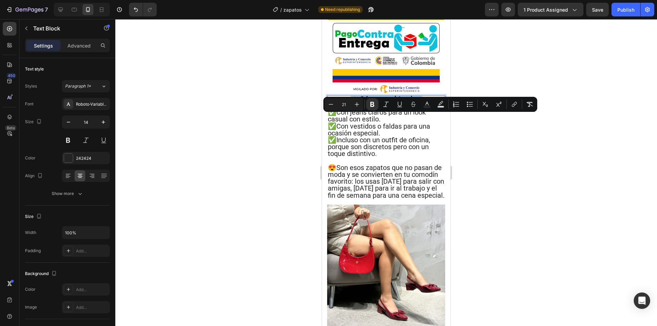
click at [391, 103] on strong "Cómo combinarlos:" at bounding box center [391, 99] width 62 height 8
click at [359, 105] on icon "Editor contextual toolbar" at bounding box center [357, 104] width 7 height 7
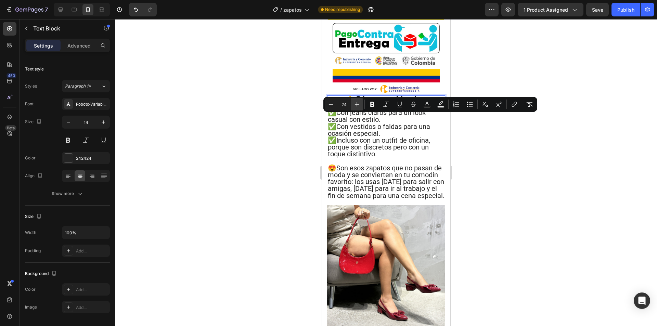
type input "25"
click at [476, 175] on div at bounding box center [386, 172] width 542 height 307
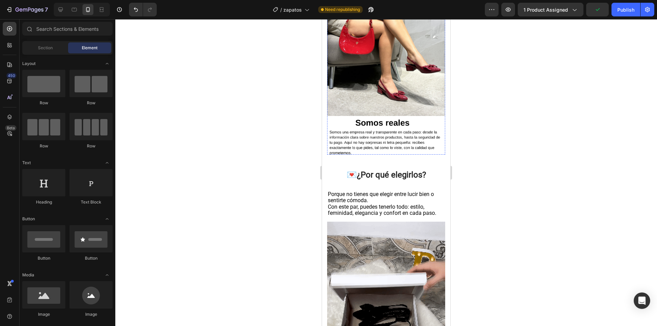
scroll to position [1301, 0]
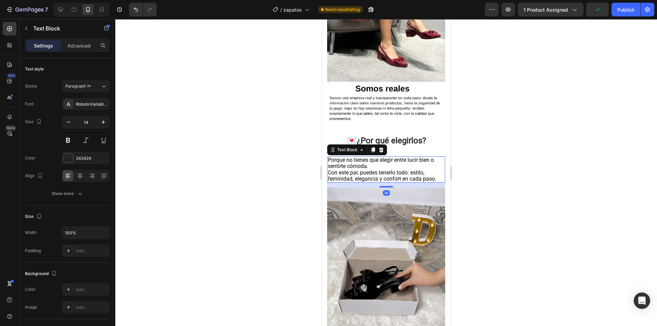
click at [362, 169] on span "Porque no tienes que elegir entre lucir bien o sentirte cómoda." at bounding box center [381, 163] width 106 height 13
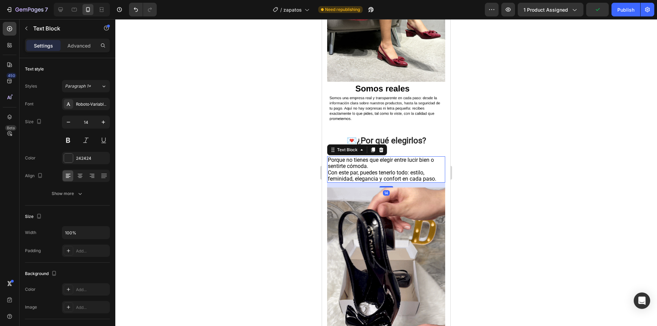
click at [362, 169] on span "Porque no tienes que elegir entre lucir bien o sentirte cómoda." at bounding box center [381, 163] width 106 height 13
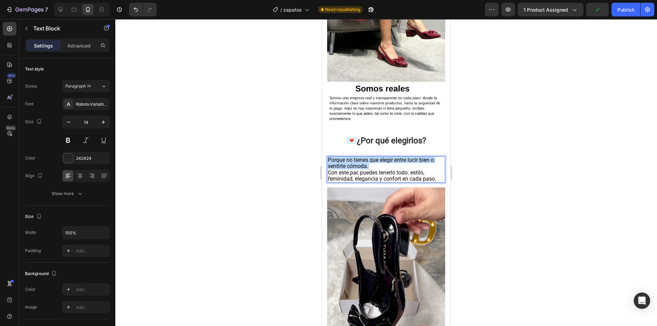
click at [362, 169] on span "Porque no tienes que elegir entre lucir bien o sentirte cómoda." at bounding box center [381, 163] width 106 height 13
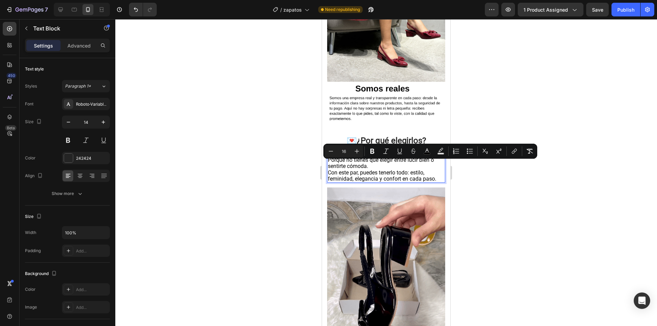
click at [384, 180] on span "Con este par, puedes tenerlo todo: estilo, feminidad, elegancia y confort en ca…" at bounding box center [382, 175] width 108 height 13
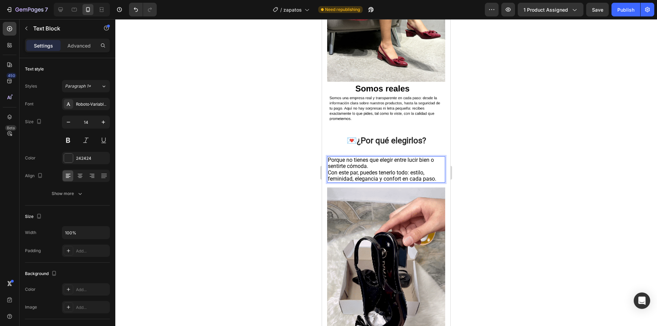
click at [437, 182] on p "Porque no tienes que elegir entre lucir bien o sentirte cómoda. Con este par, p…" at bounding box center [386, 169] width 117 height 25
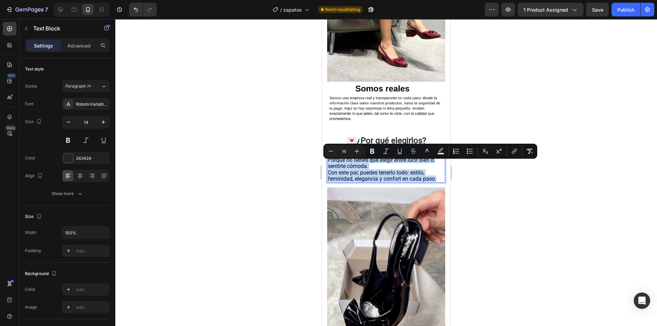
drag, startPoint x: 437, startPoint y: 184, endPoint x: 327, endPoint y: 165, distance: 111.8
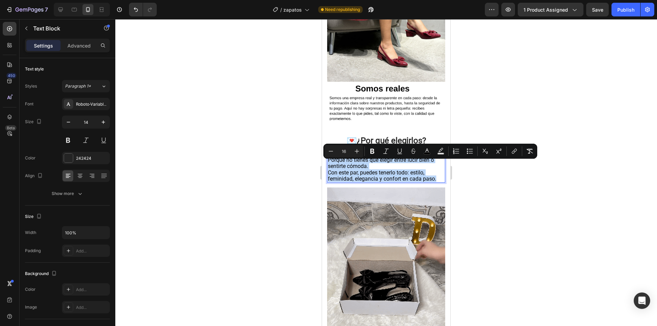
click at [327, 165] on div "Porque no tienes que elegir entre lucir bien o sentirte cómoda. Con este par, p…" at bounding box center [386, 169] width 118 height 26
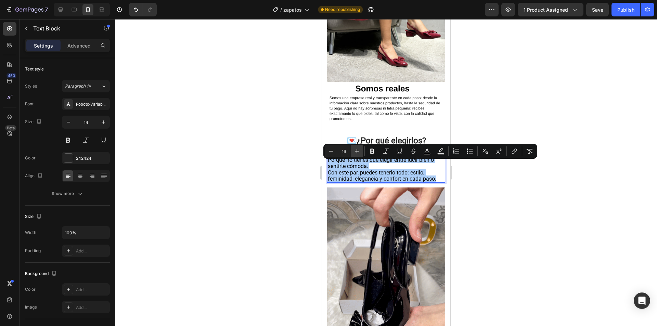
click at [359, 149] on icon "Editor contextual toolbar" at bounding box center [357, 151] width 7 height 7
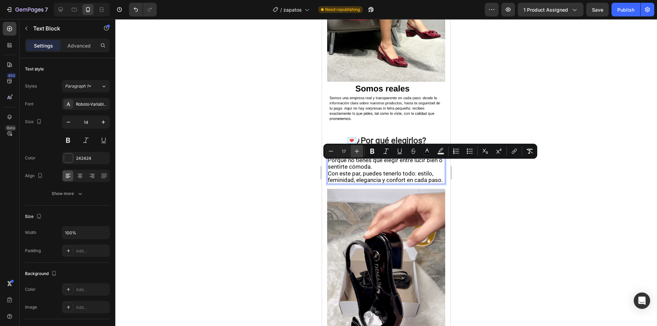
click at [359, 149] on icon "Editor contextual toolbar" at bounding box center [357, 151] width 7 height 7
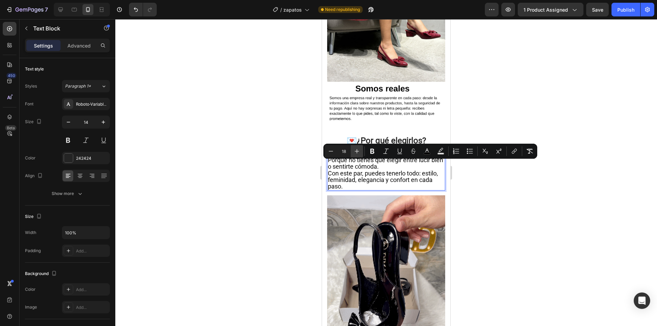
click at [359, 149] on icon "Editor contextual toolbar" at bounding box center [357, 151] width 7 height 7
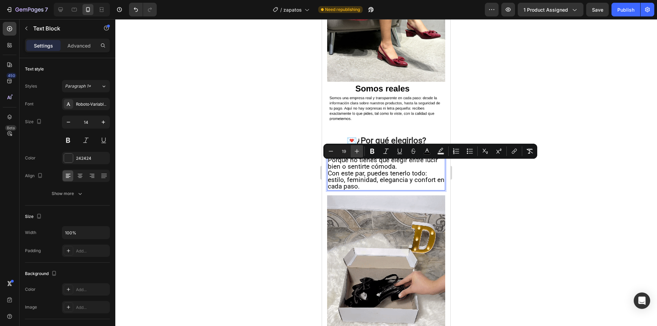
click at [359, 149] on icon "Editor contextual toolbar" at bounding box center [357, 151] width 7 height 7
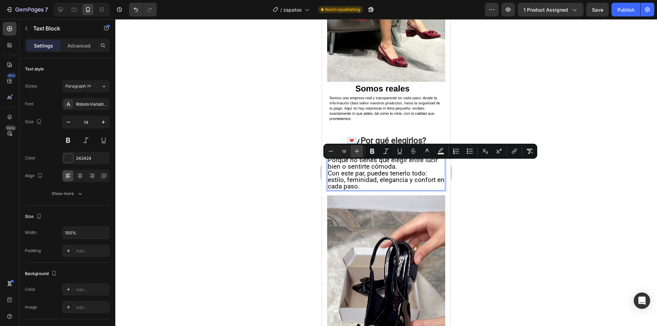
type input "20"
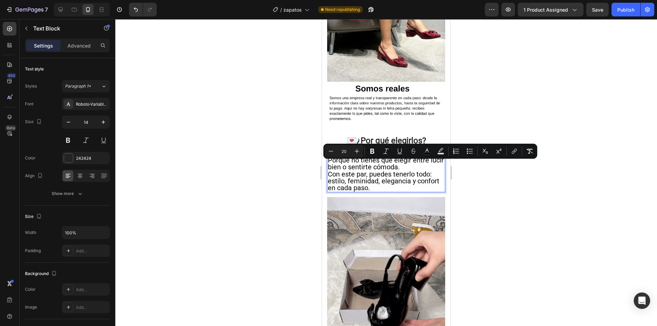
click at [372, 180] on span "Con este par, puedes tenerlo todo: estilo, feminidad, elegancia y confort en ca…" at bounding box center [384, 181] width 112 height 22
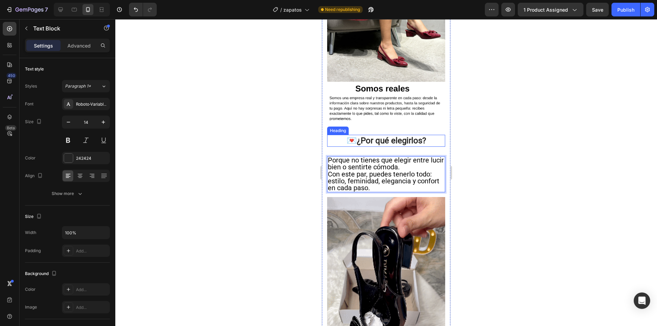
click at [391, 145] on strong "¿Por qué elegirlos?" at bounding box center [391, 141] width 69 height 10
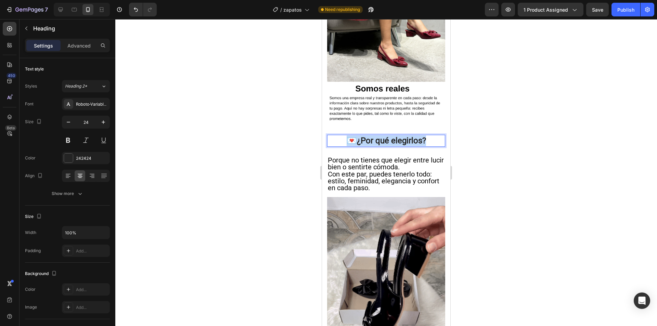
click at [391, 145] on strong "¿Por qué elegirlos?" at bounding box center [391, 141] width 69 height 10
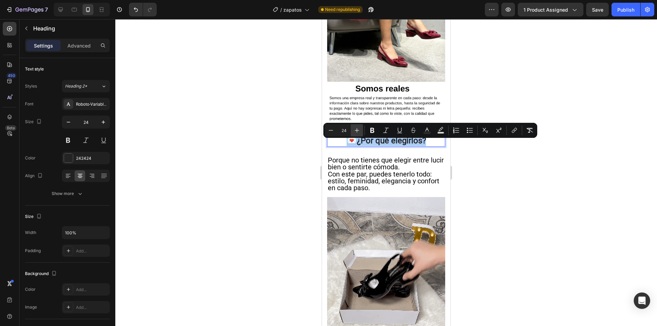
click at [359, 126] on button "Plus" at bounding box center [357, 130] width 12 height 12
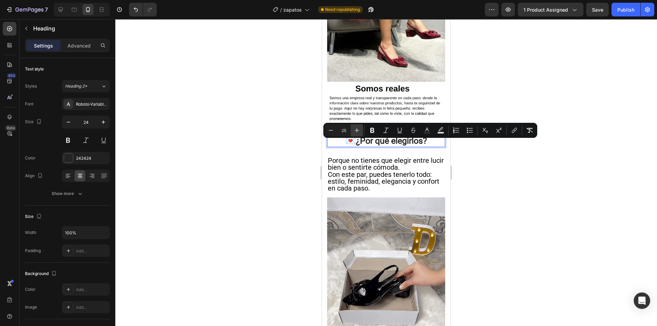
click at [359, 126] on button "Plus" at bounding box center [357, 130] width 12 height 12
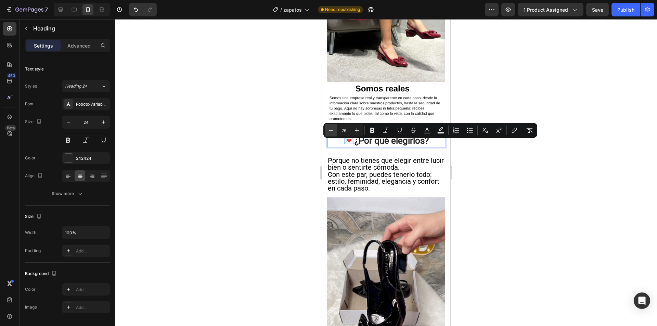
click at [327, 132] on button "Minus" at bounding box center [331, 130] width 12 height 12
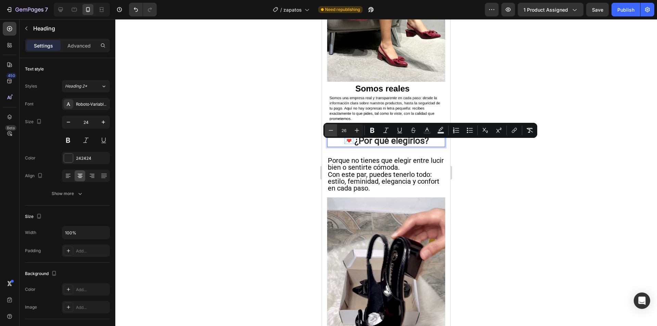
type input "25"
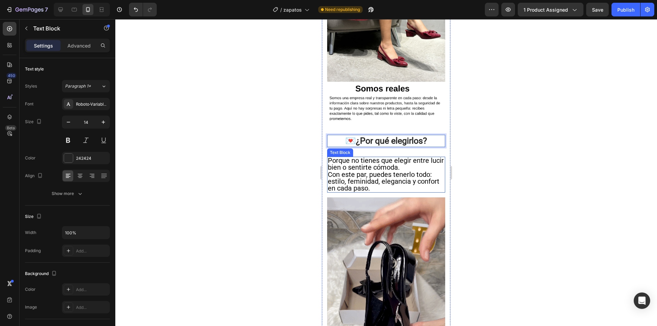
click at [359, 183] on span "Con este par, puedes tenerlo todo: estilo, feminidad, elegancia y confort en ca…" at bounding box center [384, 181] width 112 height 22
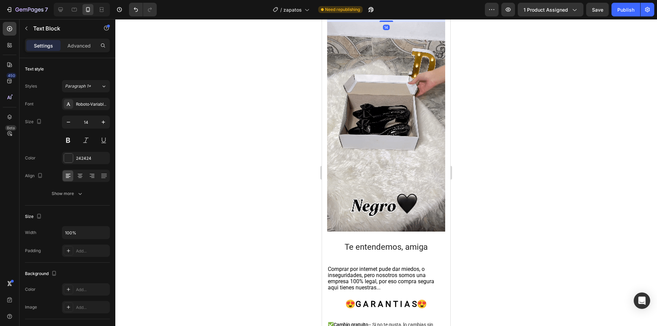
scroll to position [1574, 0]
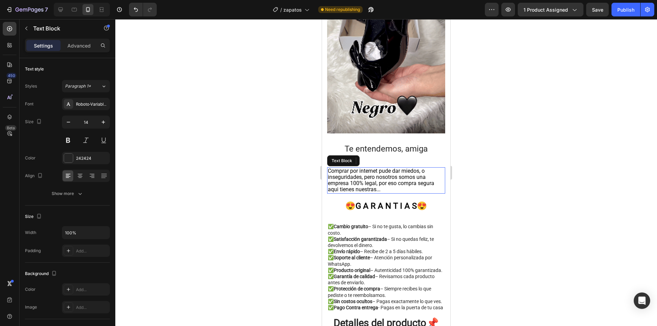
click at [369, 184] on p "Comprar por internet pude dar miedos, o inseguridades, pero nosotros somos una …" at bounding box center [386, 180] width 117 height 25
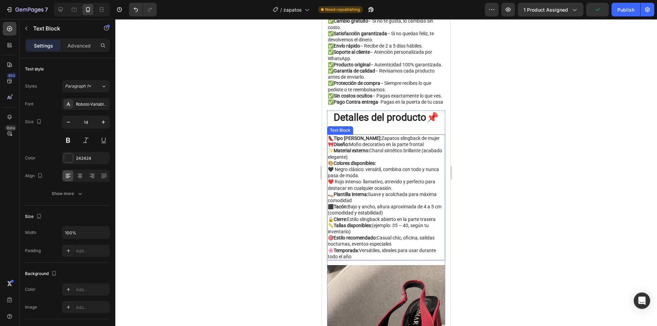
scroll to position [1780, 0]
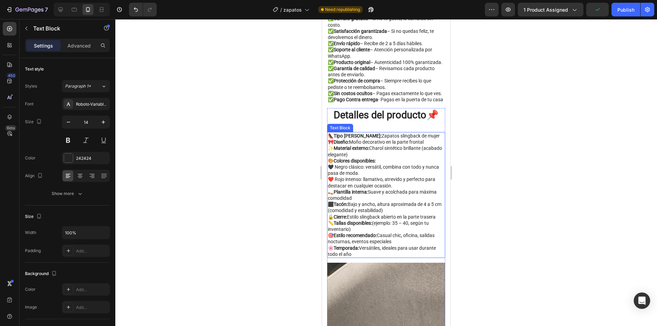
click at [359, 257] on p "❤️ Rojo intenso: llamativo, atrevido y perfecto para destacar en cualquier ocas…" at bounding box center [386, 216] width 117 height 81
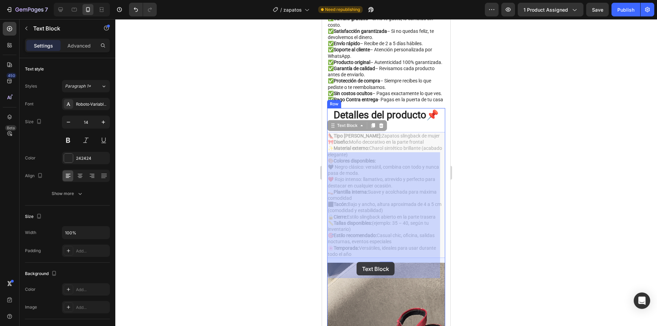
drag, startPoint x: 359, startPoint y: 274, endPoint x: 357, endPoint y: 262, distance: 12.2
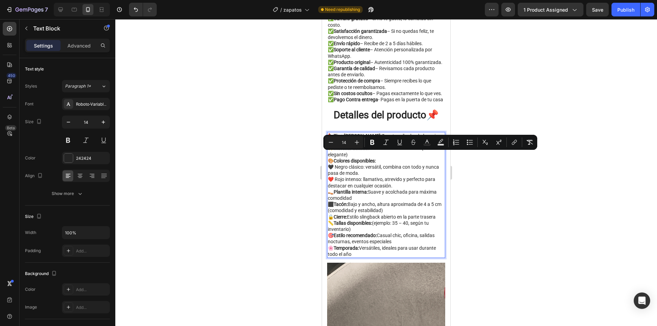
drag, startPoint x: 353, startPoint y: 274, endPoint x: 331, endPoint y: 156, distance: 120.5
click at [331, 156] on div "👠 Tipo de calzado: Zapatos slingback de mujer 🎀 Diseño: Moño decorativo en la p…" at bounding box center [386, 195] width 118 height 126
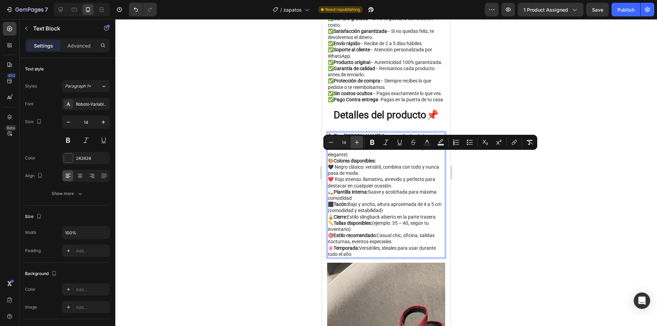
click at [360, 145] on icon "Editor contextual toolbar" at bounding box center [357, 142] width 7 height 7
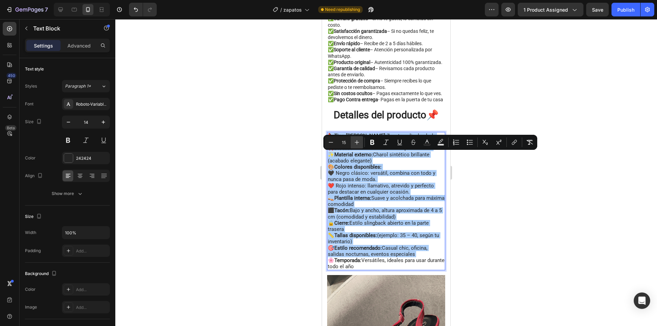
click at [360, 145] on icon "Editor contextual toolbar" at bounding box center [357, 142] width 7 height 7
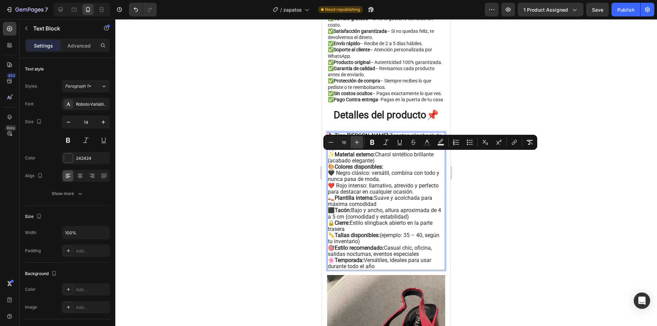
click at [360, 145] on icon "Editor contextual toolbar" at bounding box center [357, 142] width 7 height 7
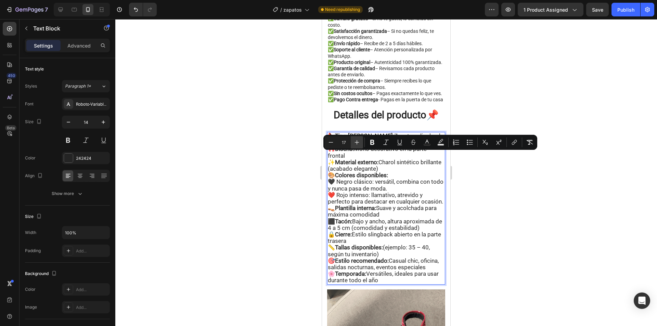
click at [360, 145] on icon "Editor contextual toolbar" at bounding box center [357, 142] width 7 height 7
type input "18"
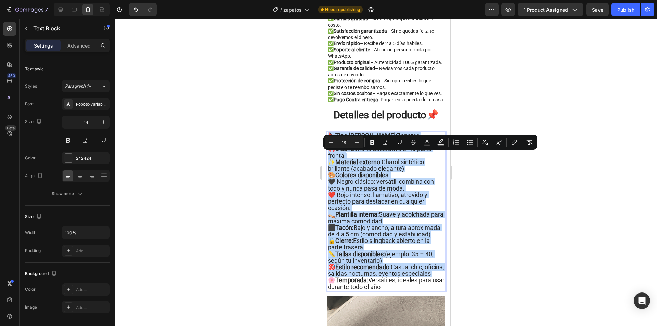
click at [372, 192] on span "🖤 Negro clásico: versátil, combina con todo y nunca pasa de moda." at bounding box center [381, 185] width 106 height 14
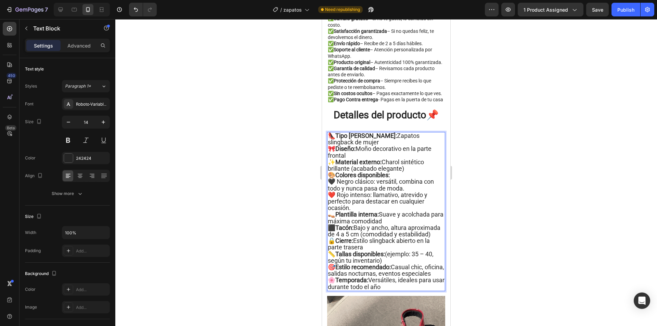
scroll to position [1814, 0]
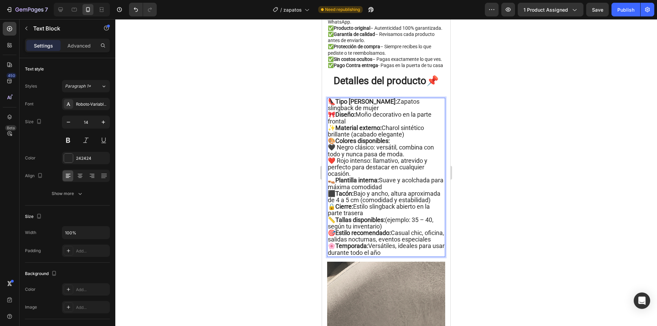
click at [360, 144] on p "👠 Tipo de calzado: Zapatos slingback de mujer 🎀 Diseño: Moño decorativo en la p…" at bounding box center [386, 122] width 117 height 46
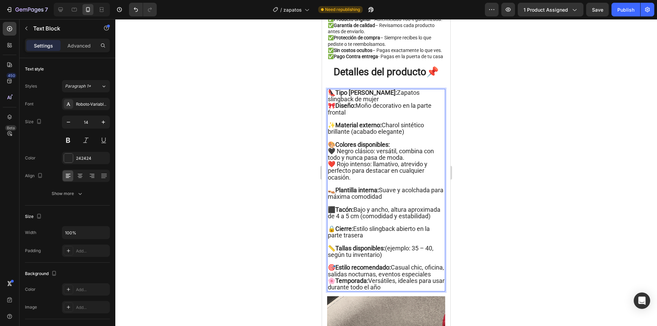
scroll to position [1830, 0]
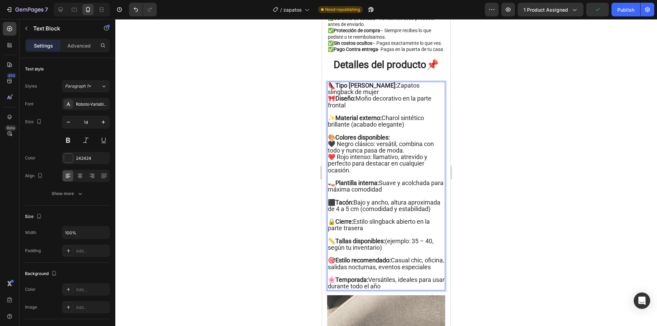
click at [365, 114] on p "👠 Tipo de calzado: Zapatos slingback de mujer 🎀 Diseño: Moño decorativo en la p…" at bounding box center [386, 111] width 117 height 59
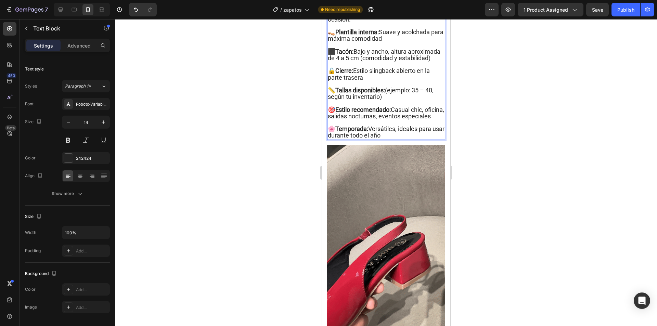
scroll to position [2001, 0]
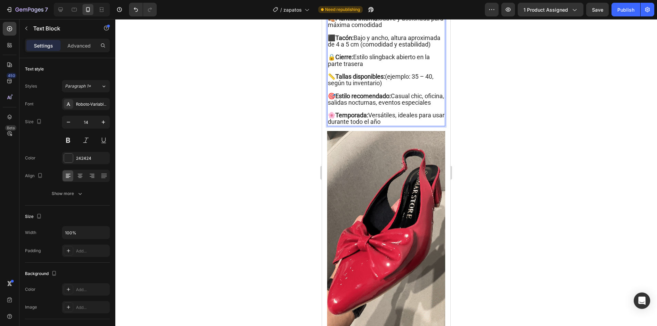
click at [499, 140] on div at bounding box center [386, 172] width 542 height 307
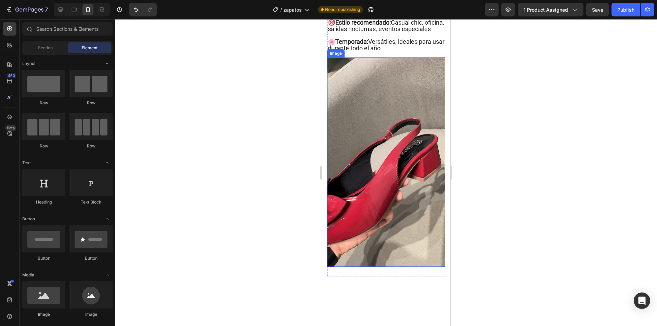
scroll to position [2207, 0]
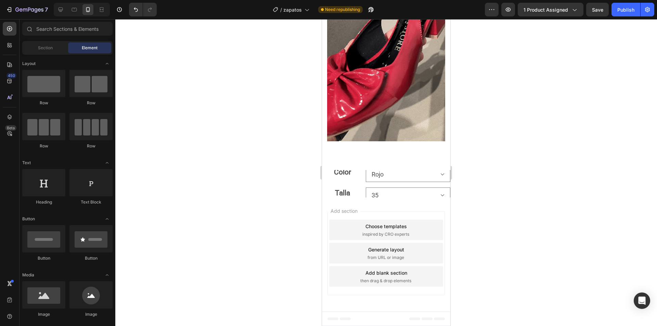
click at [519, 175] on div at bounding box center [386, 172] width 542 height 307
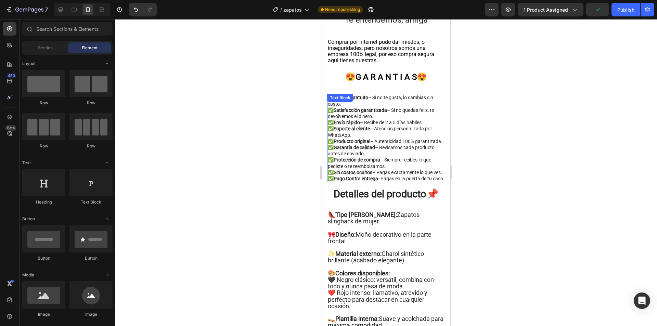
scroll to position [1659, 0]
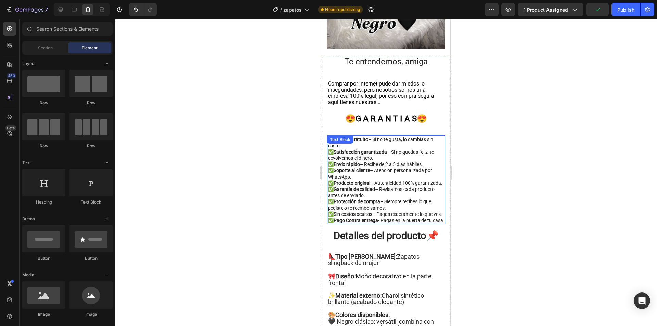
click at [376, 154] on strong "Satisfacción garantizada" at bounding box center [360, 151] width 53 height 5
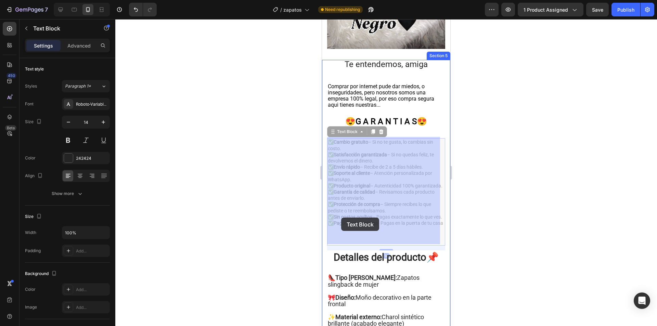
drag, startPoint x: 341, startPoint y: 240, endPoint x: 340, endPoint y: 227, distance: 13.1
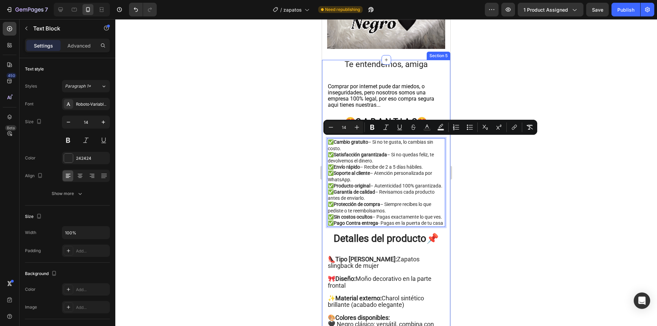
drag, startPoint x: 341, startPoint y: 239, endPoint x: 330, endPoint y: 137, distance: 103.3
click at [359, 129] on icon "Editor contextual toolbar" at bounding box center [357, 127] width 7 height 7
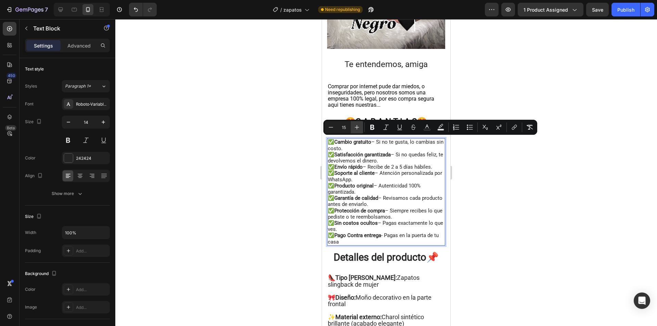
click at [359, 129] on icon "Editor contextual toolbar" at bounding box center [357, 127] width 7 height 7
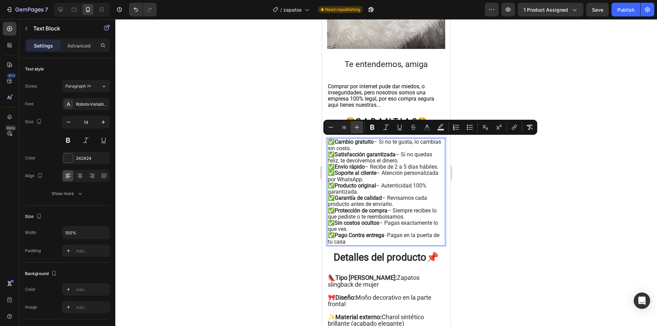
click at [359, 129] on icon "Editor contextual toolbar" at bounding box center [357, 127] width 7 height 7
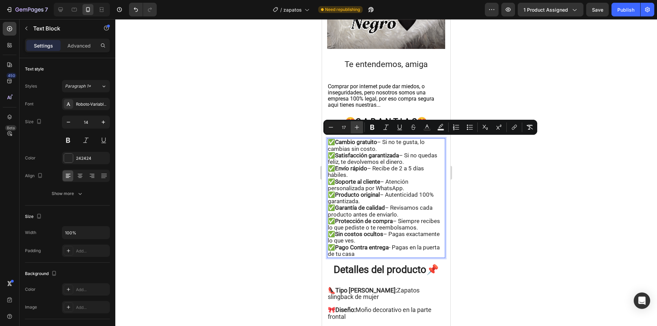
click at [359, 129] on icon "Editor contextual toolbar" at bounding box center [357, 127] width 7 height 7
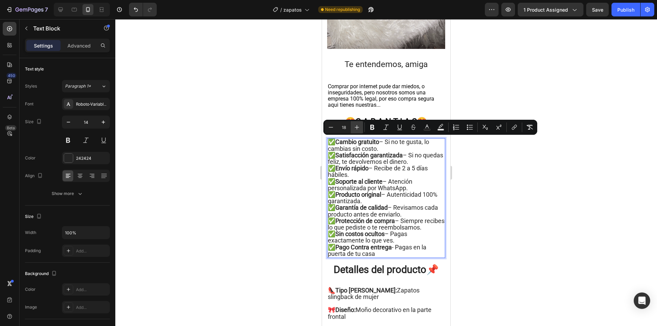
click at [359, 129] on icon "Editor contextual toolbar" at bounding box center [357, 127] width 7 height 7
type input "19"
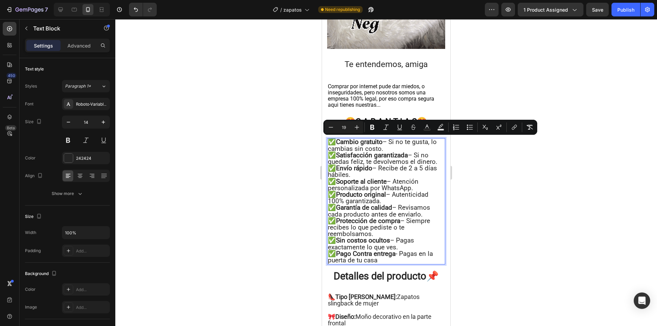
click at [355, 168] on strong "Envío rápido" at bounding box center [354, 168] width 36 height 8
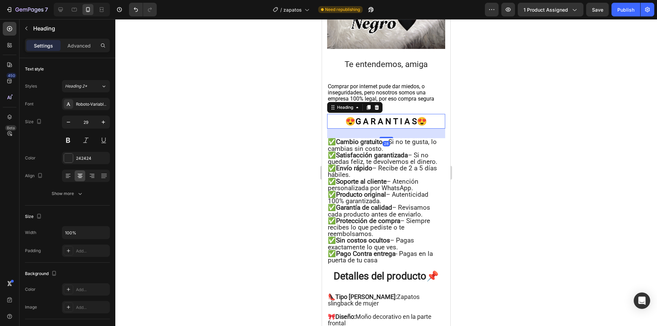
click at [411, 120] on strong "😍G A R A N T I A S😍" at bounding box center [386, 122] width 82 height 10
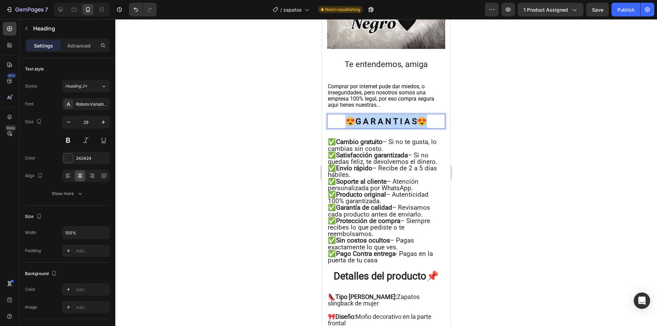
click at [411, 120] on strong "😍G A R A N T I A S😍" at bounding box center [386, 122] width 82 height 10
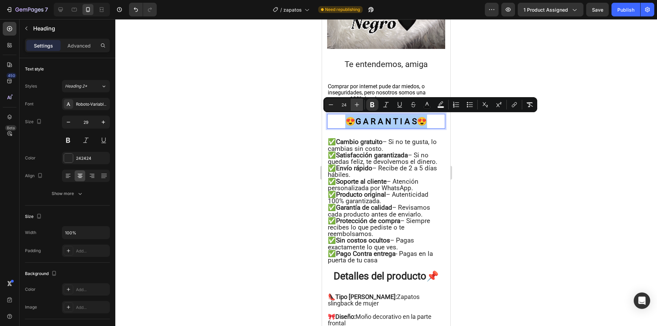
click at [357, 104] on icon "Editor contextual toolbar" at bounding box center [357, 104] width 7 height 7
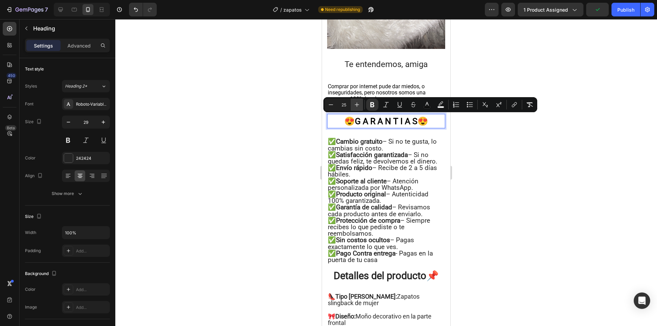
type input "26"
click at [563, 156] on div at bounding box center [386, 172] width 542 height 307
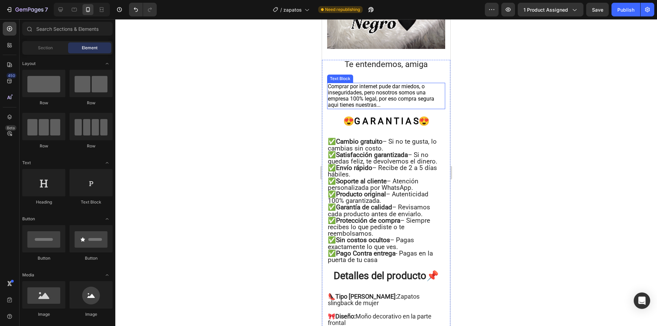
click at [378, 101] on span "Comprar por internet pude dar miedos, o inseguridades, pero nosotros somos una …" at bounding box center [381, 95] width 106 height 25
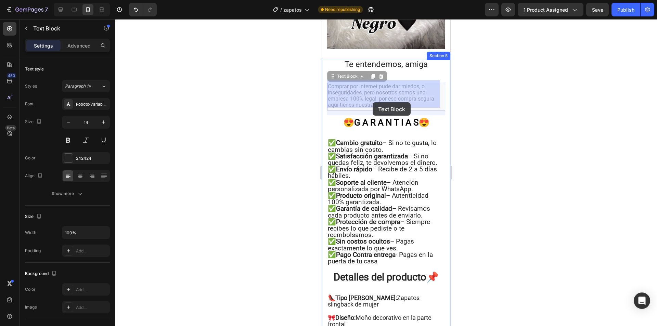
drag, startPoint x: 382, startPoint y: 105, endPoint x: 373, endPoint y: 102, distance: 9.4
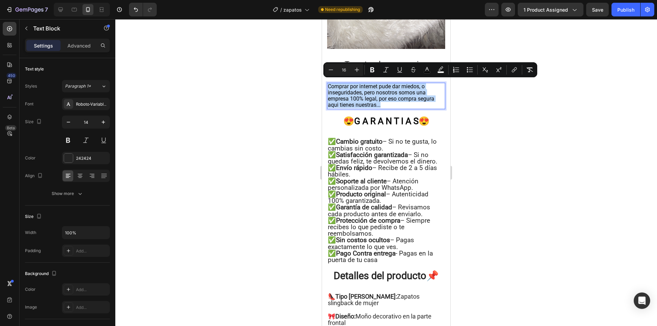
drag, startPoint x: 382, startPoint y: 105, endPoint x: 330, endPoint y: 84, distance: 56.2
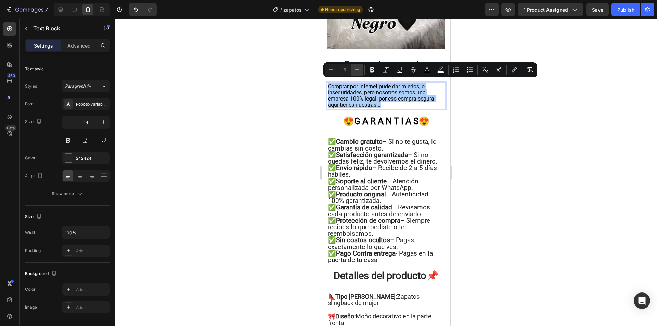
click at [357, 73] on icon "Editor contextual toolbar" at bounding box center [357, 69] width 7 height 7
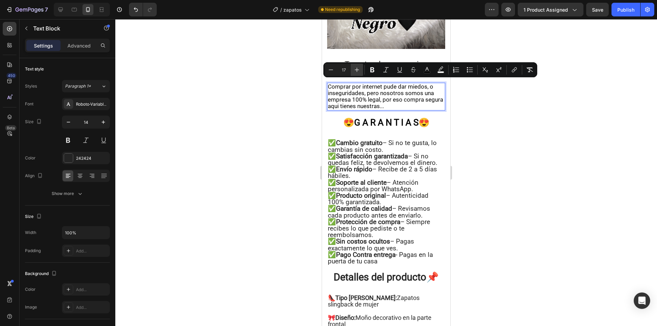
click at [357, 73] on icon "Editor contextual toolbar" at bounding box center [357, 69] width 7 height 7
type input "20"
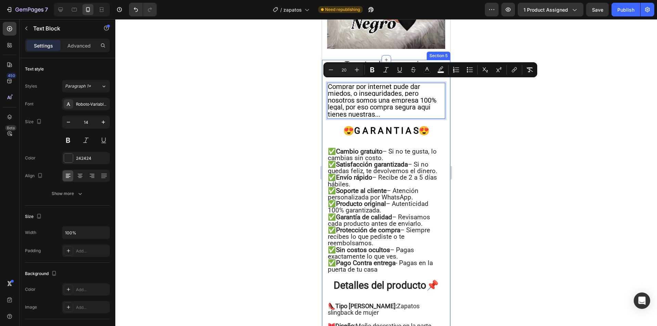
click at [310, 116] on div at bounding box center [386, 172] width 542 height 307
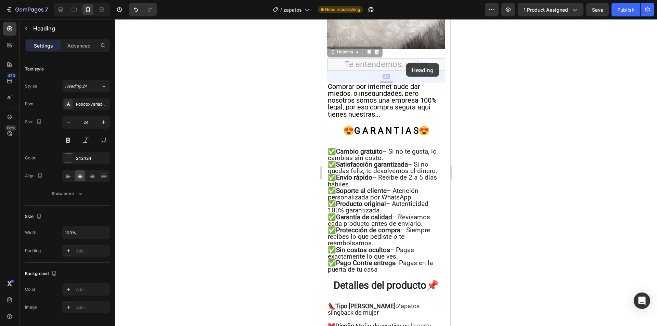
click at [322, 19] on h2 "Te entendemos, amiga" at bounding box center [322, 19] width 0 height 0
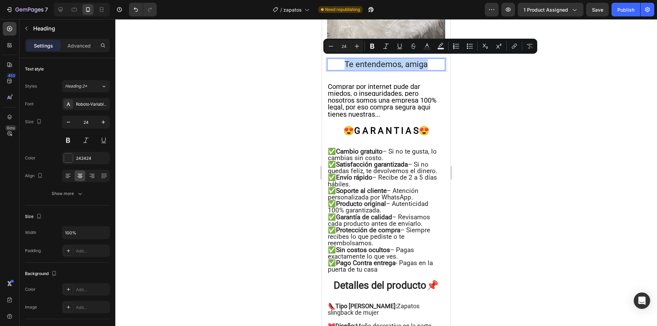
click at [406, 63] on p "Te entendemos, amiga" at bounding box center [386, 64] width 117 height 11
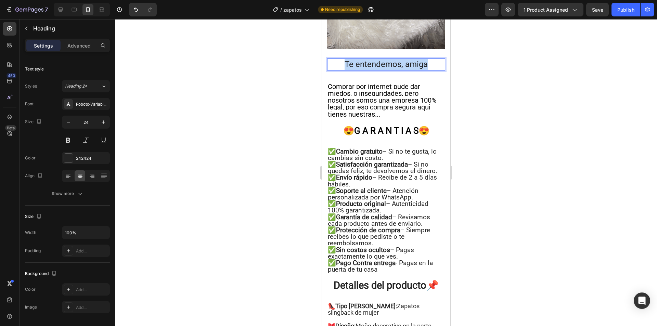
click at [406, 63] on p "Te entendemos, amiga" at bounding box center [386, 64] width 117 height 11
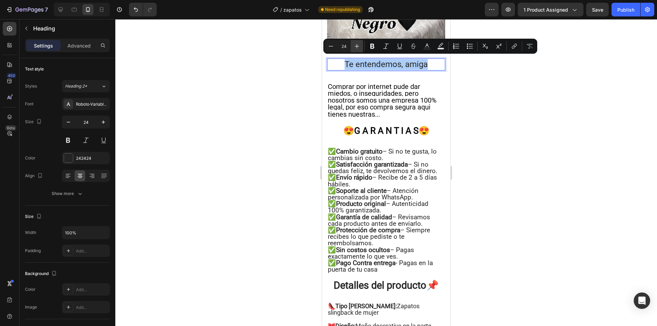
click at [361, 44] on button "Plus" at bounding box center [357, 46] width 12 height 12
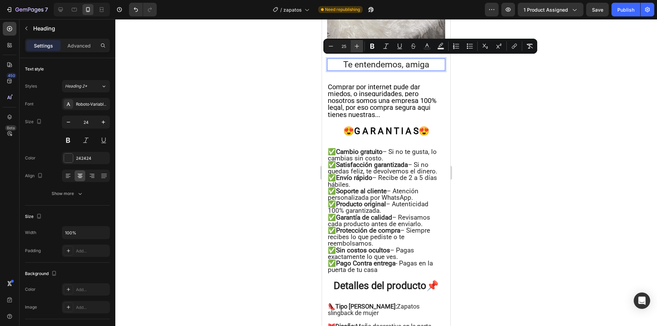
click at [361, 44] on button "Plus" at bounding box center [357, 46] width 12 height 12
type input "26"
click at [376, 48] on button "Bold" at bounding box center [372, 46] width 12 height 12
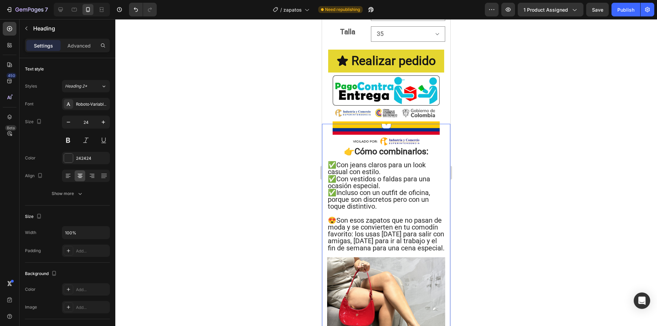
scroll to position [803, 0]
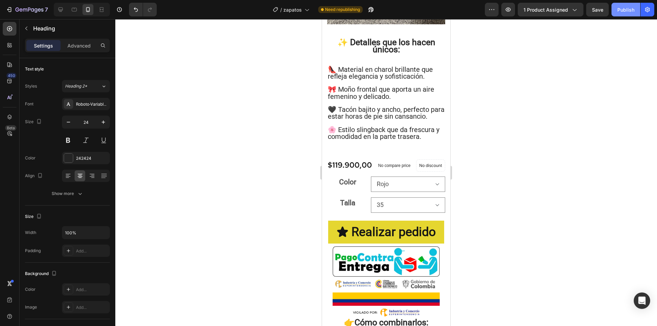
click at [632, 9] on div "Publish" at bounding box center [625, 9] width 17 height 7
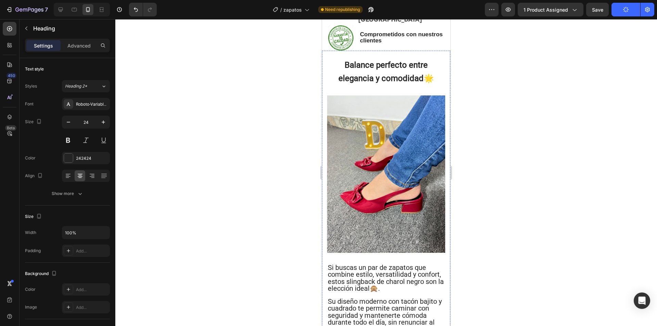
scroll to position [290, 0]
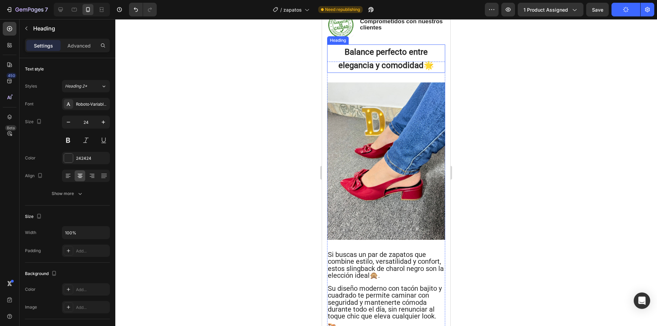
click at [399, 71] on strong "Balance perfecto entre elegancia y comodidad" at bounding box center [382, 58] width 89 height 23
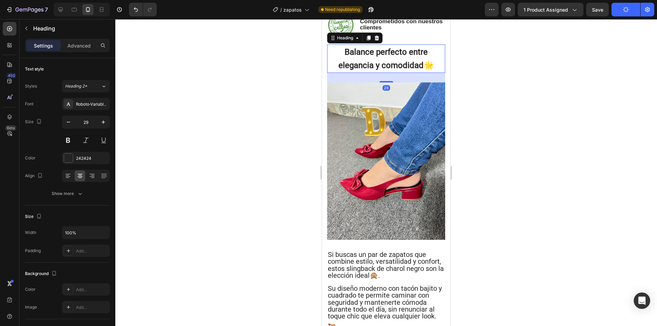
click at [399, 71] on strong "Balance perfecto entre elegancia y comodidad" at bounding box center [382, 58] width 89 height 23
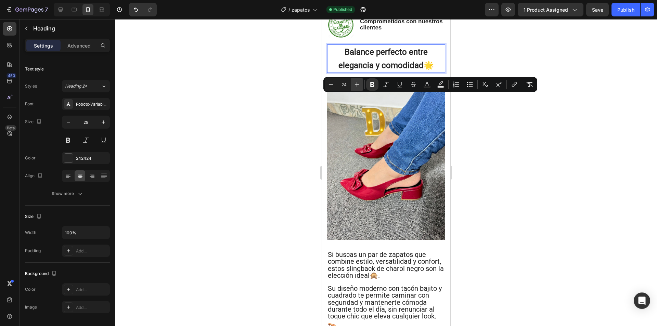
click at [355, 83] on icon "Editor contextual toolbar" at bounding box center [357, 84] width 7 height 7
type input "25"
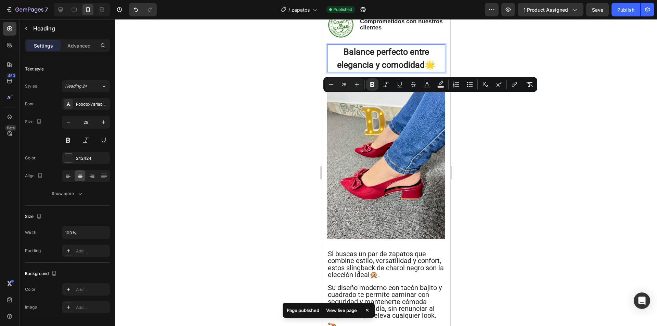
click at [493, 126] on div at bounding box center [386, 172] width 542 height 307
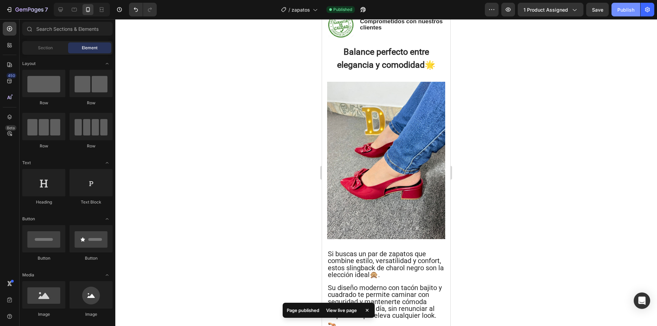
click at [631, 13] on div "Publish" at bounding box center [625, 9] width 17 height 7
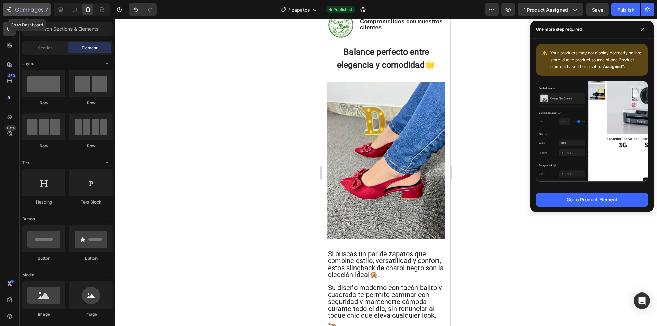
click at [43, 10] on icon "button" at bounding box center [42, 9] width 2 height 3
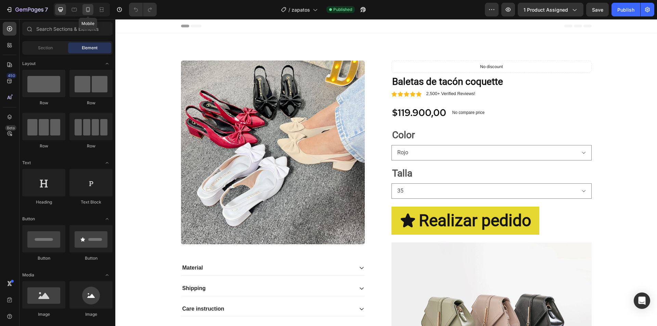
click at [86, 13] on div at bounding box center [87, 9] width 11 height 11
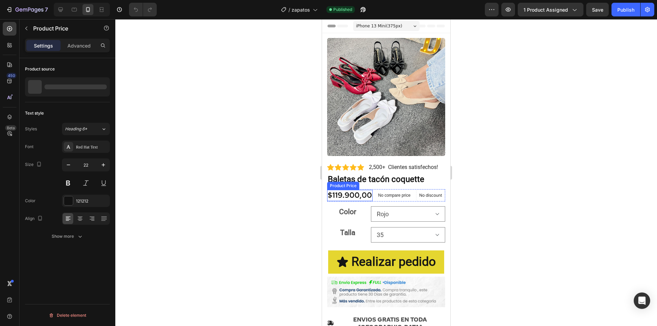
click at [348, 190] on div "$119.900,00" at bounding box center [350, 195] width 46 height 11
click at [100, 166] on icon "button" at bounding box center [103, 165] width 7 height 7
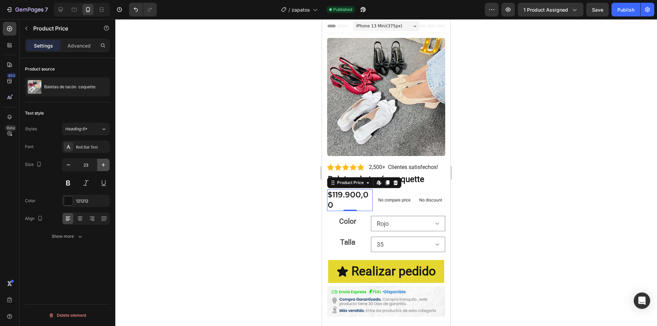
click at [100, 166] on icon "button" at bounding box center [103, 165] width 7 height 7
type input "25"
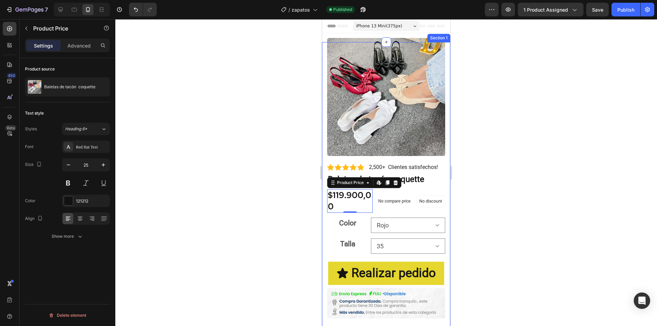
click at [283, 216] on div at bounding box center [386, 172] width 542 height 307
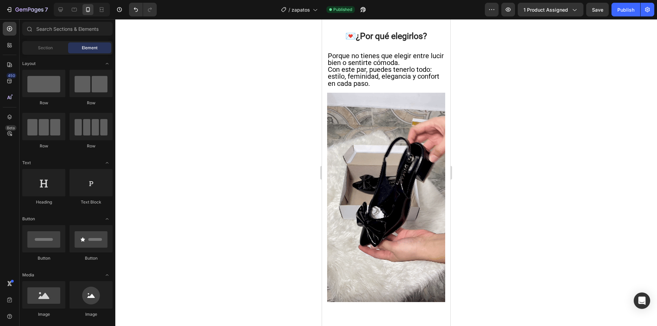
scroll to position [821, 0]
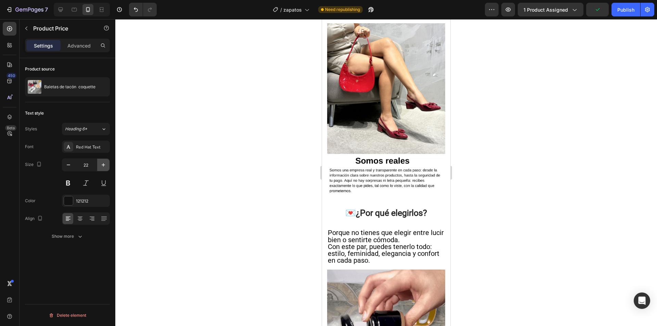
click at [105, 166] on icon "button" at bounding box center [103, 165] width 7 height 7
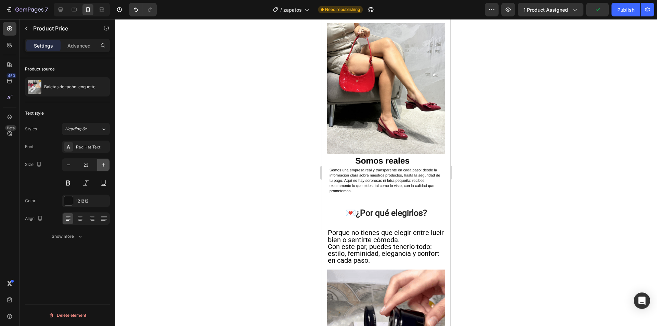
click at [105, 166] on icon "button" at bounding box center [103, 165] width 7 height 7
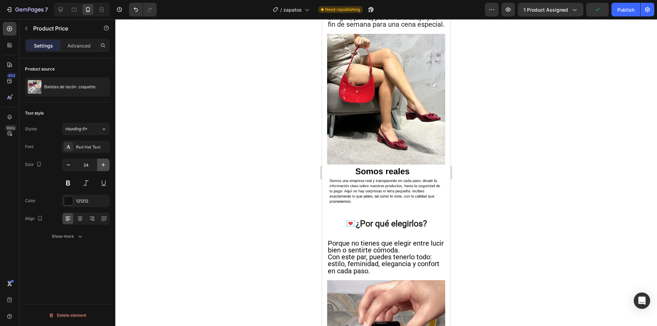
click at [105, 166] on icon "button" at bounding box center [103, 165] width 7 height 7
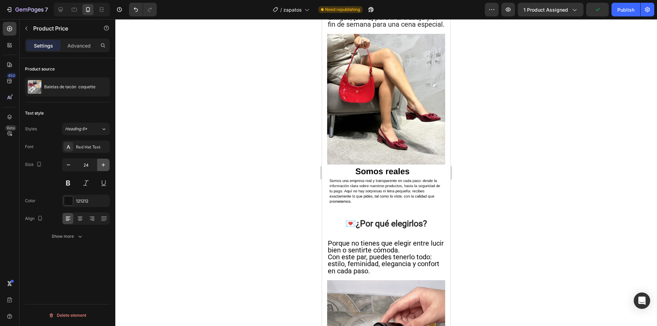
type input "25"
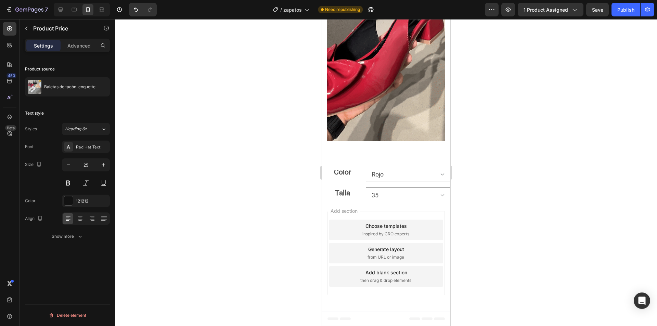
scroll to position [2274, 0]
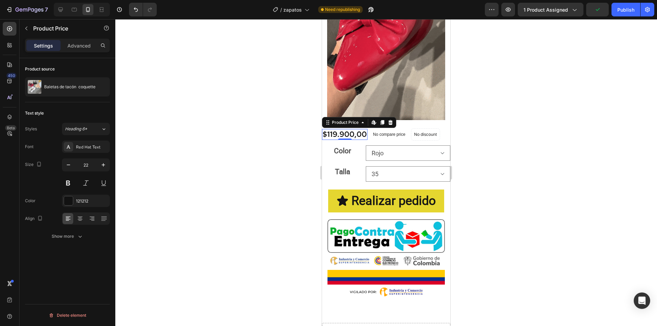
click at [343, 140] on div "$119.900,00" at bounding box center [345, 134] width 46 height 11
click at [105, 165] on icon "button" at bounding box center [103, 165] width 7 height 7
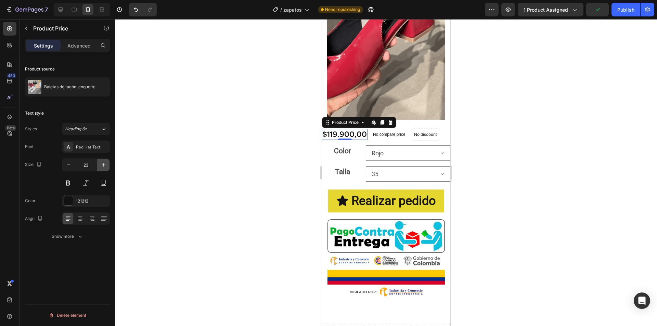
click at [105, 165] on icon "button" at bounding box center [103, 165] width 7 height 7
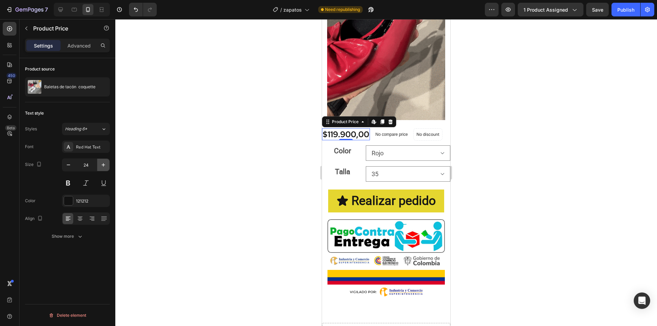
click at [105, 165] on icon "button" at bounding box center [103, 165] width 7 height 7
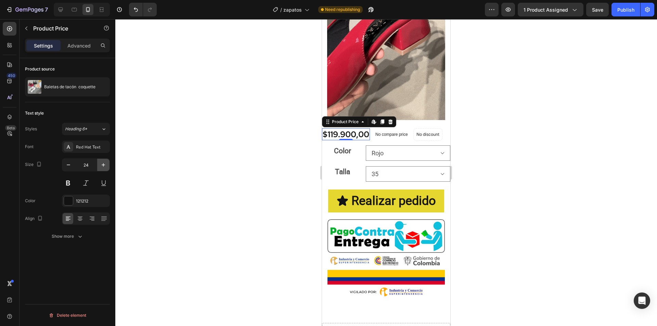
type input "25"
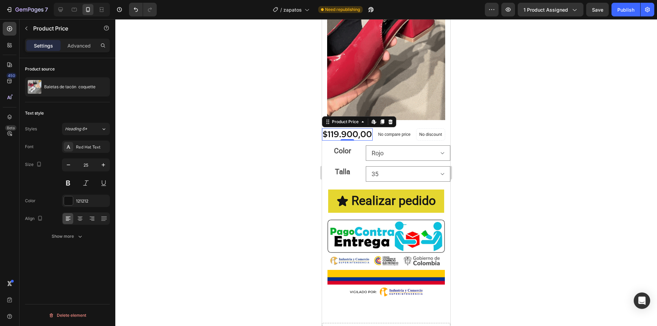
click at [231, 162] on div at bounding box center [386, 172] width 542 height 307
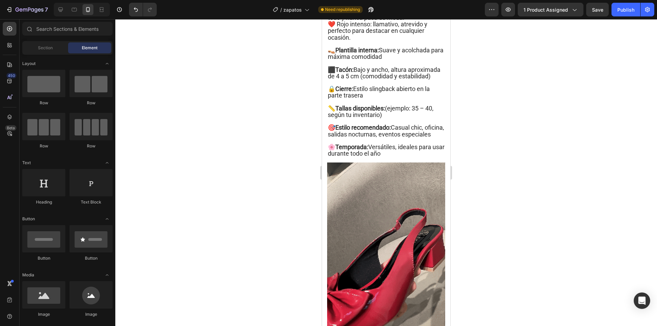
scroll to position [1932, 0]
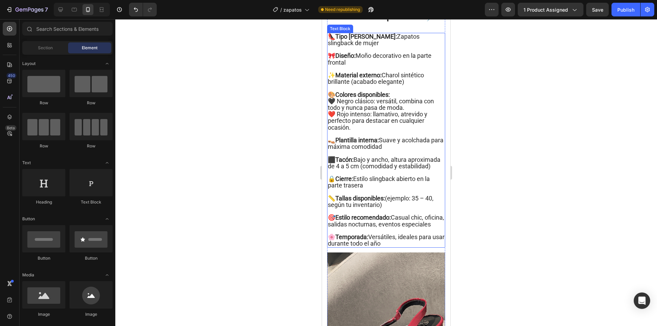
click at [379, 208] on span "📏 Tallas disponibles: (ejemplo: 35 – 40, según tu inventario)" at bounding box center [381, 202] width 106 height 14
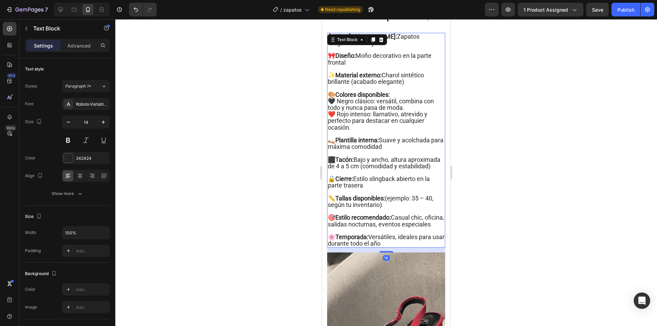
click at [380, 208] on span "📏 Tallas disponibles: (ejemplo: 35 – 40, según tu inventario)" at bounding box center [381, 202] width 106 height 14
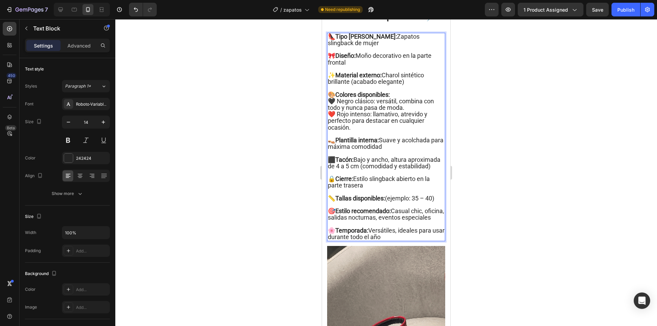
click at [415, 202] on span "📏 Tallas disponibles: (ejemplo: 35 – 40)" at bounding box center [381, 198] width 106 height 7
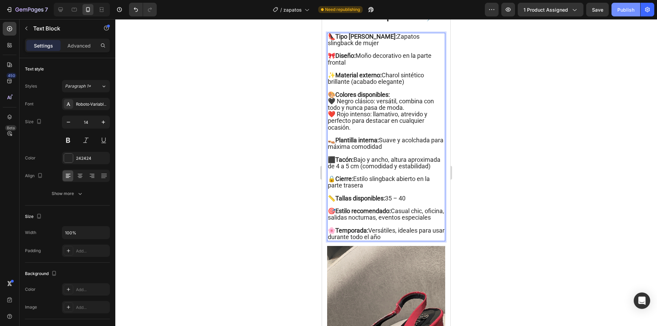
click at [626, 11] on div "Publish" at bounding box center [625, 9] width 17 height 7
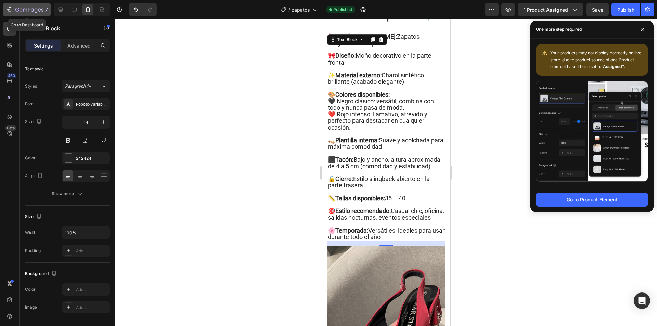
click at [33, 4] on button "7" at bounding box center [27, 10] width 48 height 14
